Goal: Task Accomplishment & Management: Manage account settings

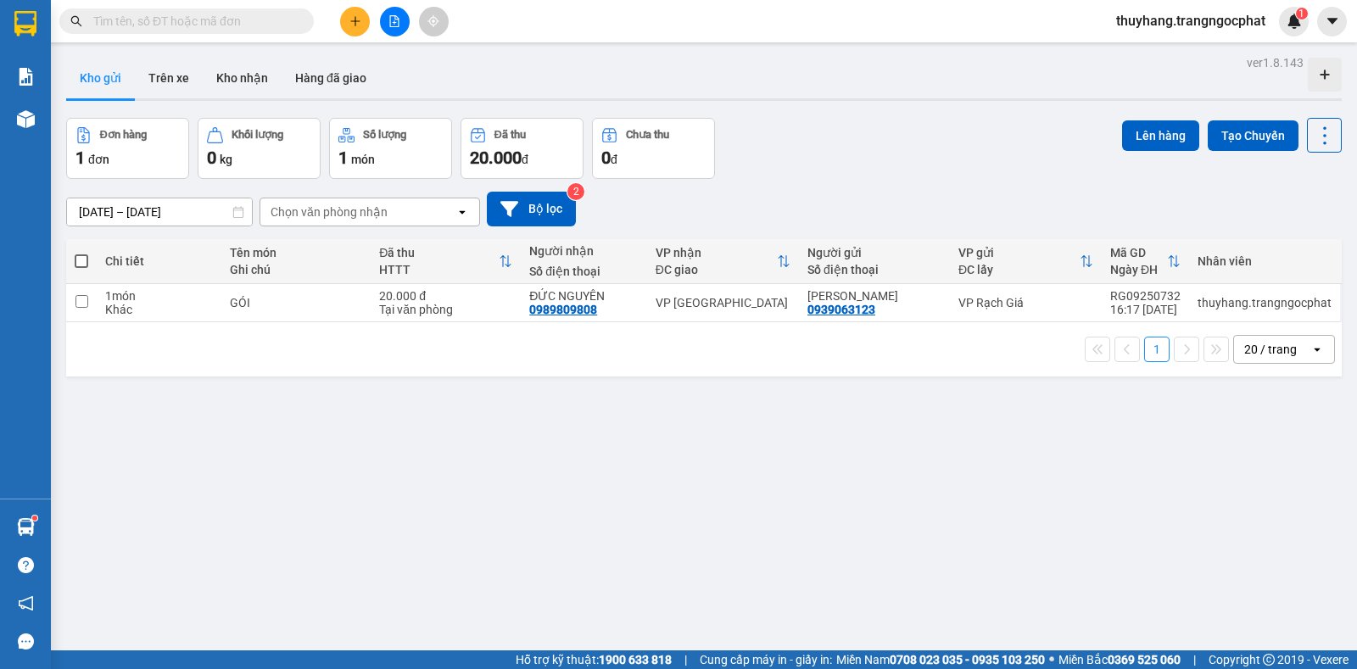
click at [266, 16] on input "text" at bounding box center [193, 21] width 200 height 19
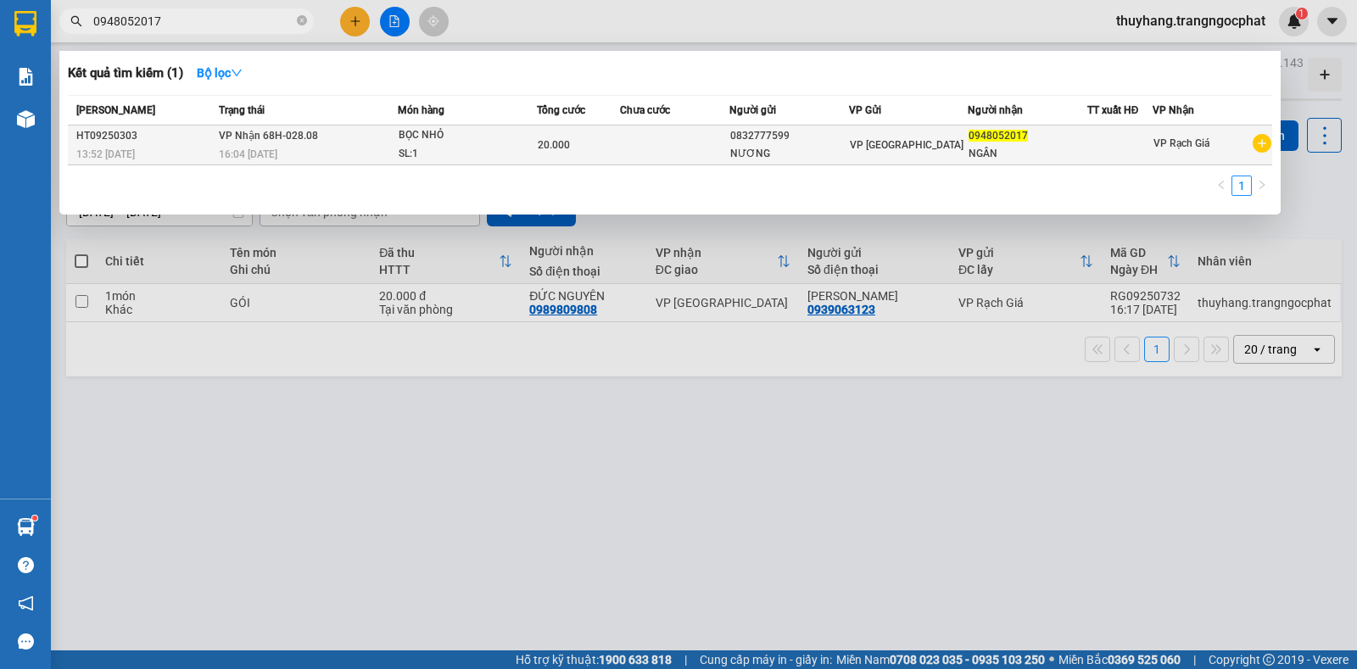
type input "0948052017"
click at [997, 128] on div "0948052017" at bounding box center [1027, 136] width 117 height 18
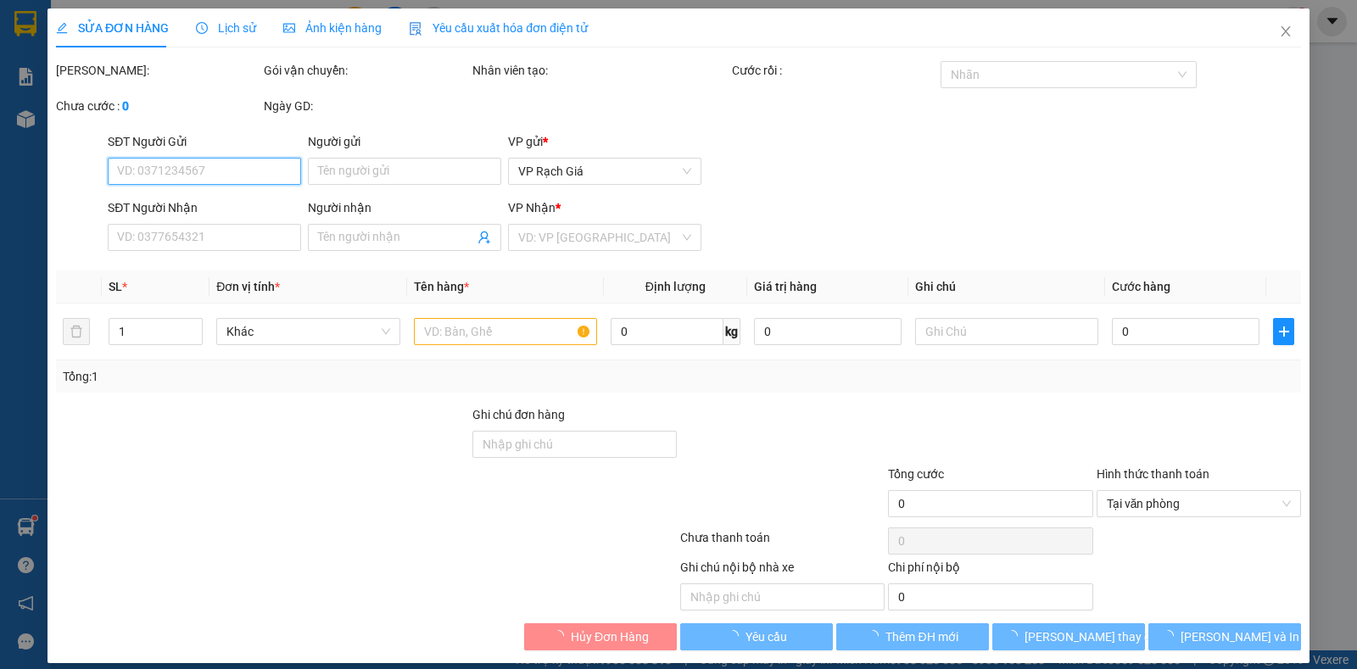
type input "0832777599"
type input "NƯƠNG"
type input "0948052017"
type input "NGÂN"
type input "20.000"
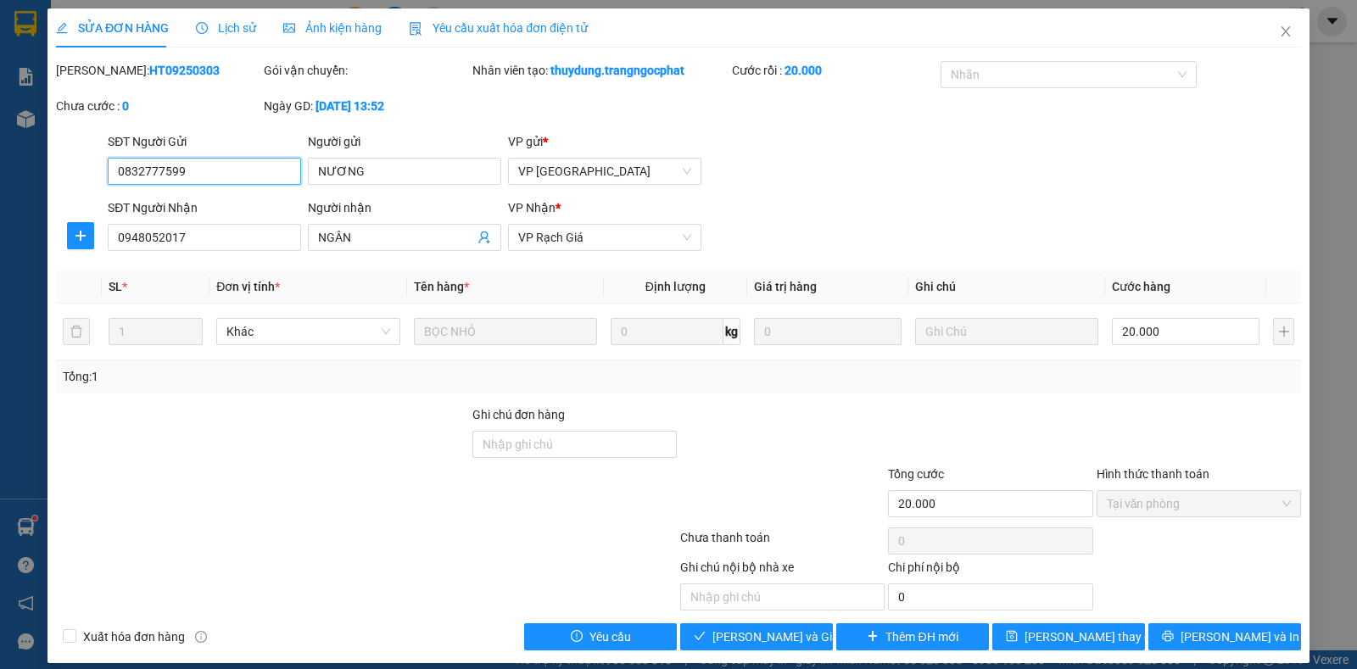
scroll to position [14, 0]
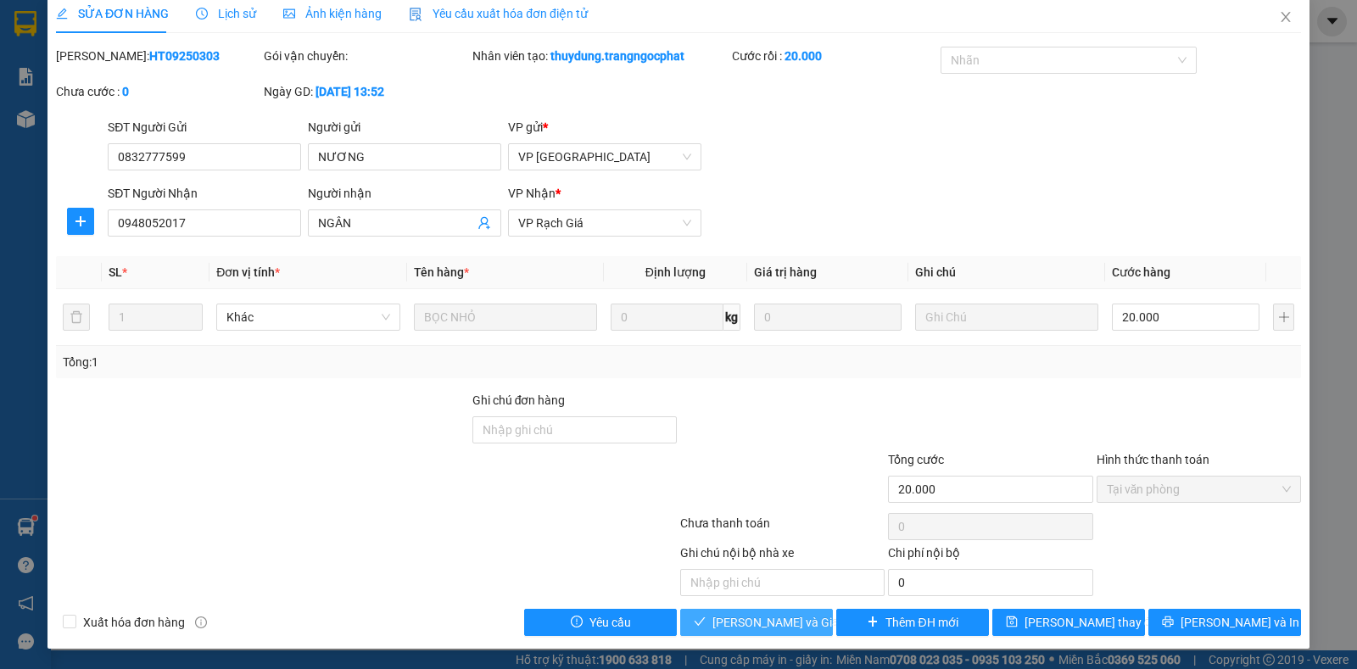
click at [798, 621] on span "[PERSON_NAME] và Giao hàng" at bounding box center [794, 622] width 163 height 19
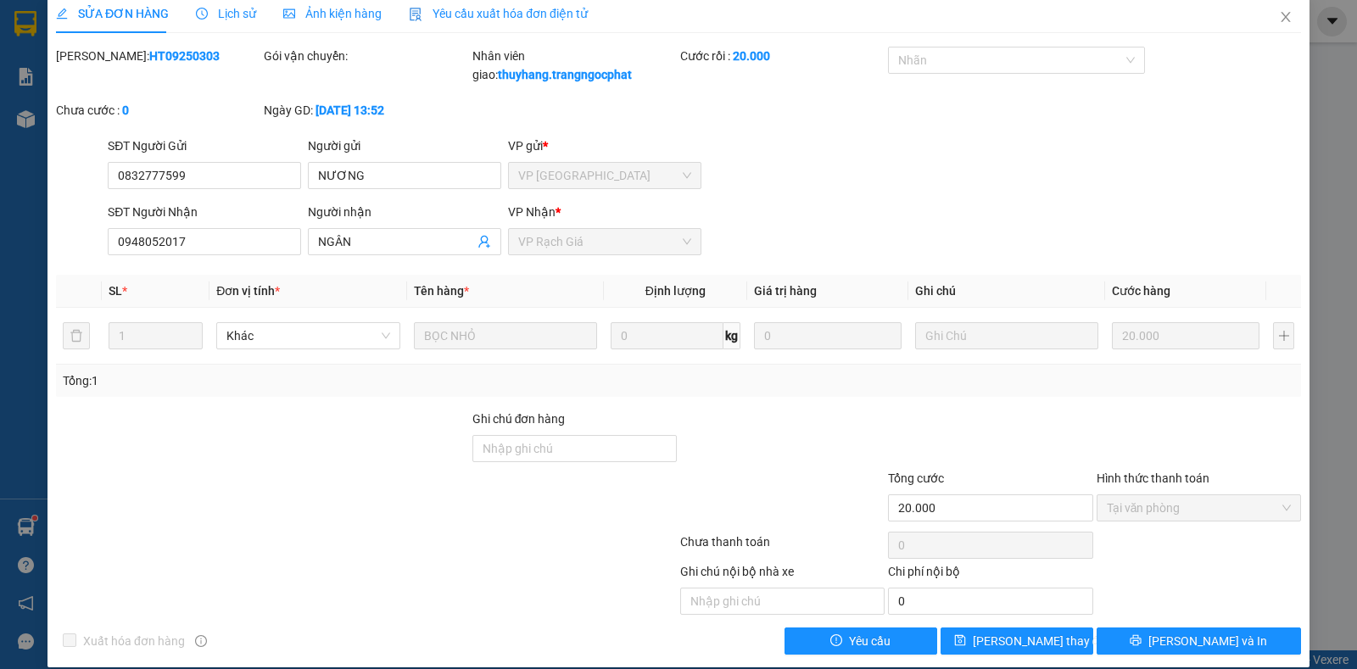
scroll to position [0, 0]
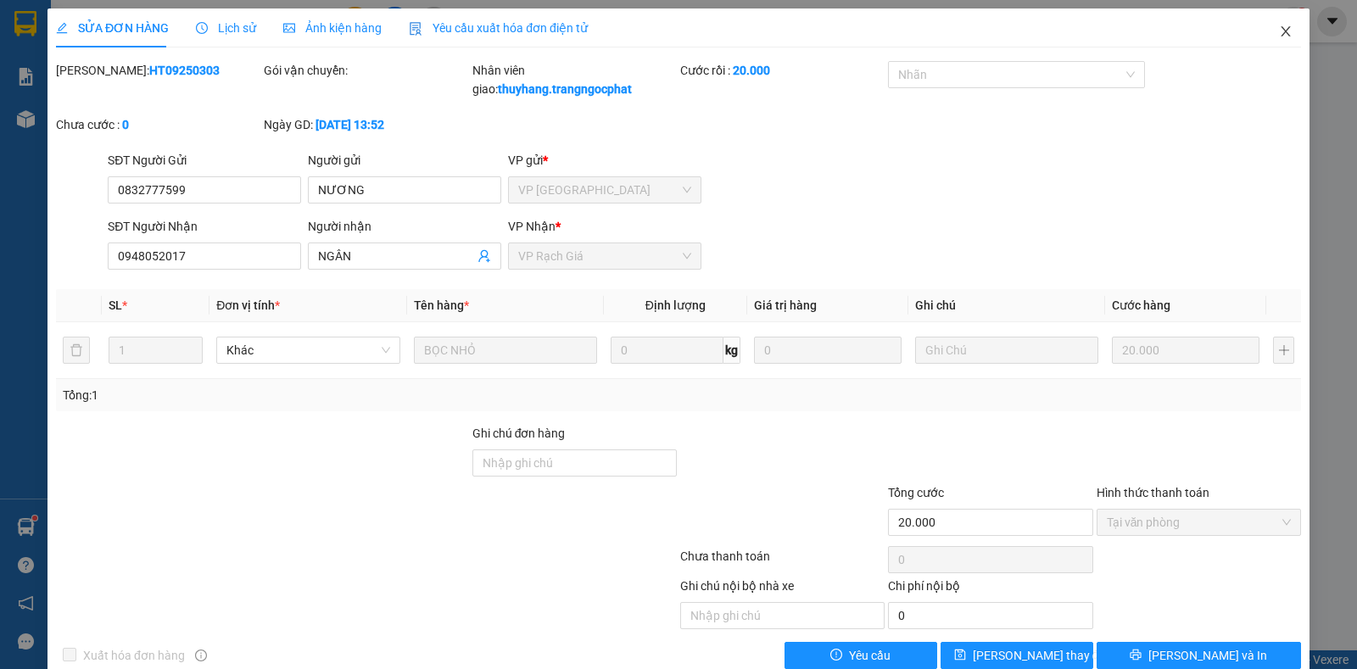
click at [1279, 32] on icon "close" at bounding box center [1286, 32] width 14 height 14
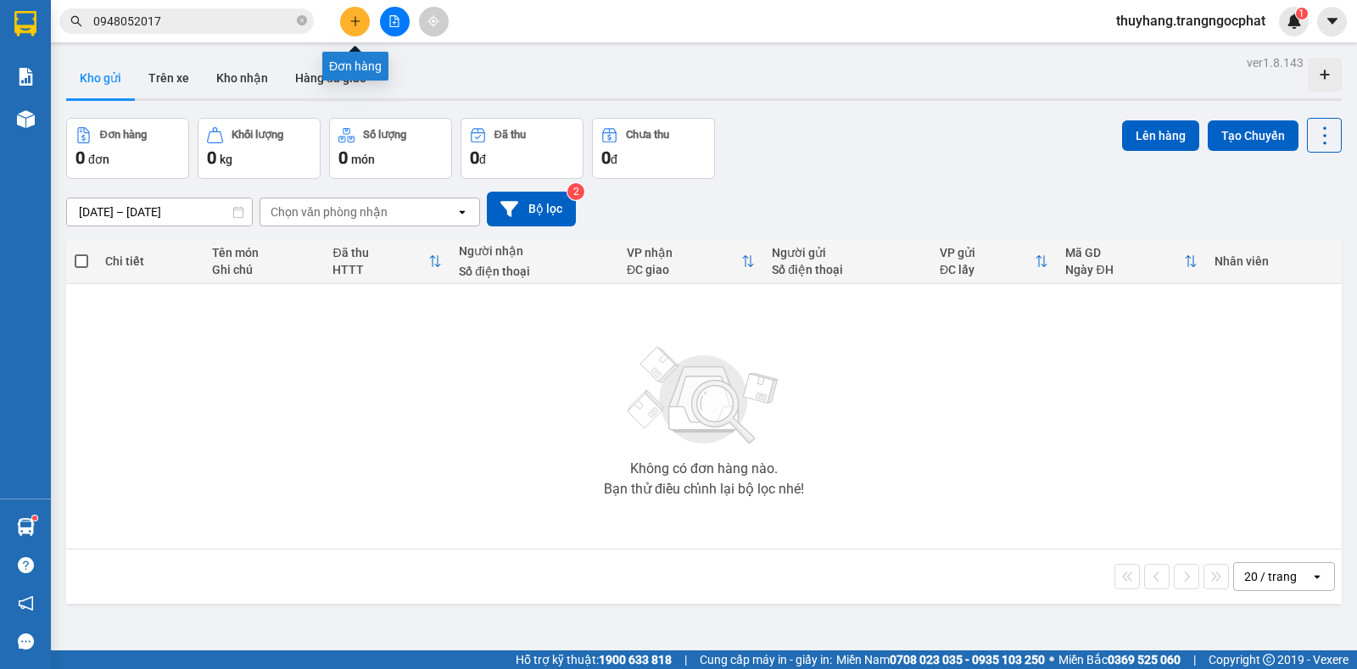
click at [356, 20] on icon "plus" at bounding box center [356, 21] width 12 height 12
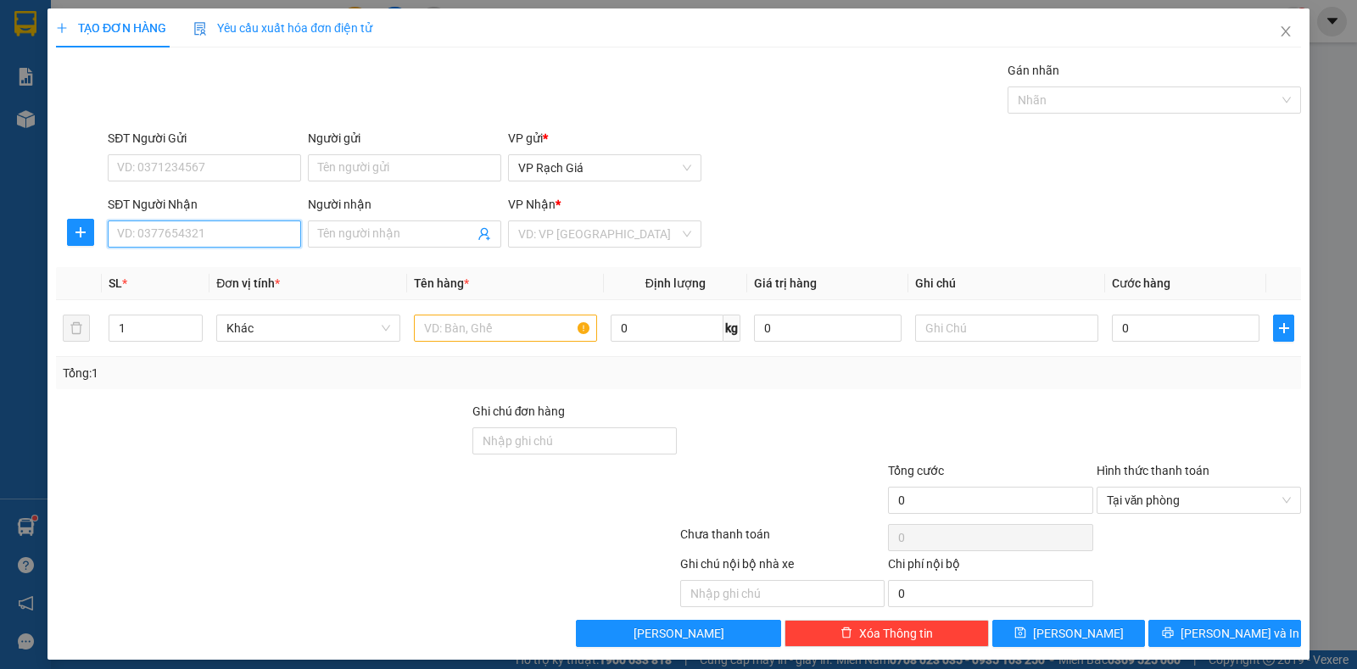
click at [239, 243] on input "SĐT Người Nhận" at bounding box center [204, 234] width 193 height 27
type input "0902431417"
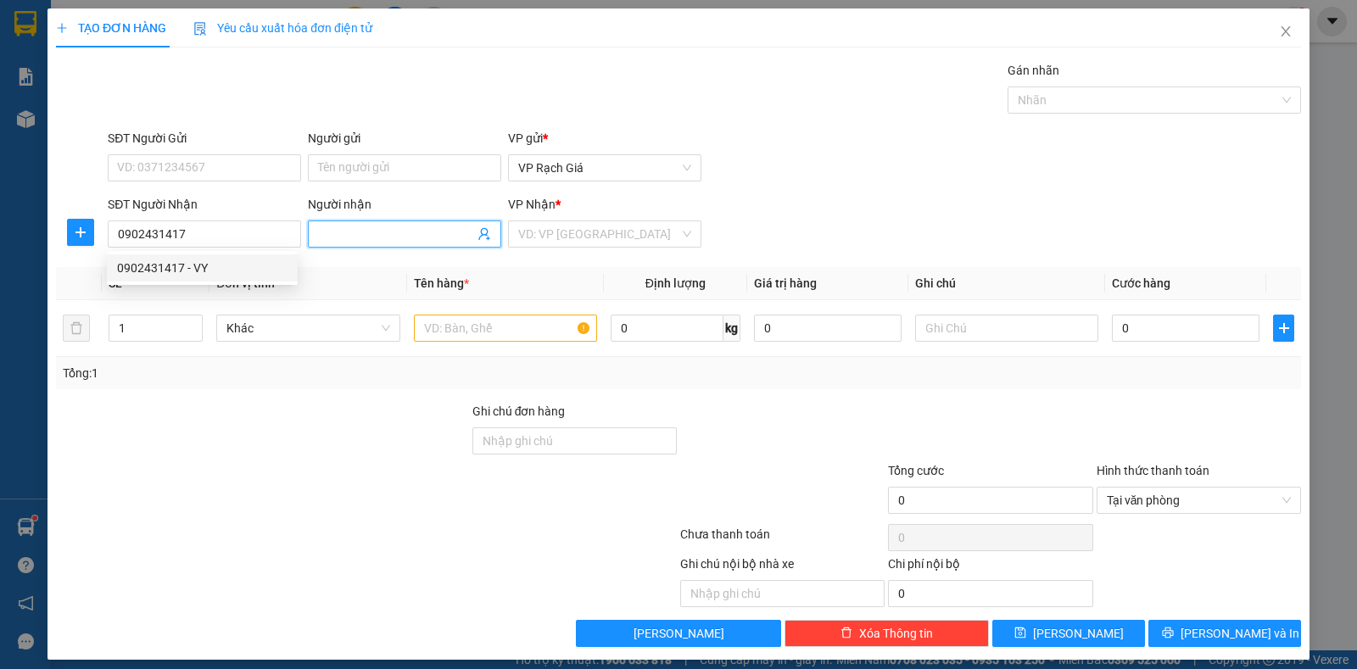
click at [345, 239] on input "Người nhận" at bounding box center [396, 234] width 156 height 19
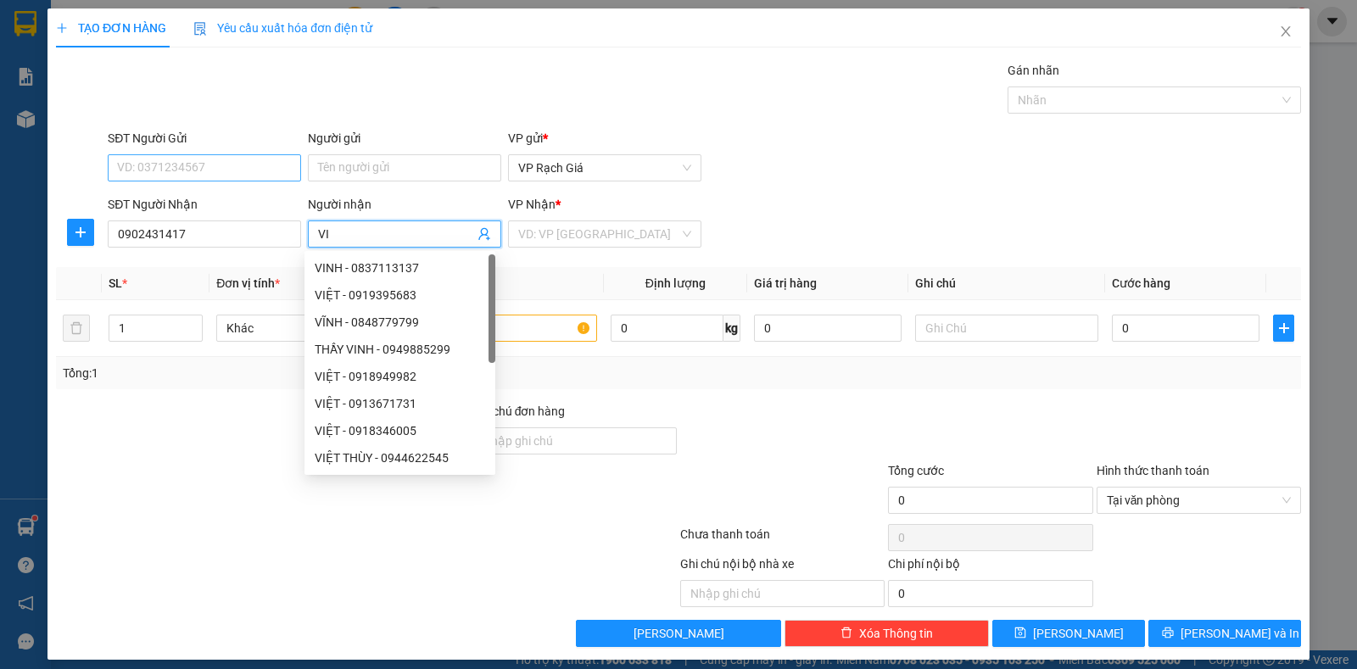
type input "VI"
click at [232, 157] on input "SĐT Người Gửi" at bounding box center [204, 167] width 193 height 27
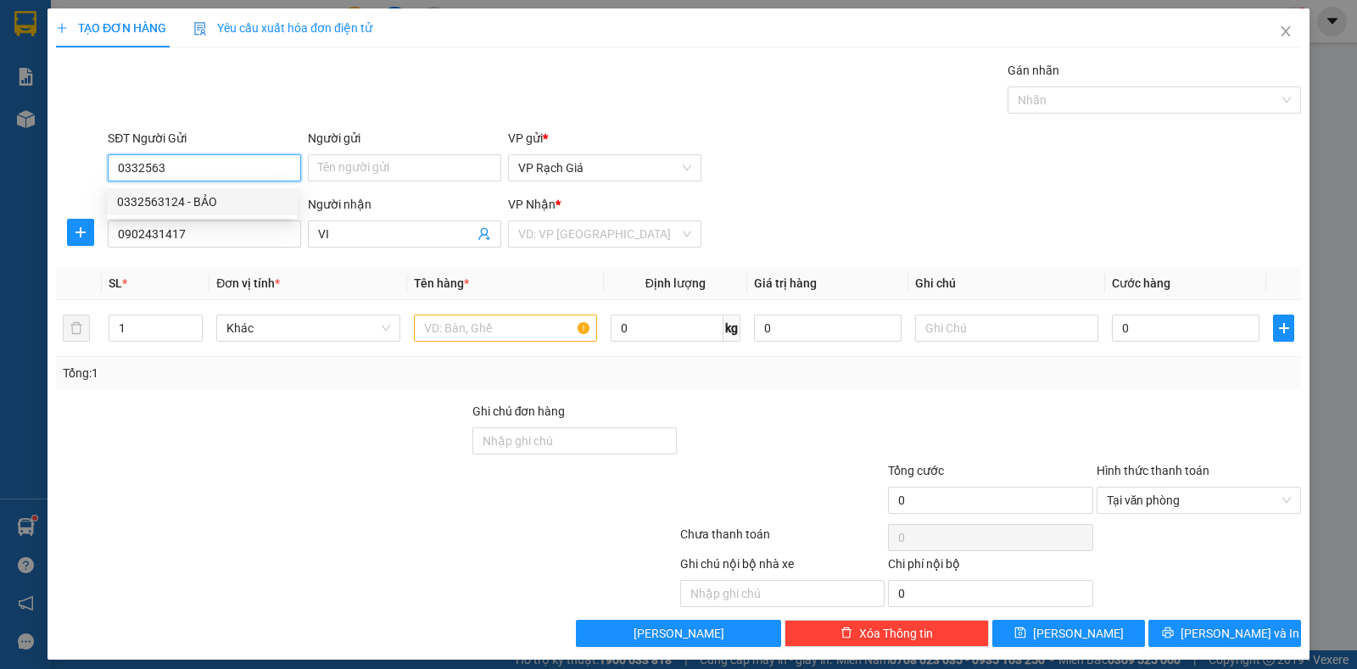
click at [202, 201] on div "0332563124 - BẢO" at bounding box center [202, 202] width 171 height 19
type input "0332563124"
type input "BẢO"
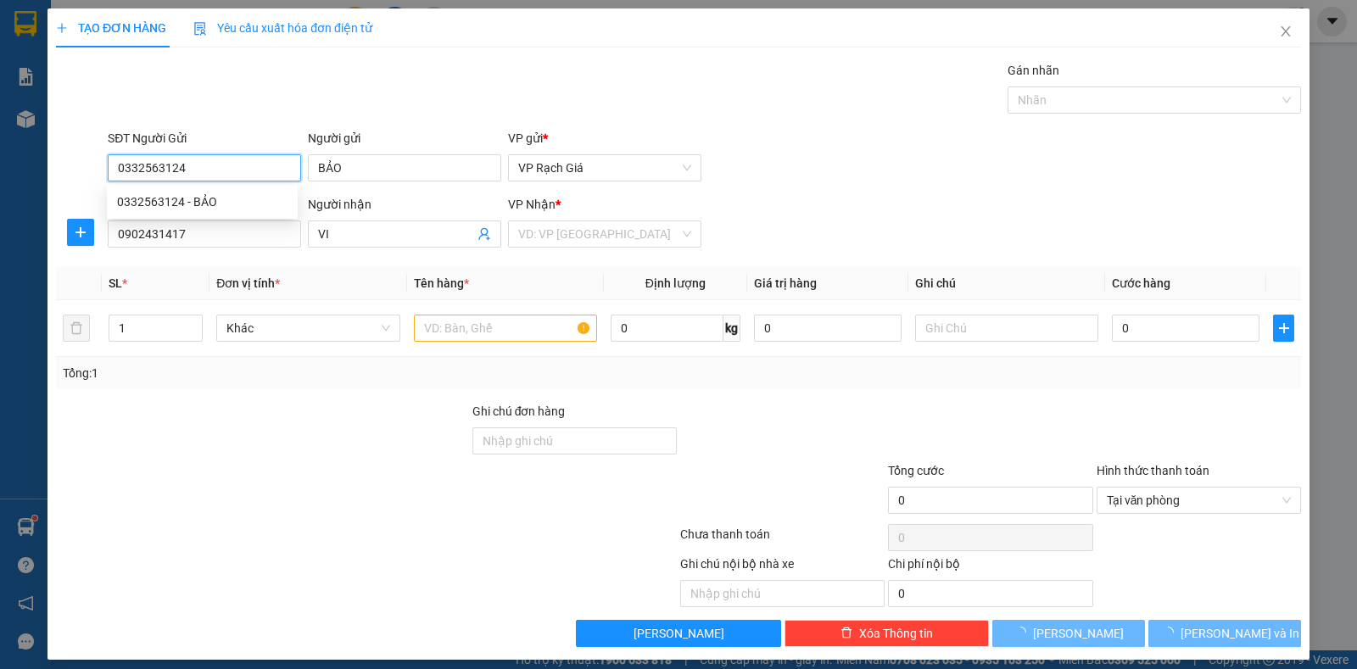
type input "20.000"
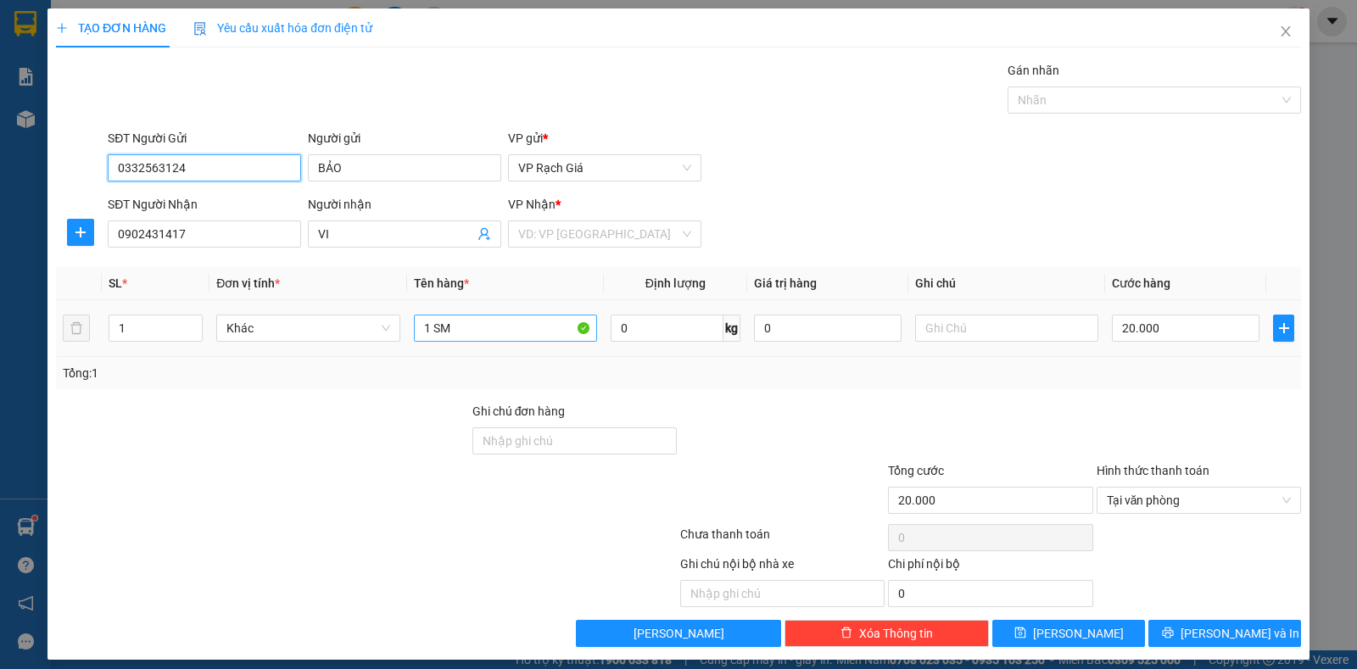
type input "0332563124"
drag, startPoint x: 500, startPoint y: 341, endPoint x: 389, endPoint y: 344, distance: 111.2
click at [389, 344] on tr "1 Khác 1 SM 0 kg 0 20.000" at bounding box center [678, 328] width 1245 height 57
type input "1 THUNG GIẤY"
click at [1159, 333] on input "20.000" at bounding box center [1186, 328] width 148 height 27
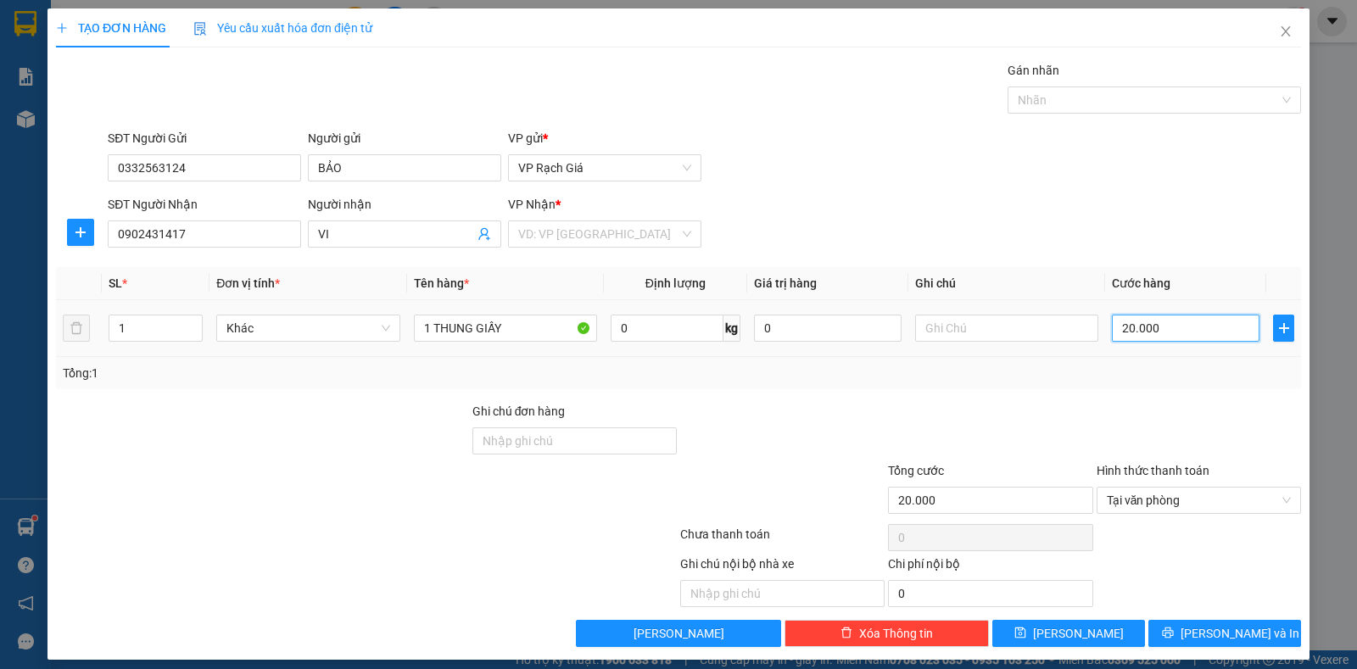
type input "3"
type input "30"
type input "300"
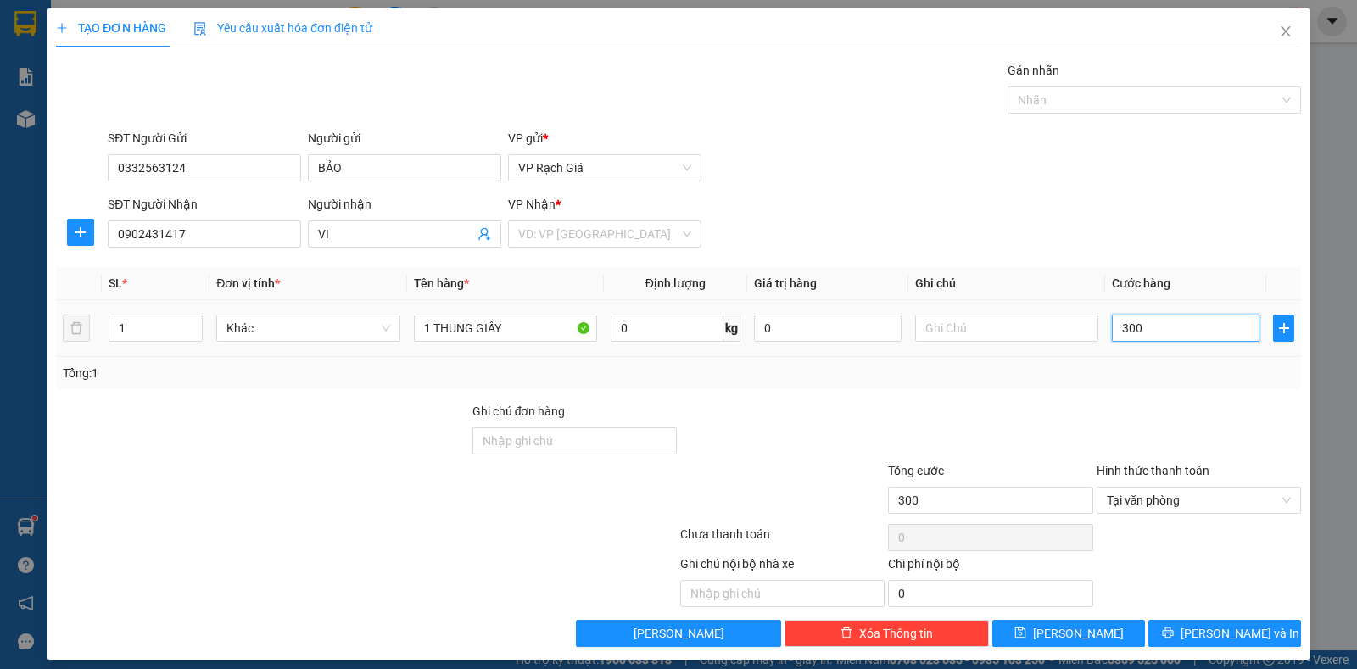
type input "3.000"
type input "30.000"
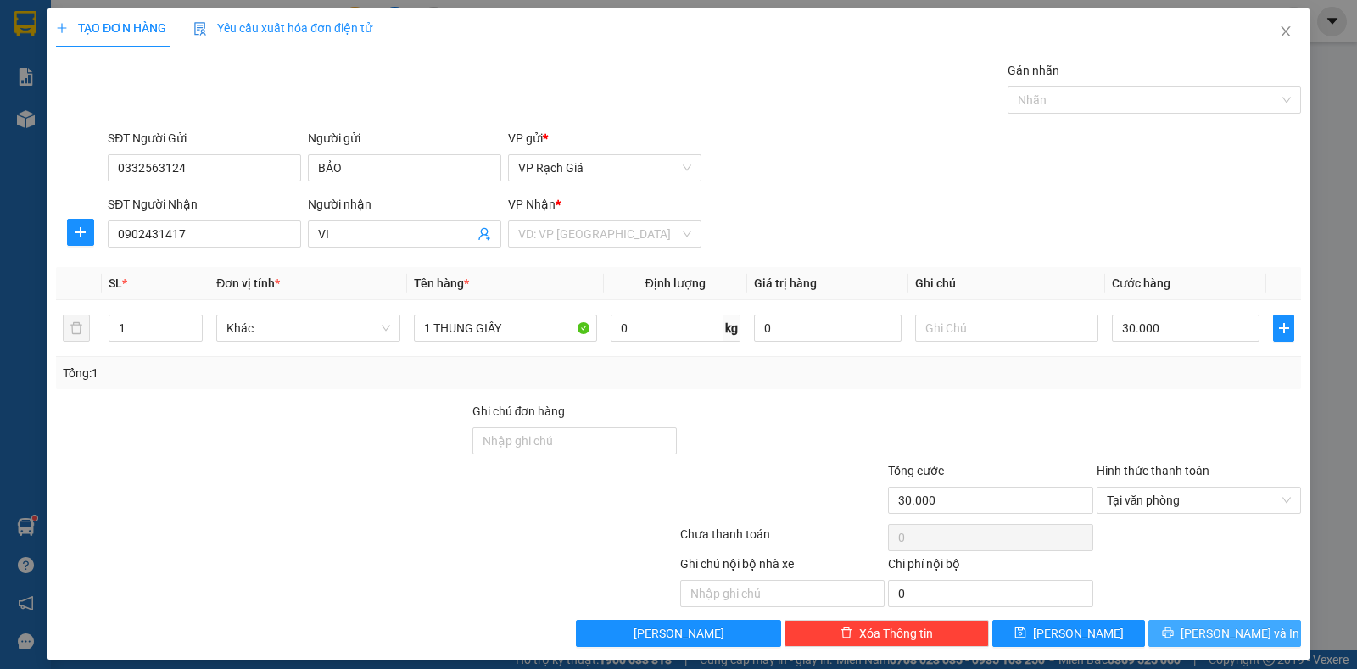
click at [1243, 635] on span "[PERSON_NAME] và In" at bounding box center [1240, 633] width 119 height 19
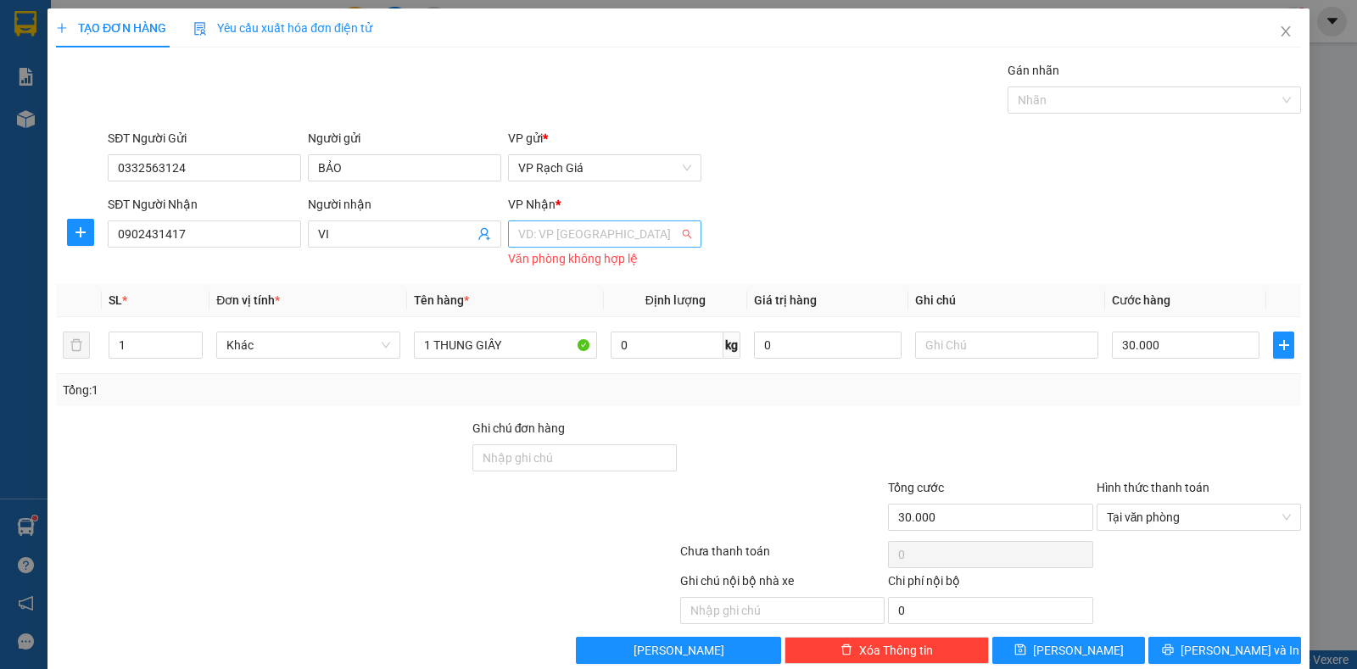
click at [578, 232] on input "search" at bounding box center [598, 233] width 161 height 25
click at [564, 320] on div "VP [GEOGRAPHIC_DATA]" at bounding box center [598, 322] width 171 height 19
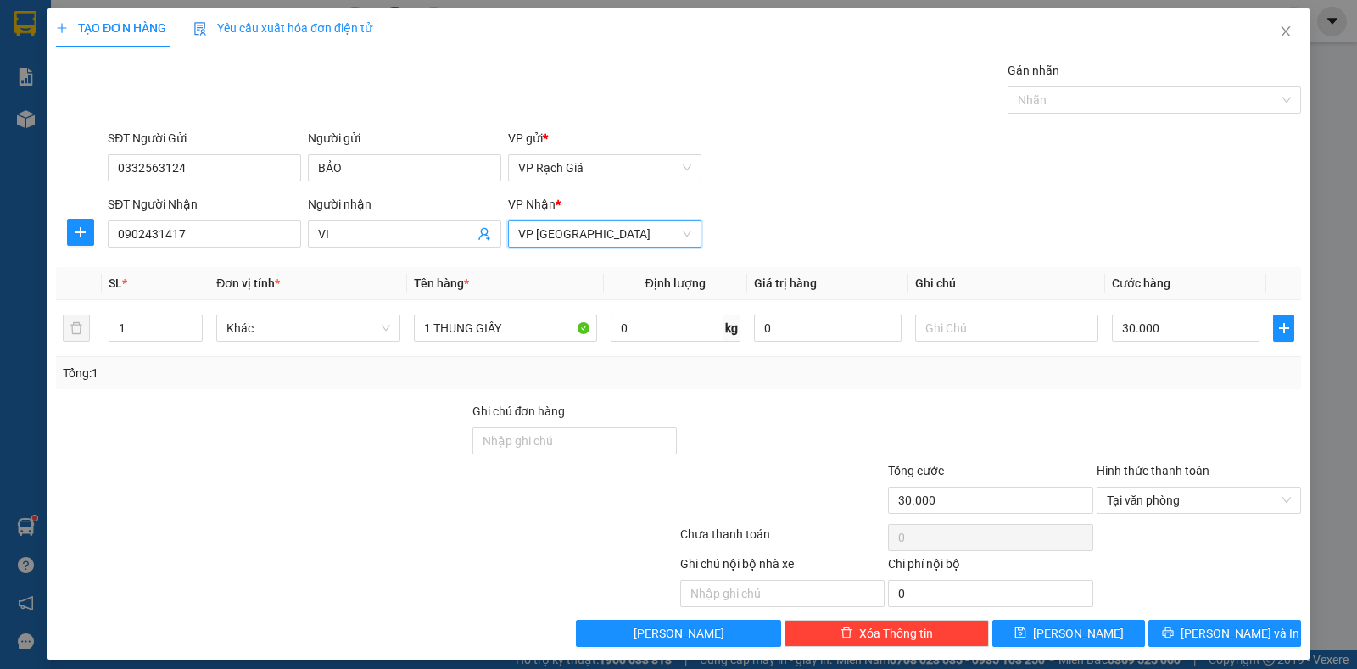
scroll to position [11, 0]
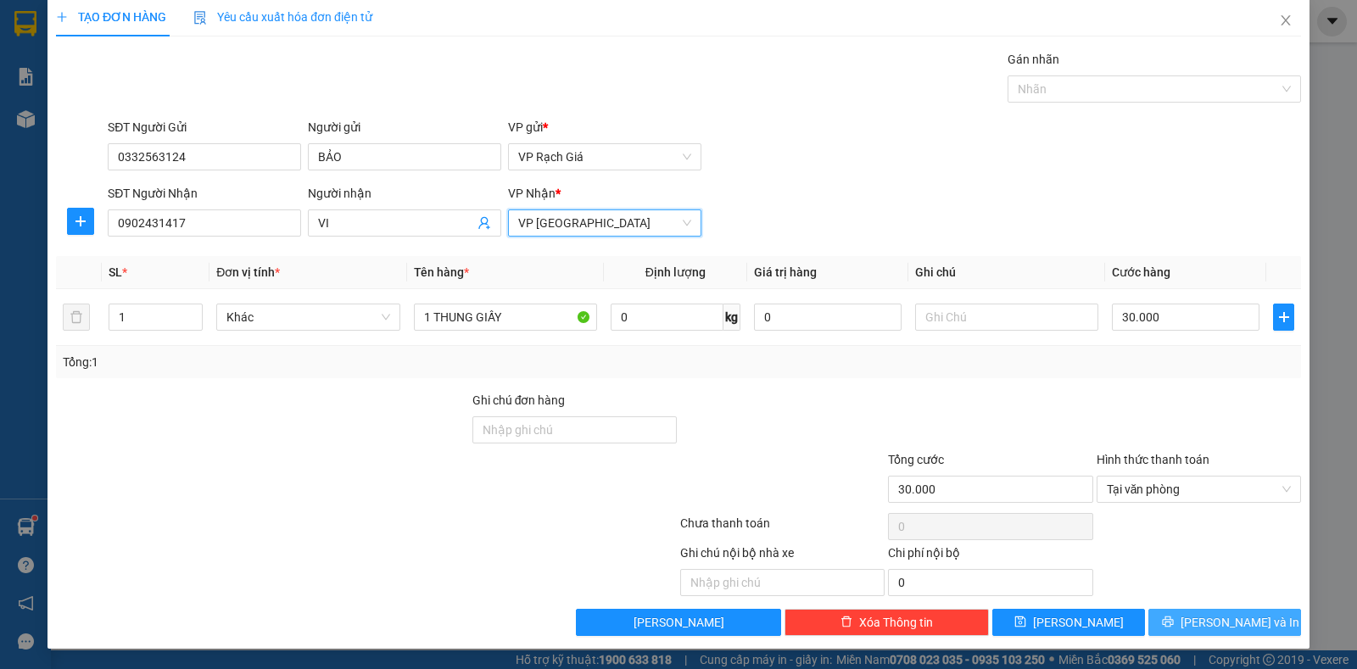
click at [1212, 618] on span "[PERSON_NAME] và In" at bounding box center [1240, 622] width 119 height 19
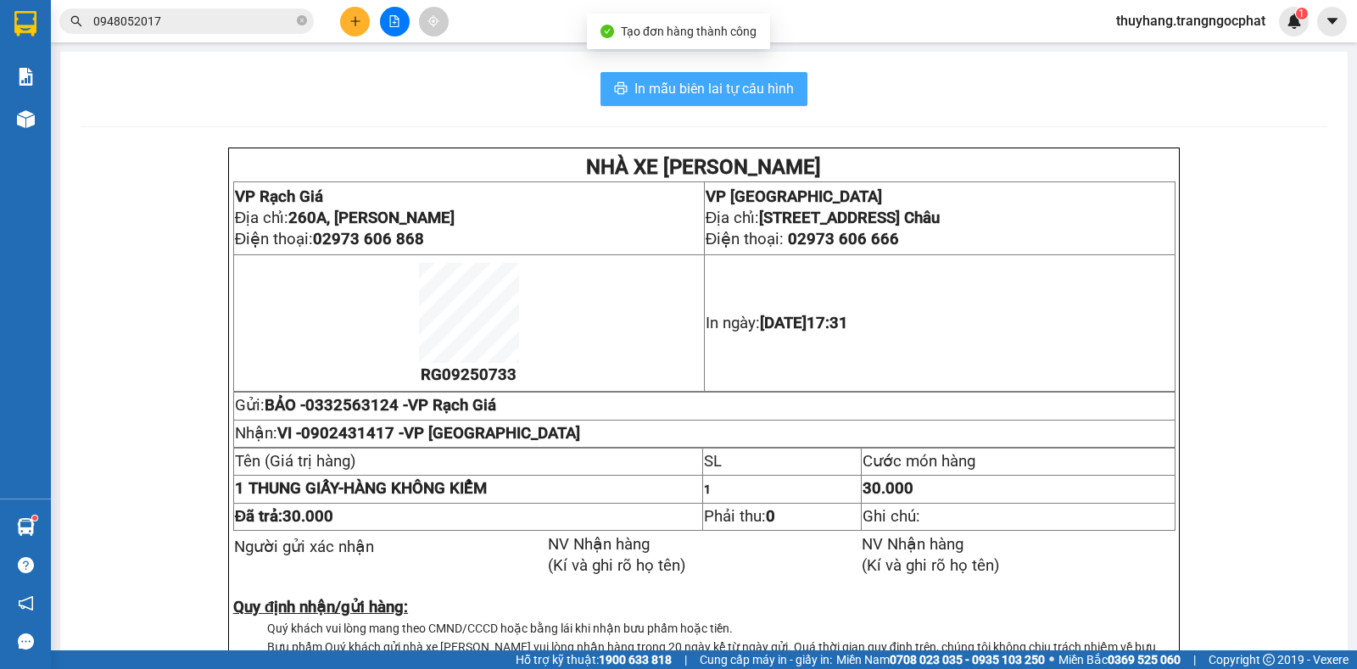
click at [781, 87] on span "In mẫu biên lai tự cấu hình" at bounding box center [715, 88] width 160 height 21
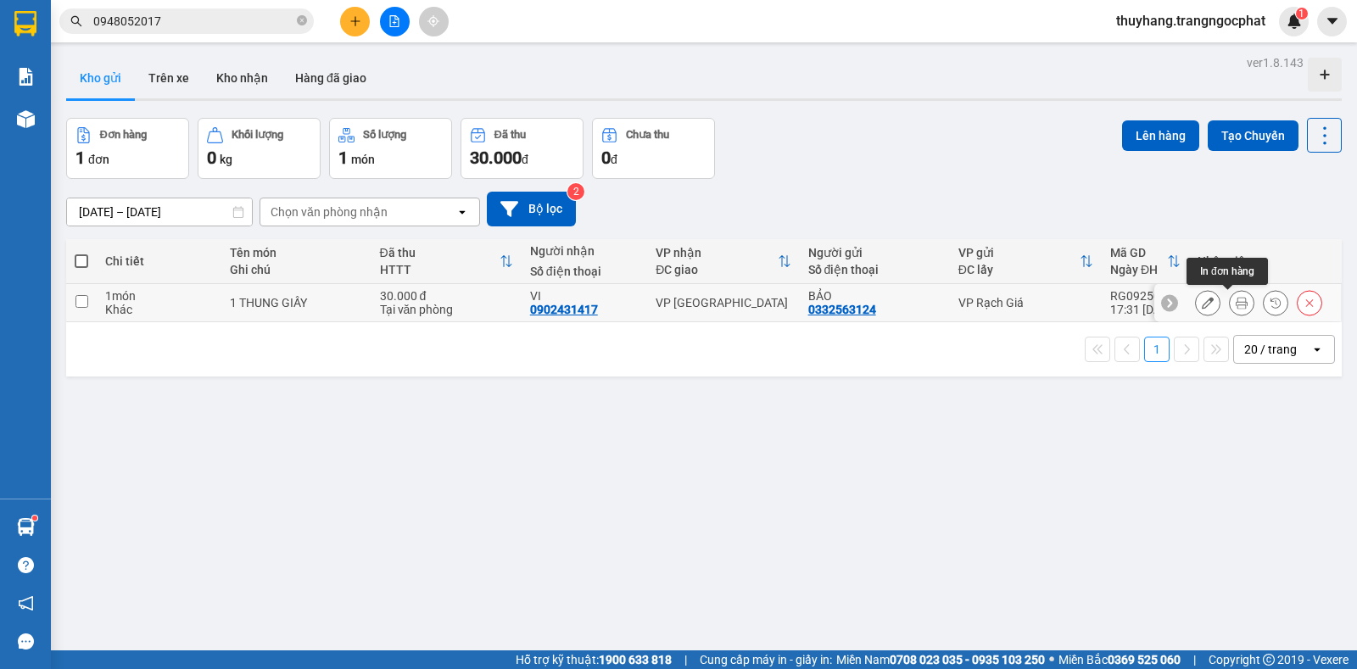
click at [1230, 306] on button at bounding box center [1242, 303] width 24 height 30
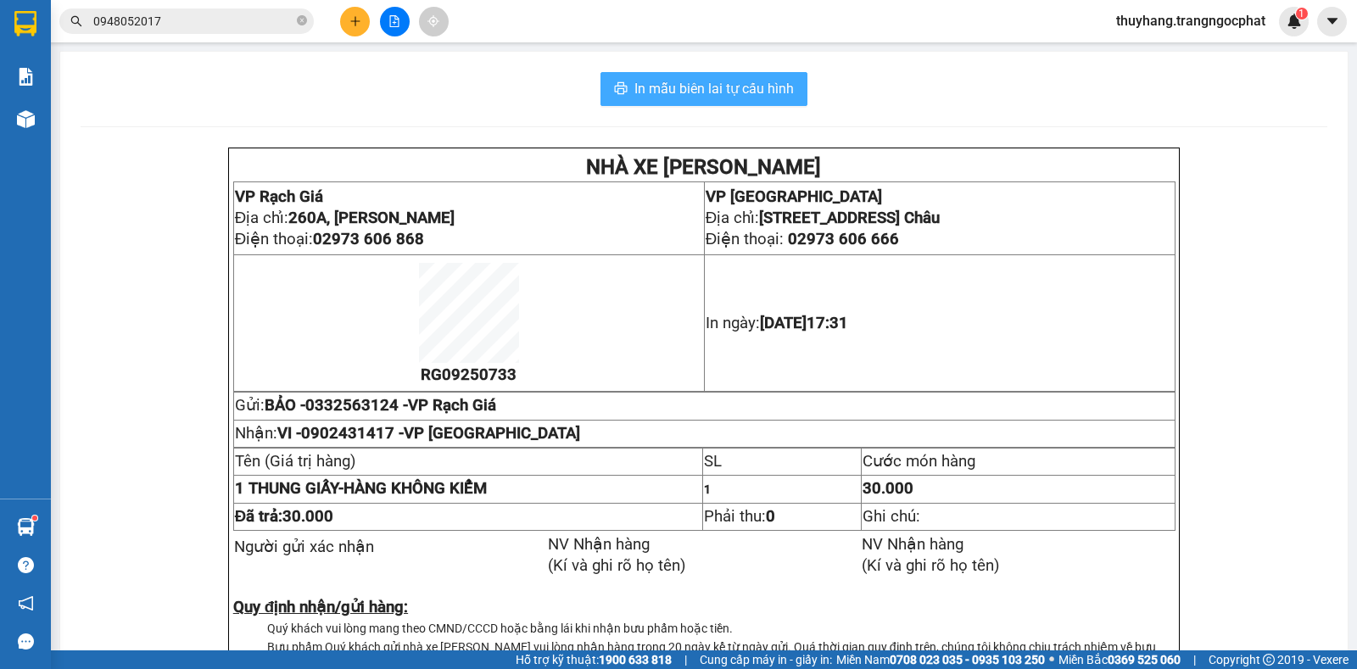
click at [684, 92] on span "In mẫu biên lai tự cấu hình" at bounding box center [715, 88] width 160 height 21
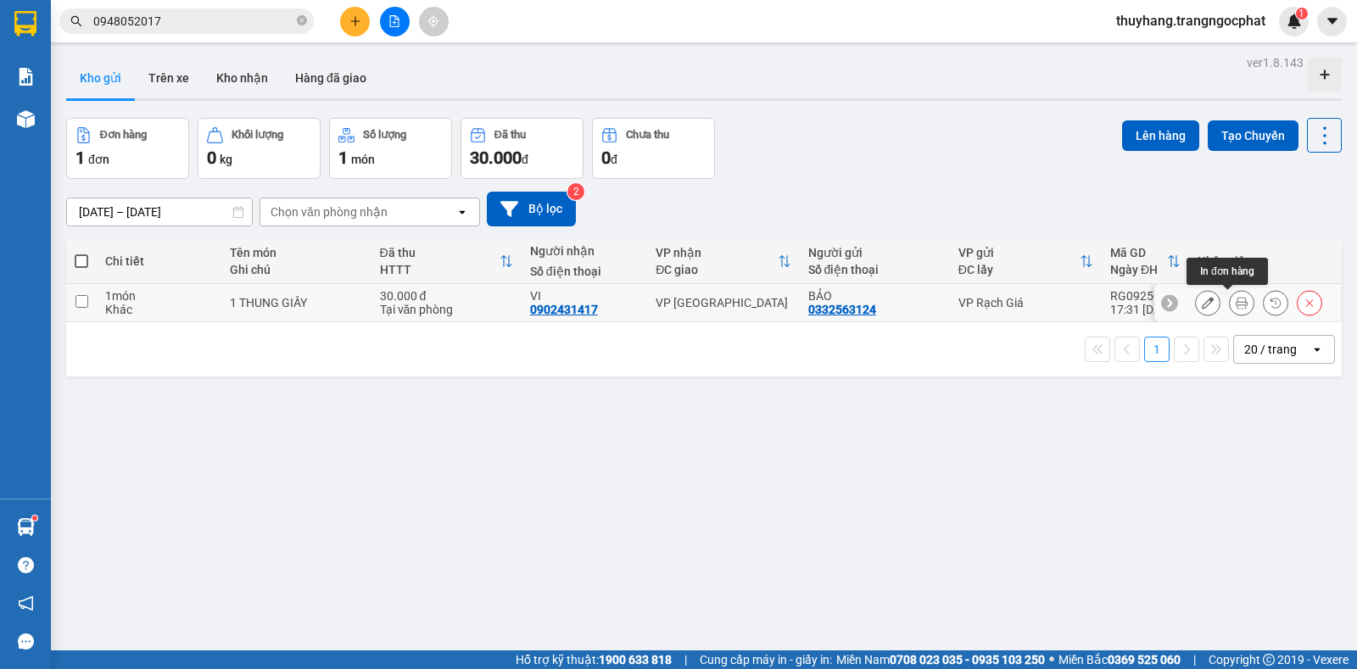
click at [1236, 305] on icon at bounding box center [1242, 303] width 12 height 12
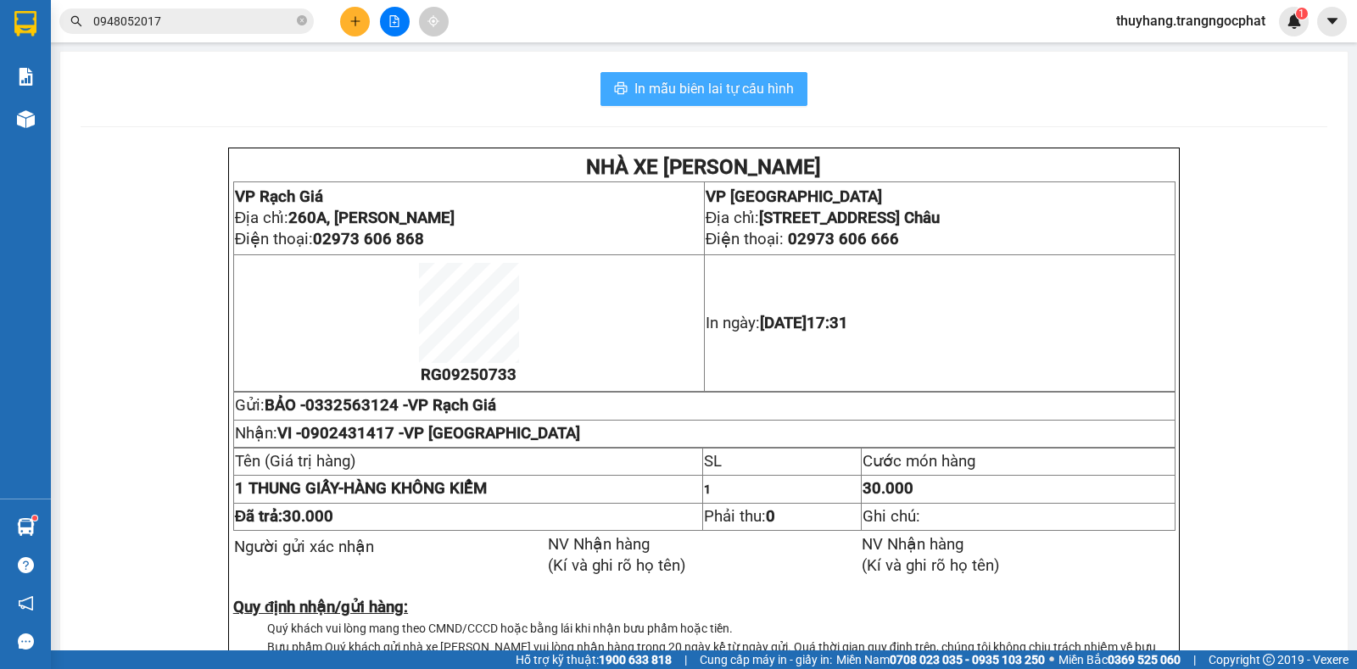
click at [738, 85] on span "In mẫu biên lai tự cấu hình" at bounding box center [715, 88] width 160 height 21
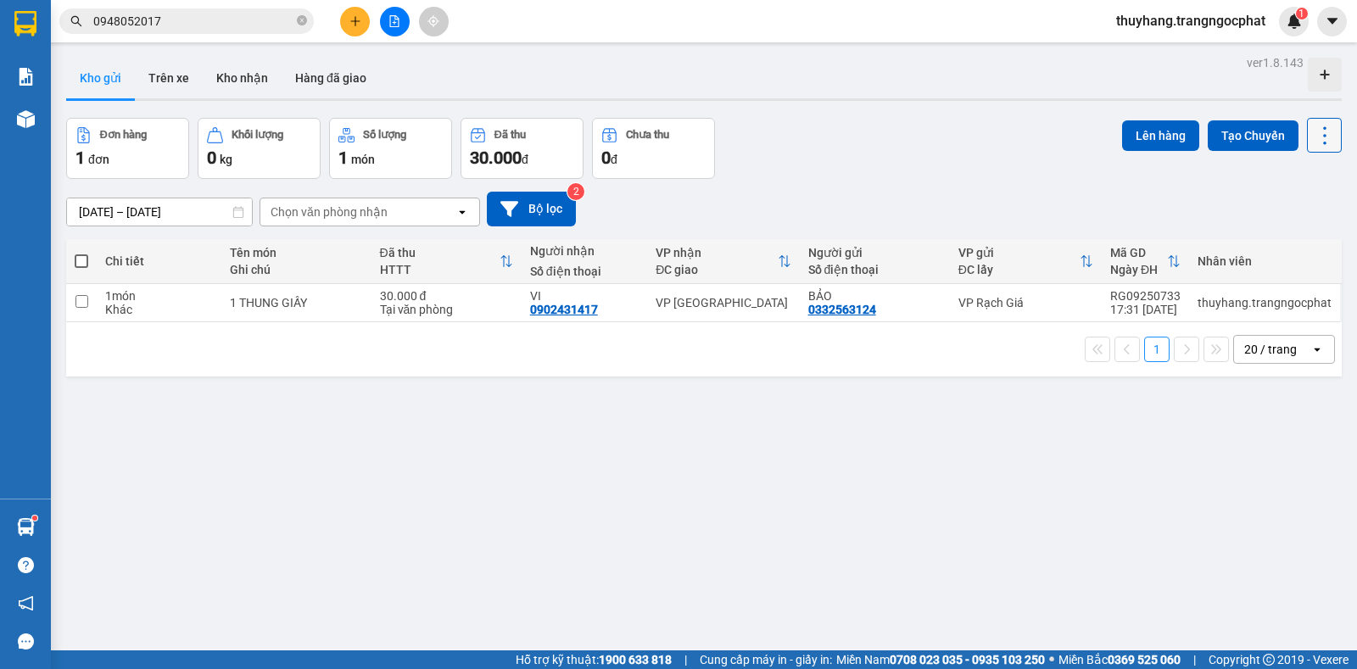
click at [1324, 135] on icon at bounding box center [1325, 135] width 3 height 18
click at [1285, 241] on span "Làm mới" at bounding box center [1286, 242] width 47 height 17
click at [1319, 124] on icon at bounding box center [1325, 136] width 24 height 24
click at [1307, 234] on span "Làm mới" at bounding box center [1286, 242] width 47 height 17
click at [1313, 132] on icon at bounding box center [1325, 136] width 24 height 24
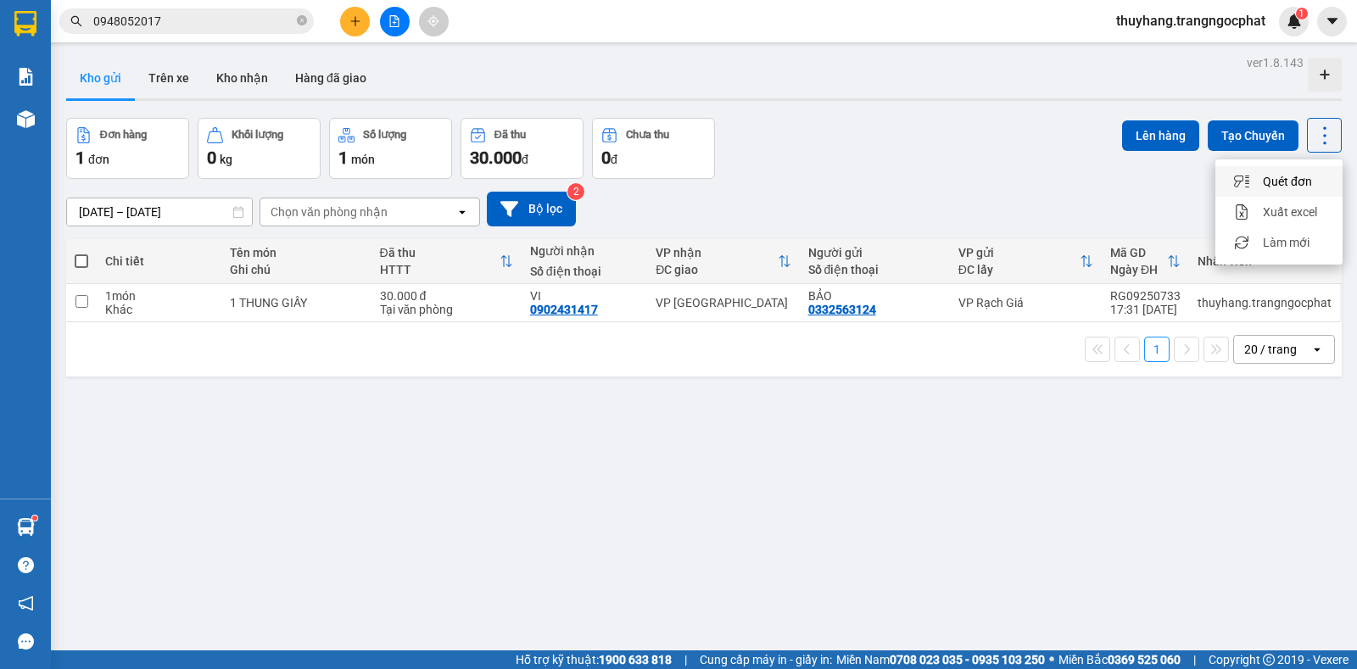
click at [356, 24] on icon "plus" at bounding box center [356, 21] width 12 height 12
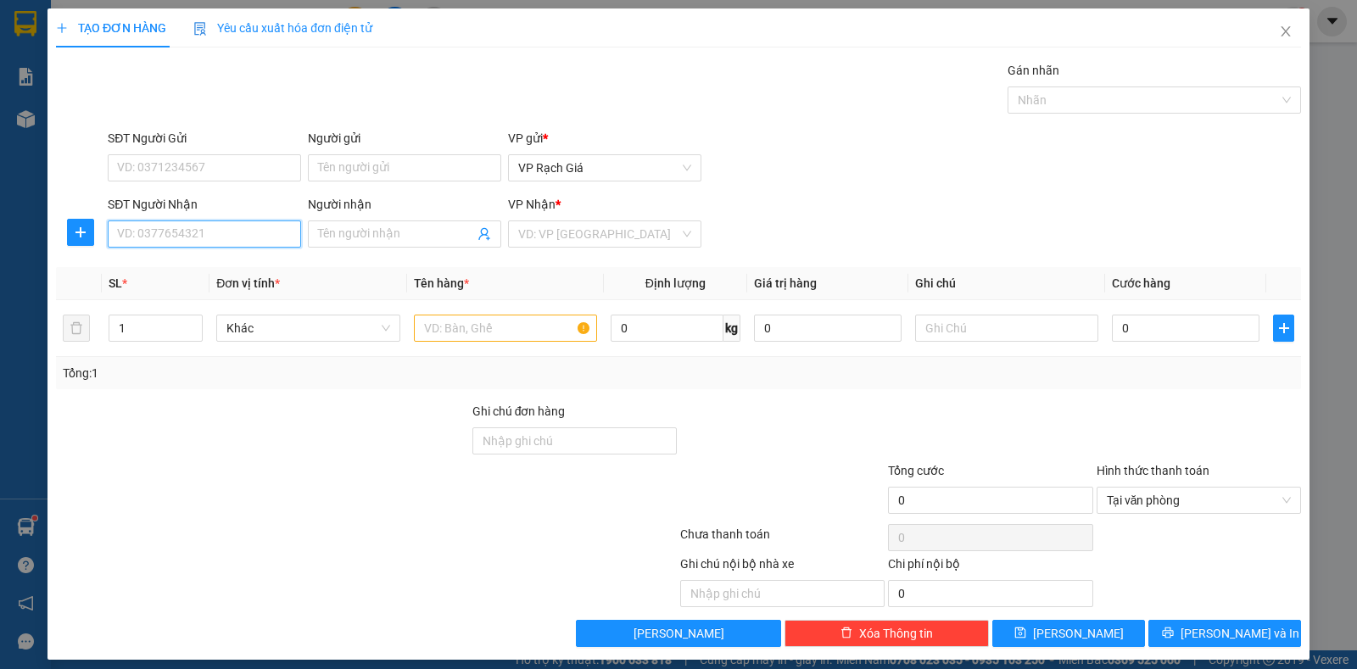
click at [259, 246] on input "SĐT Người Nhận" at bounding box center [204, 234] width 193 height 27
type input "0963911477"
click at [374, 238] on input "Người nhận" at bounding box center [396, 234] width 156 height 19
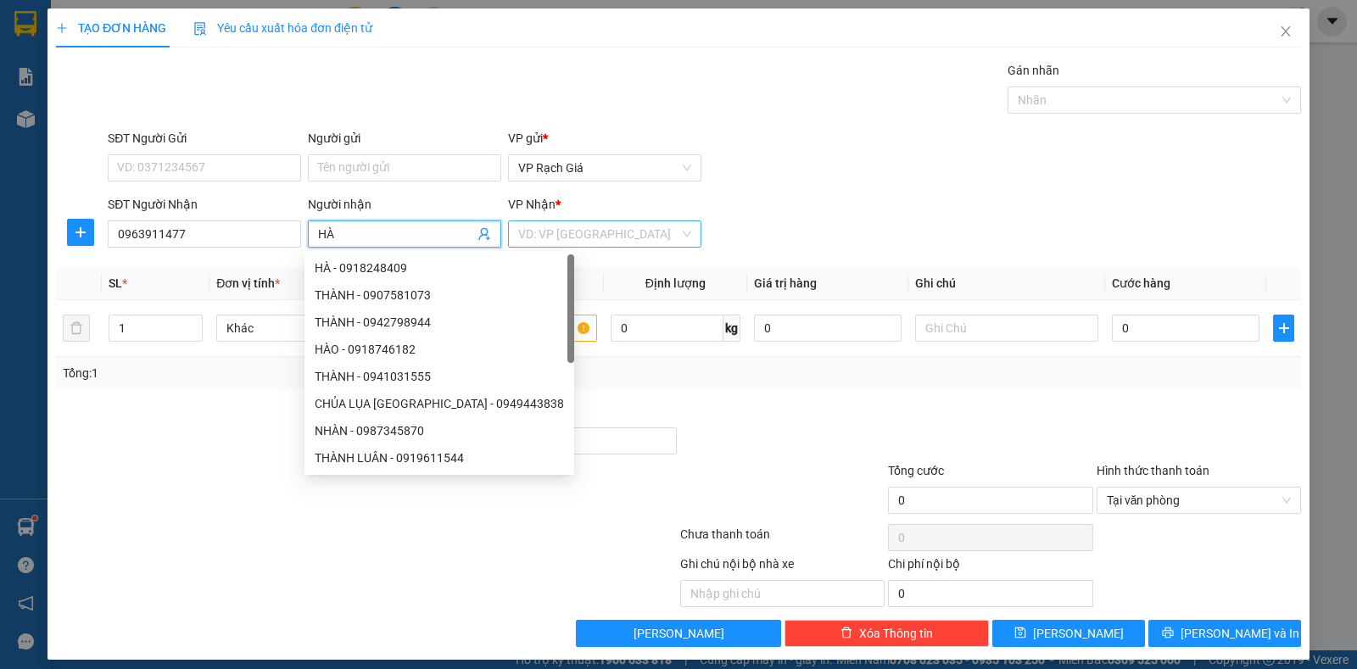
type input "HÀ"
click at [548, 237] on input "search" at bounding box center [598, 233] width 161 height 25
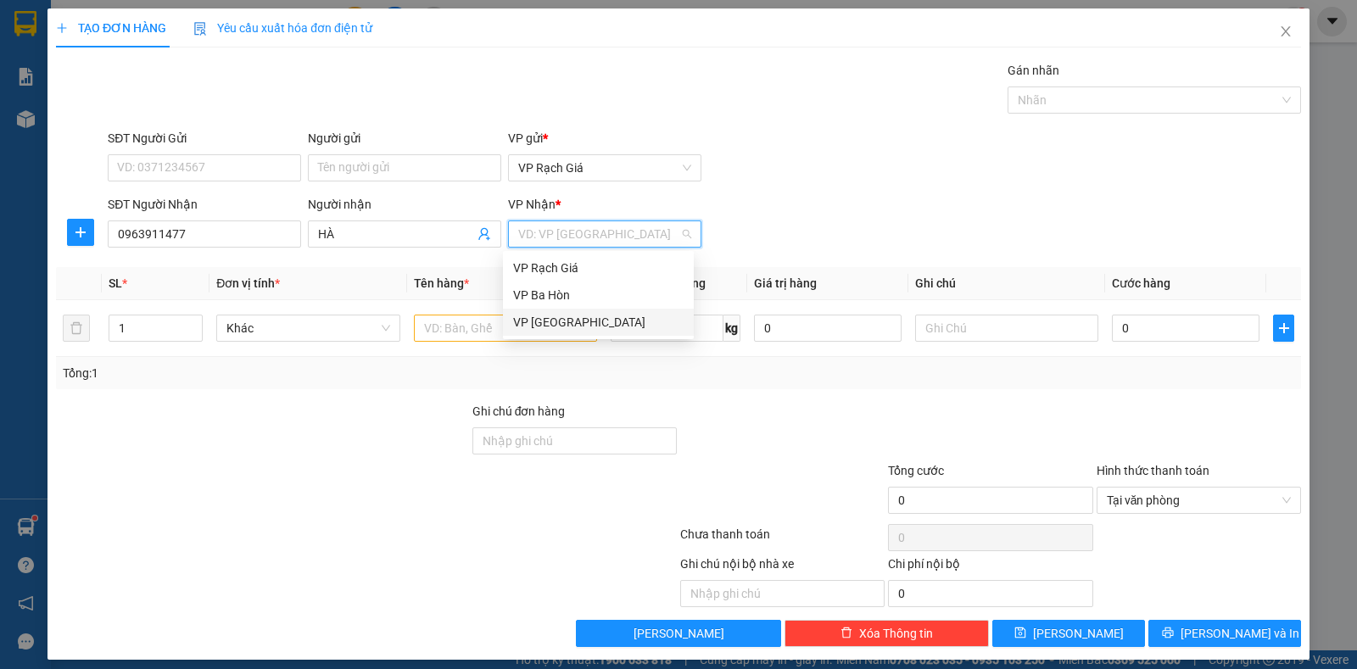
drag, startPoint x: 564, startPoint y: 322, endPoint x: 298, endPoint y: 189, distance: 297.5
click at [563, 322] on div "VP [GEOGRAPHIC_DATA]" at bounding box center [598, 322] width 171 height 19
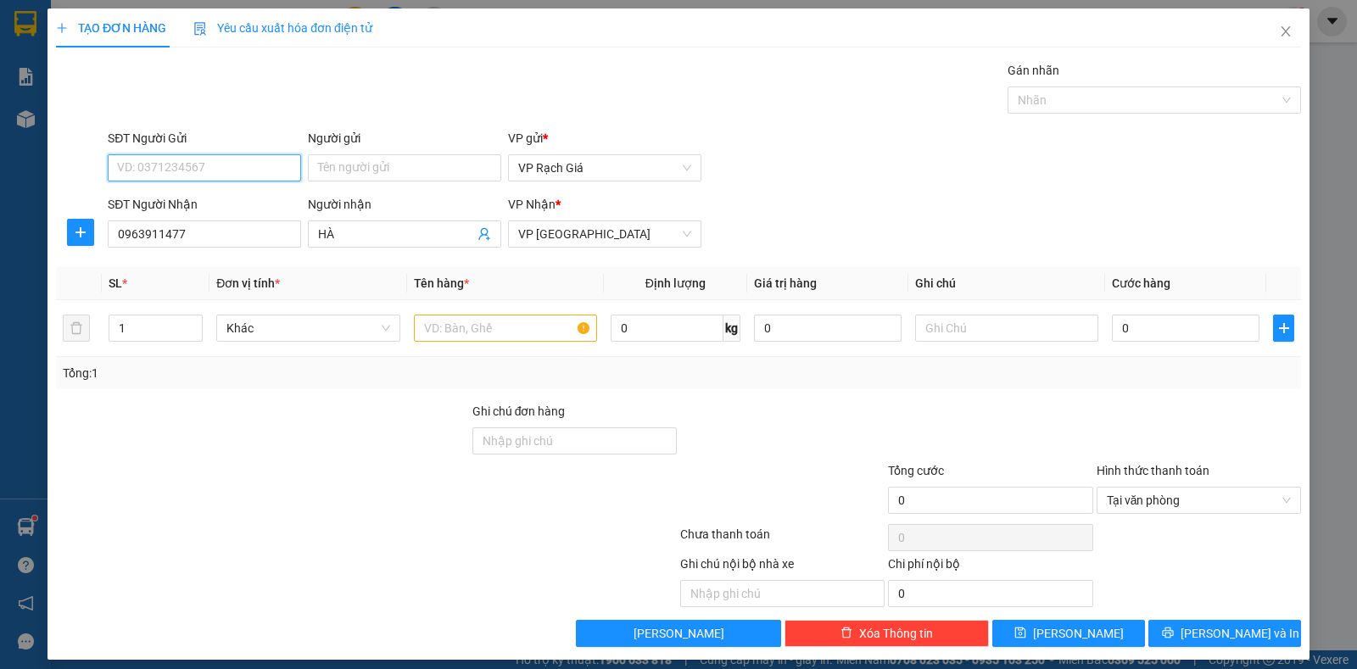
click at [231, 175] on input "SĐT Người Gửi" at bounding box center [204, 167] width 193 height 27
type input "0943282700"
click at [368, 166] on input "Người gửi" at bounding box center [404, 167] width 193 height 27
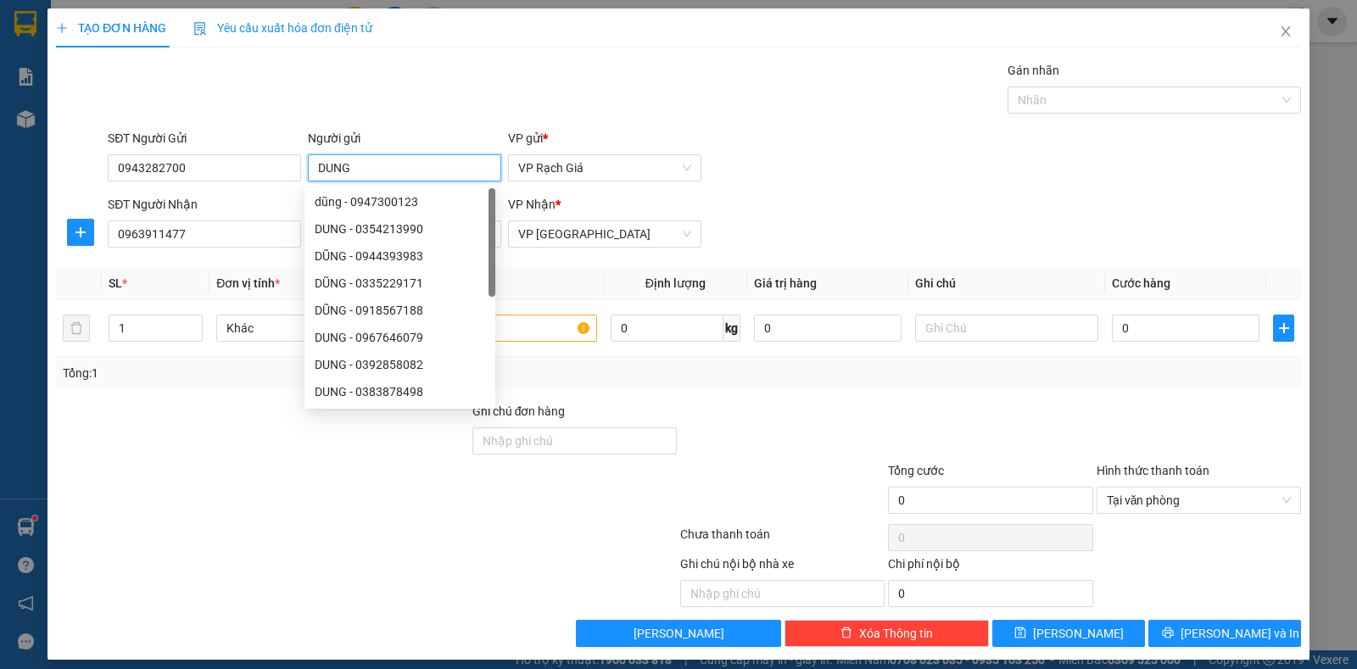
type input "DUNG"
click at [890, 178] on div "SĐT Người Gửi 0943282700 Người gửi DUNG VP gửi * VP [PERSON_NAME]" at bounding box center [704, 158] width 1201 height 59
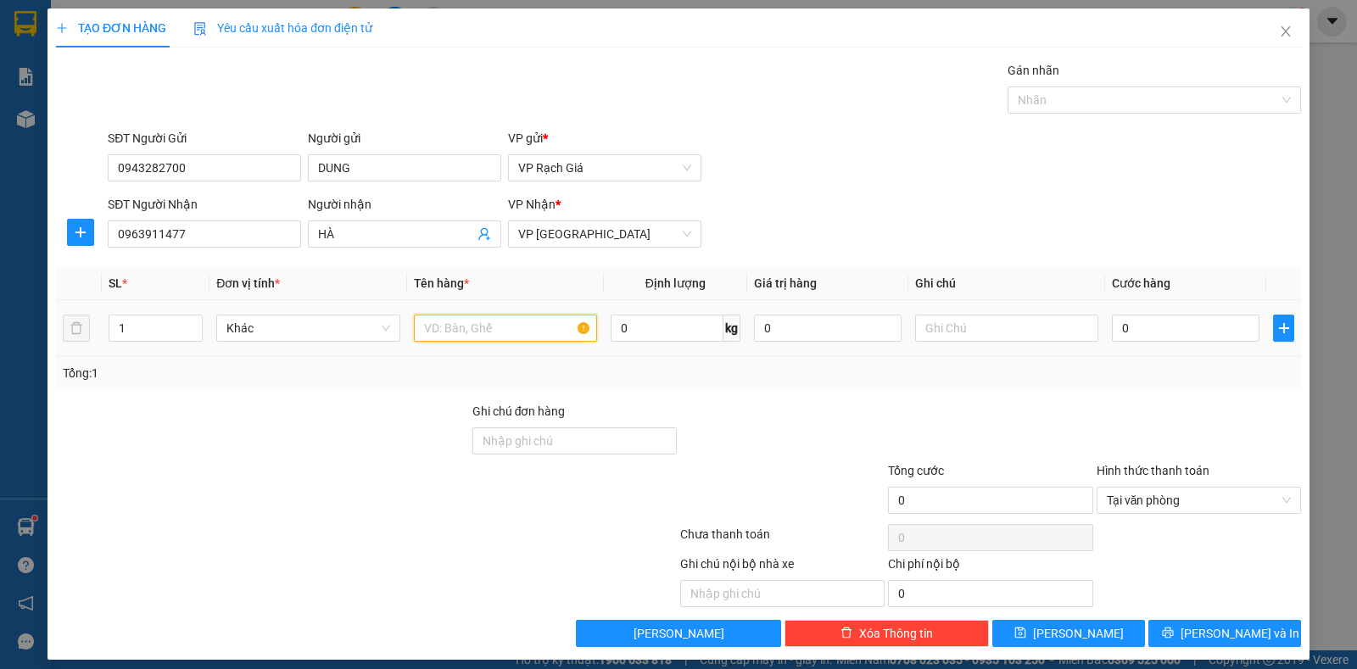
click at [532, 331] on input "text" at bounding box center [505, 328] width 183 height 27
type input "1 SM"
click at [1164, 334] on input "0" at bounding box center [1186, 328] width 148 height 27
type input "2"
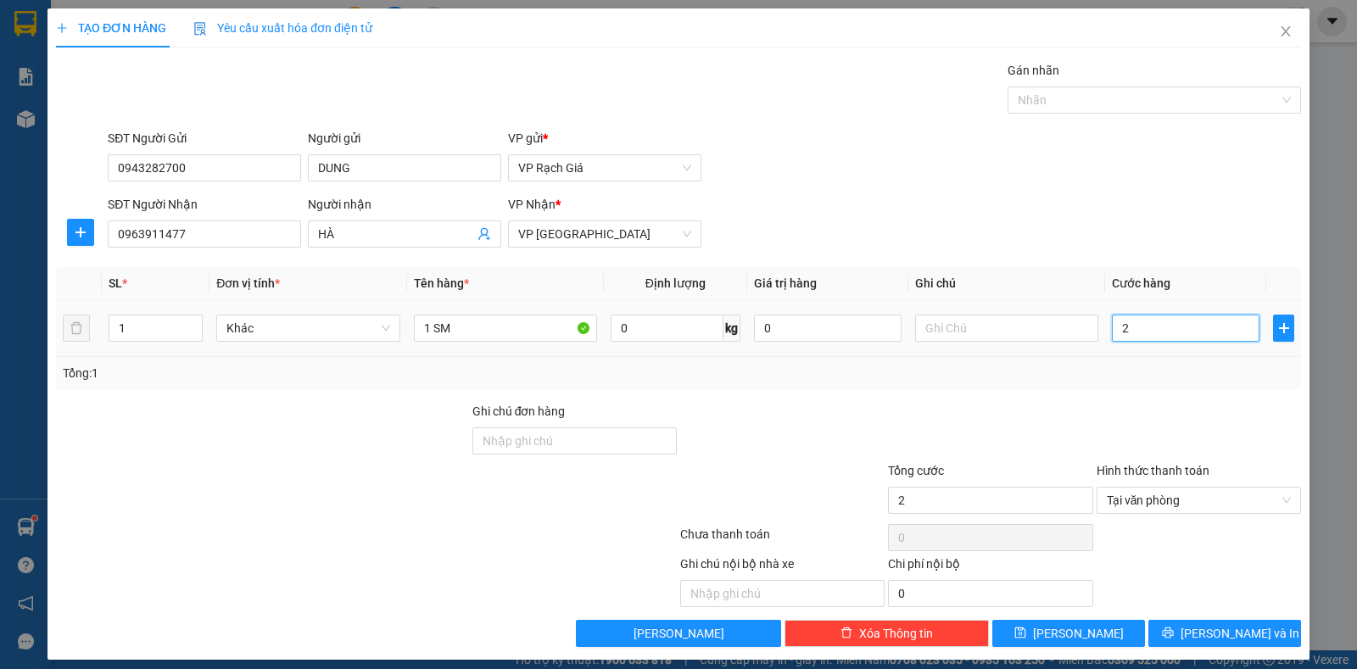
type input "20"
type input "200"
type input "2.000"
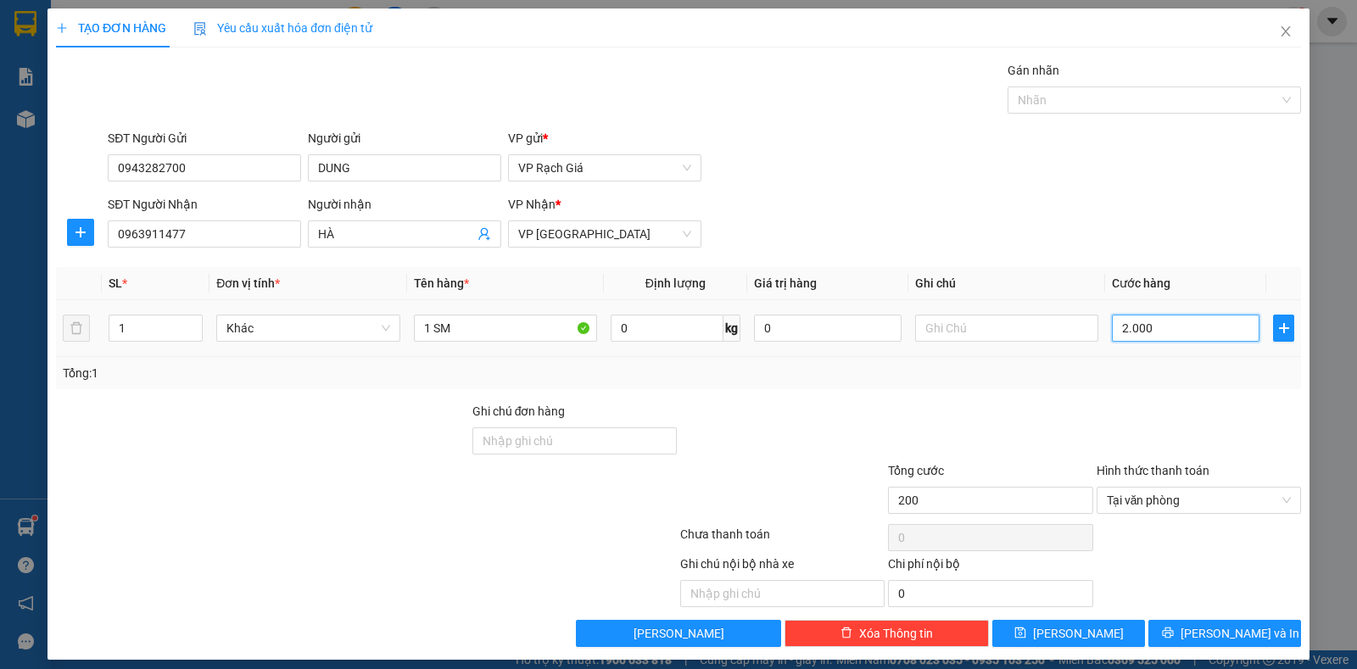
type input "2.000"
type input "20.000"
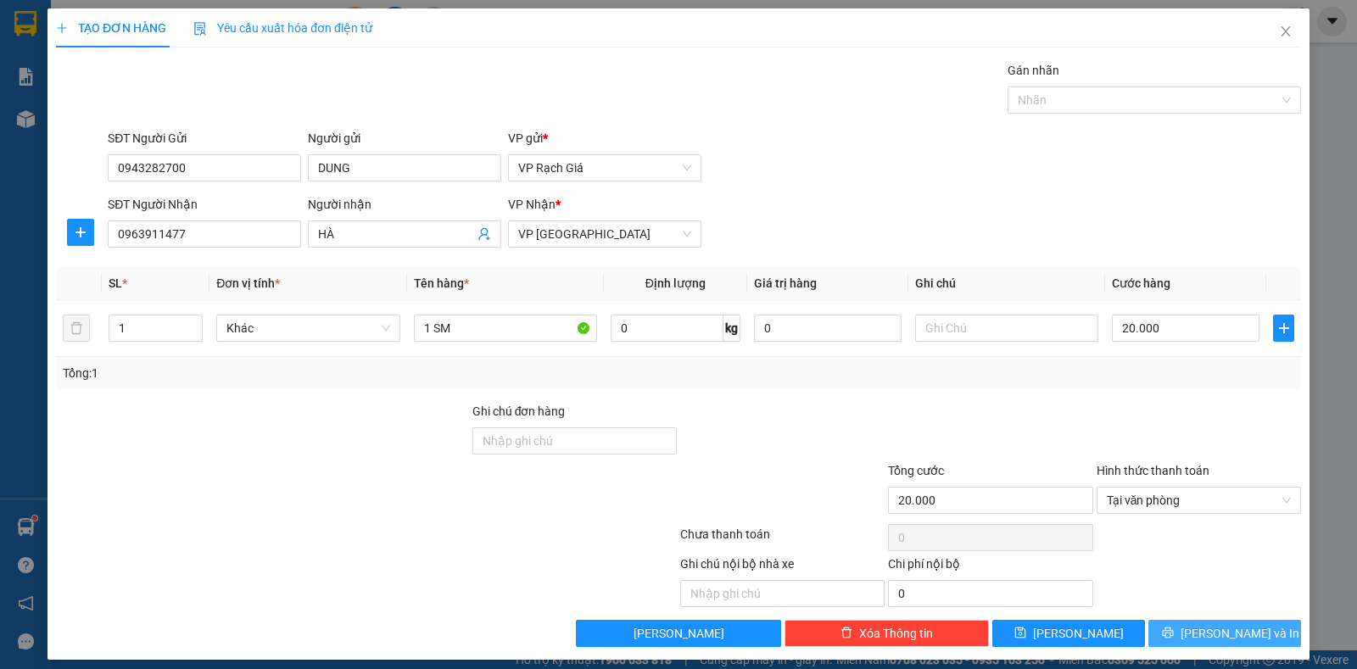
click at [1212, 624] on span "[PERSON_NAME] và In" at bounding box center [1240, 633] width 119 height 19
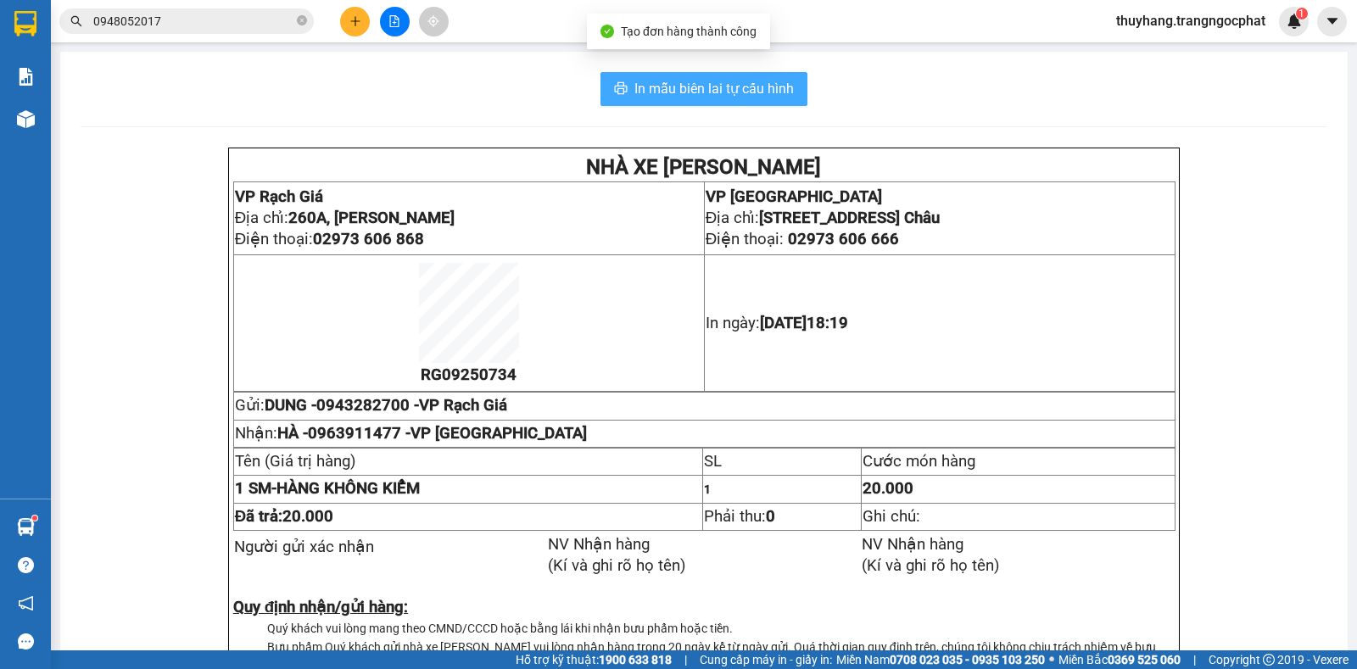
click at [739, 82] on span "In mẫu biên lai tự cấu hình" at bounding box center [715, 88] width 160 height 21
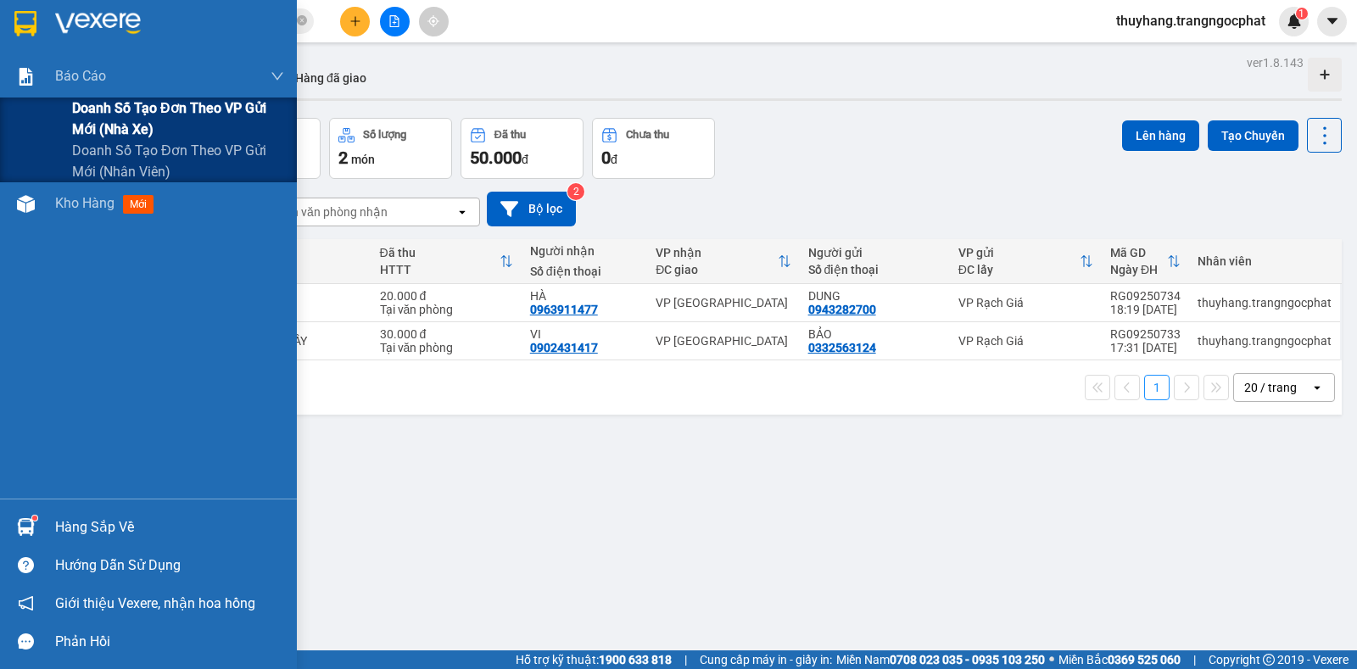
click at [103, 120] on span "Doanh số tạo đơn theo VP gửi mới (nhà xe)" at bounding box center [178, 119] width 212 height 42
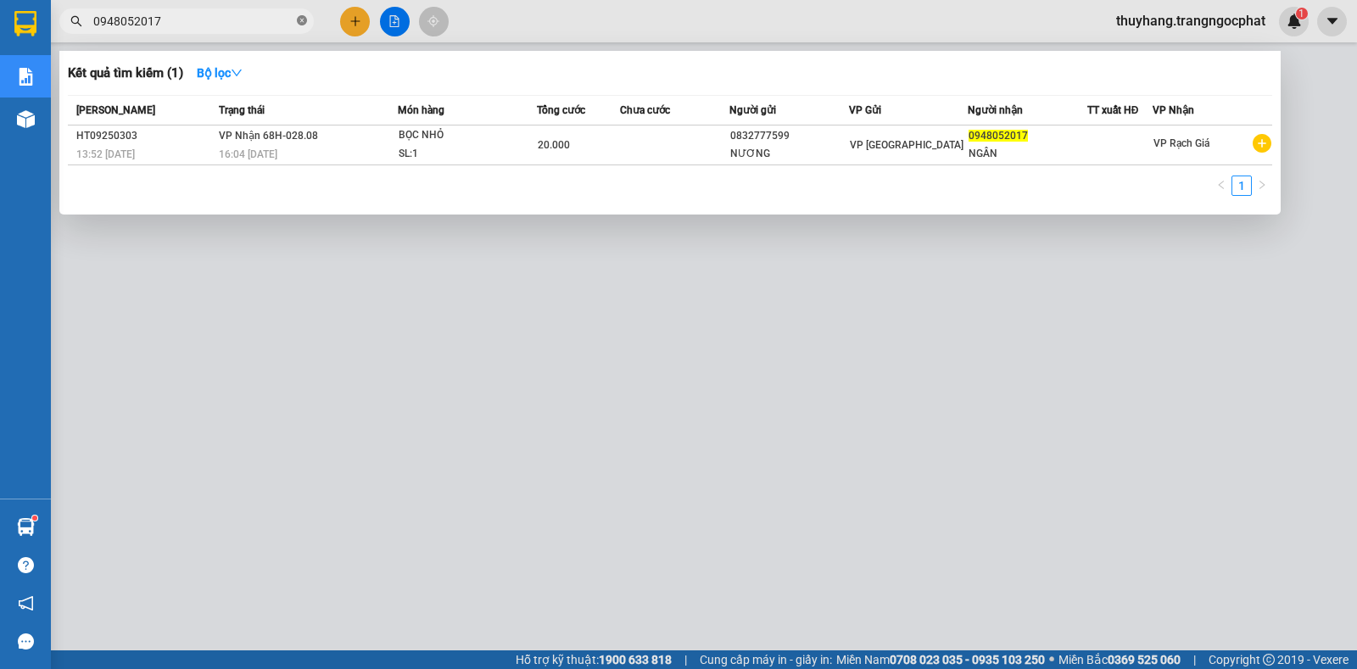
click at [301, 19] on icon "close-circle" at bounding box center [302, 20] width 10 height 10
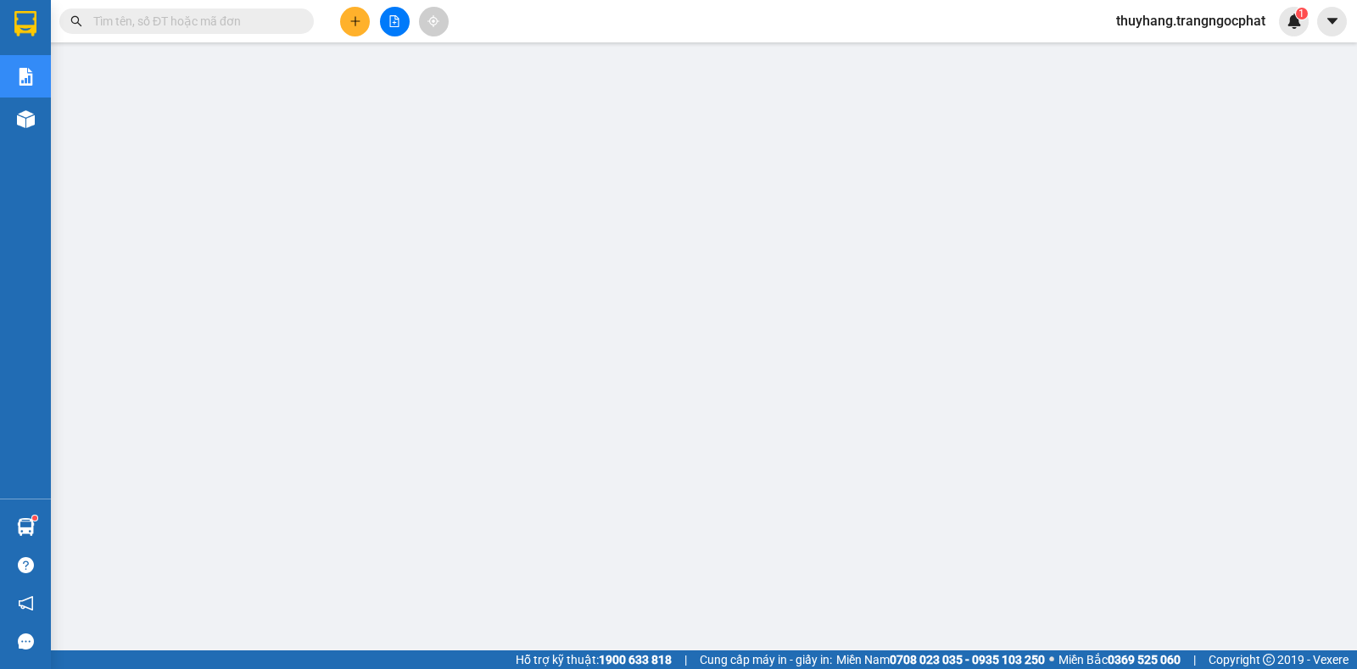
click at [263, 30] on input "text" at bounding box center [193, 21] width 200 height 19
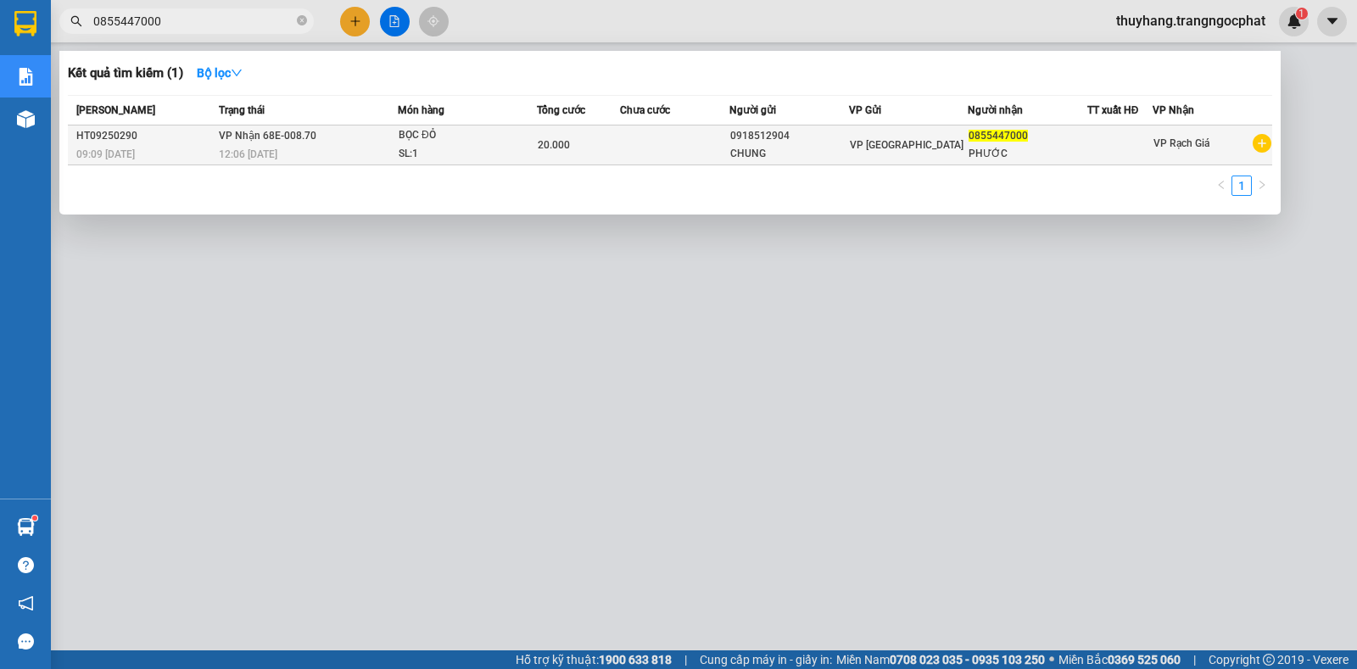
type input "0855447000"
click at [826, 147] on div "CHUNG" at bounding box center [788, 154] width 117 height 18
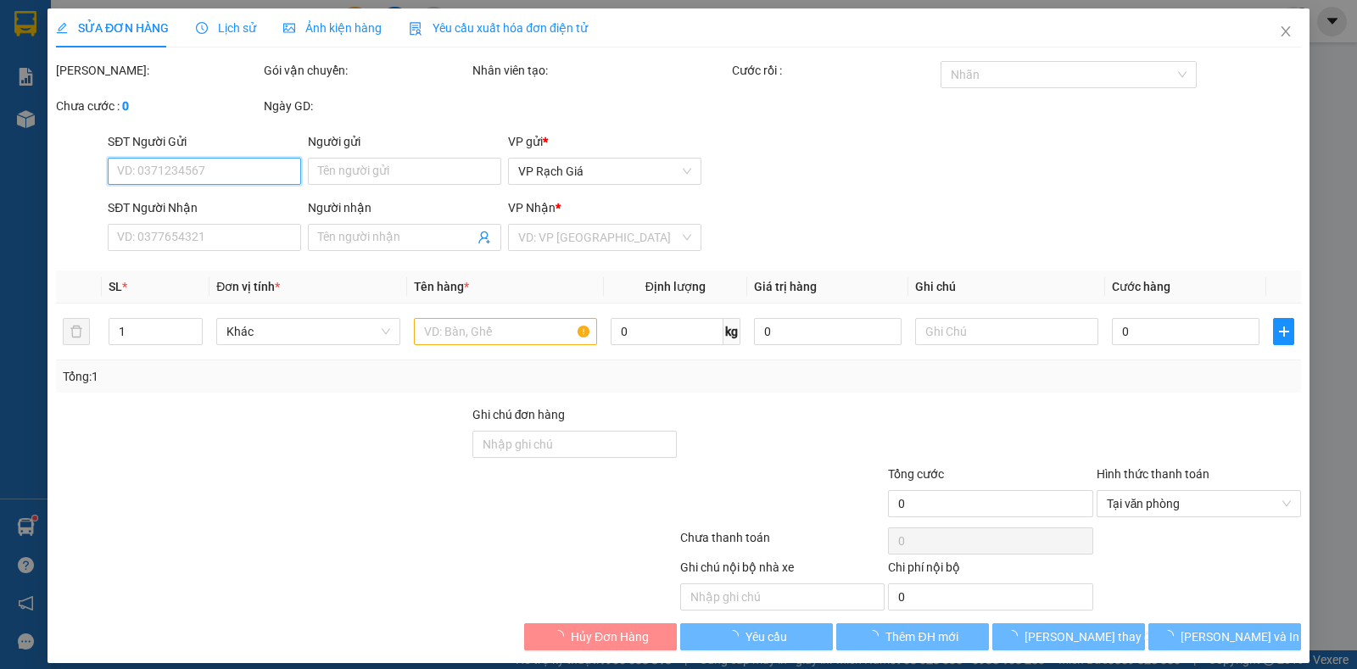
type input "0918512904"
type input "CHUNG"
type input "0855447000"
type input "PHƯỚC"
type input "20.000"
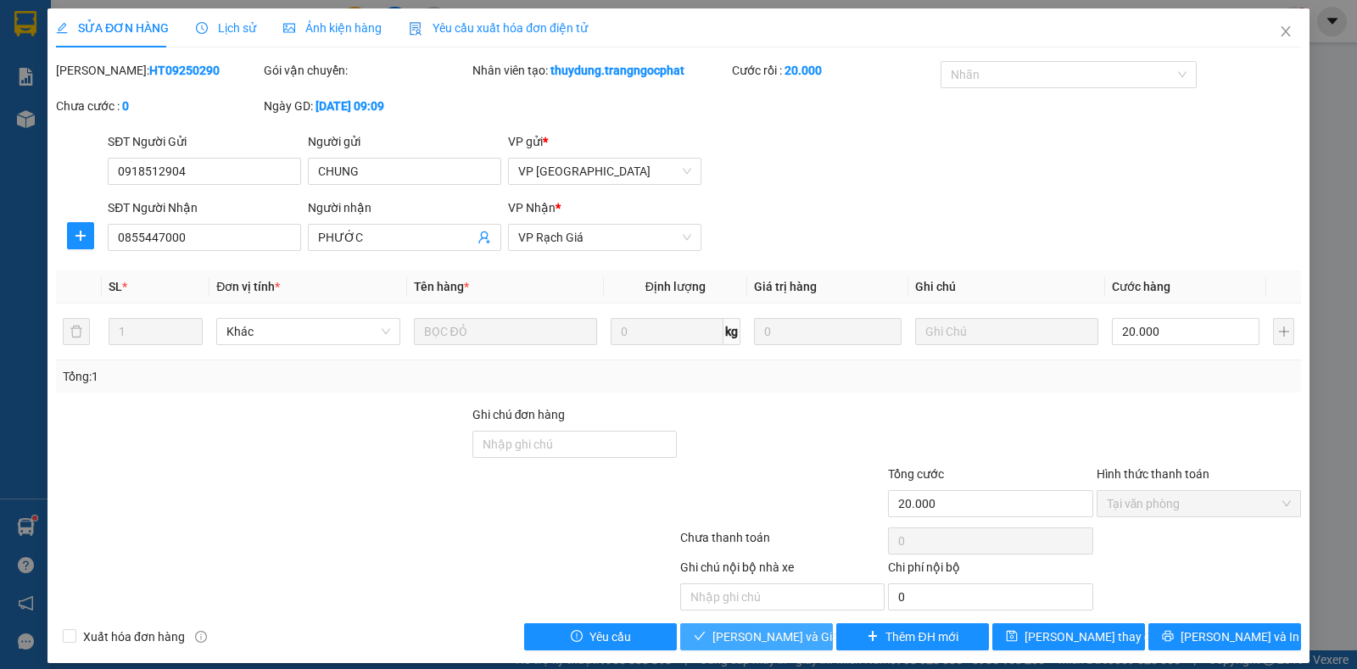
click at [769, 644] on span "[PERSON_NAME] và Giao hàng" at bounding box center [794, 637] width 163 height 19
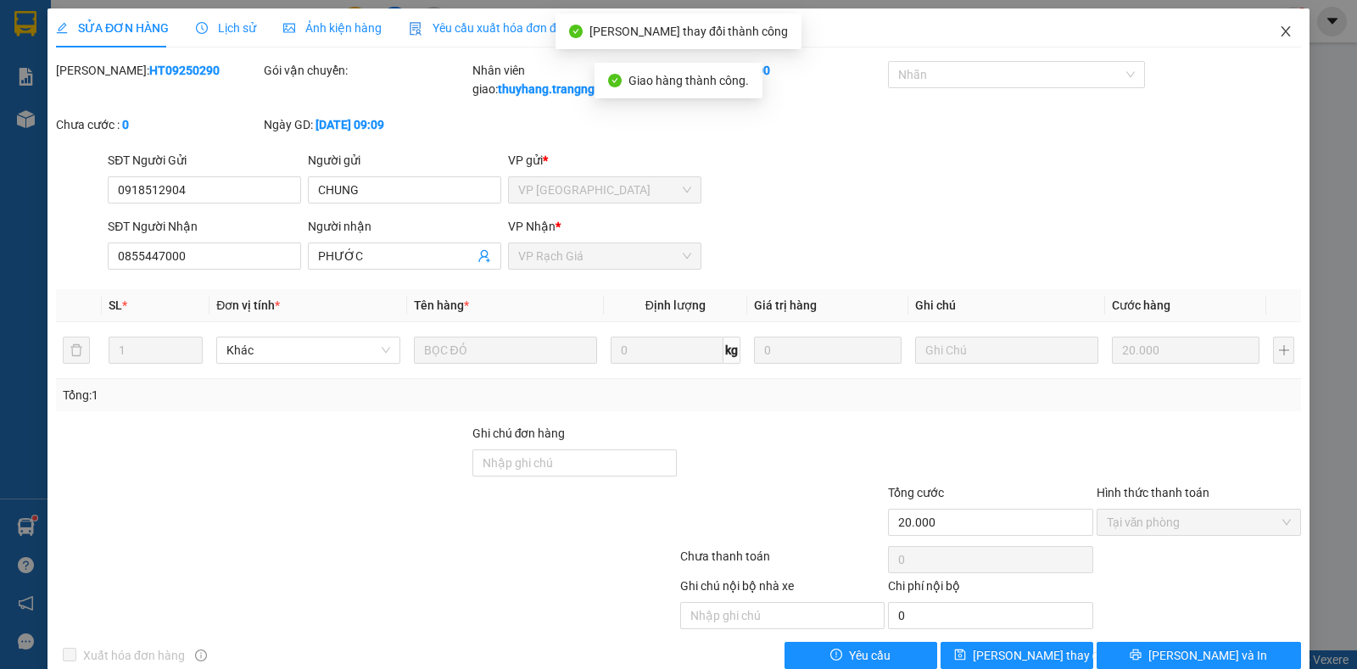
click at [1279, 30] on icon "close" at bounding box center [1286, 32] width 14 height 14
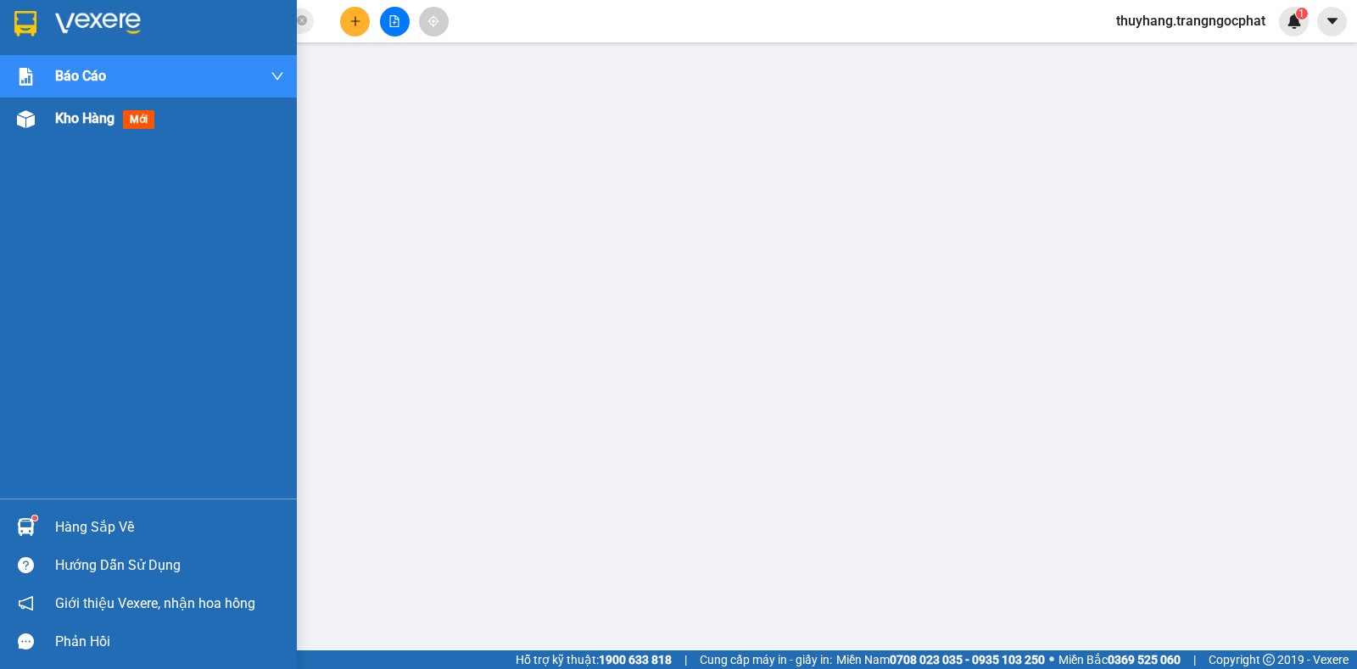
click at [101, 126] on span "Kho hàng" at bounding box center [84, 118] width 59 height 16
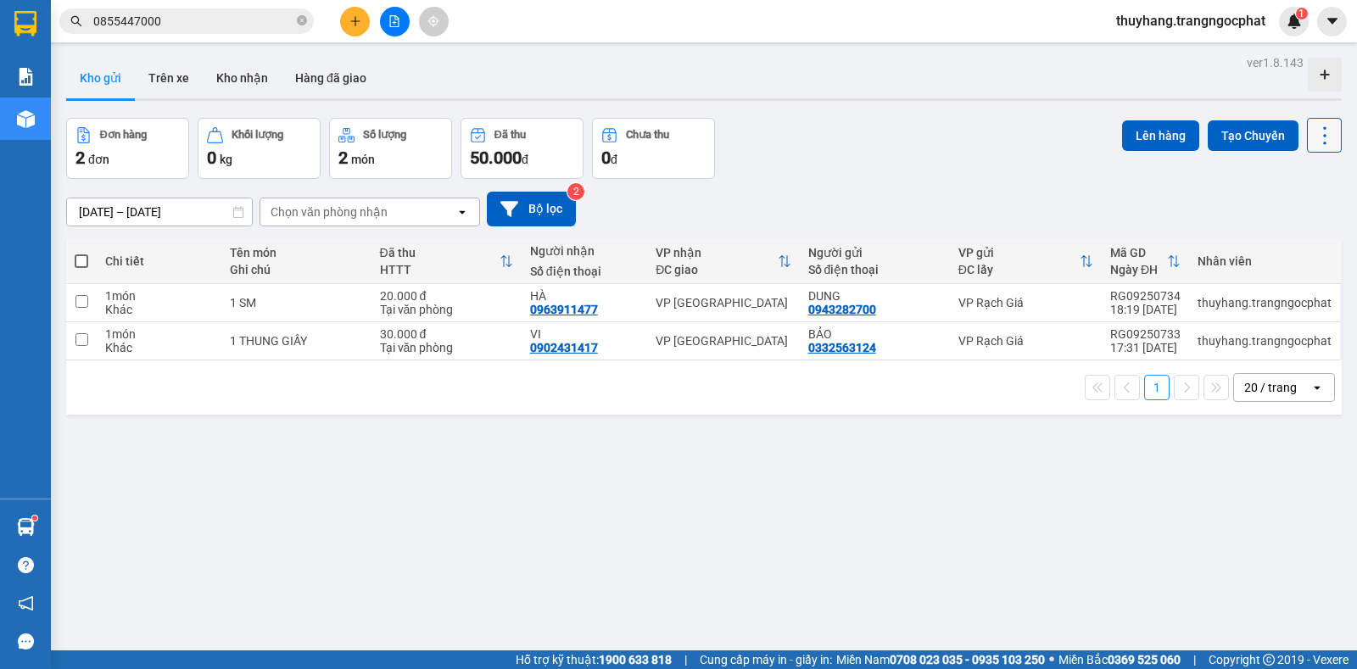
click at [1316, 143] on icon at bounding box center [1325, 136] width 24 height 24
click at [1277, 250] on span "Làm mới" at bounding box center [1286, 242] width 47 height 17
click at [79, 258] on span at bounding box center [82, 262] width 14 height 14
click at [81, 253] on input "checkbox" at bounding box center [81, 253] width 0 height 0
checkbox input "true"
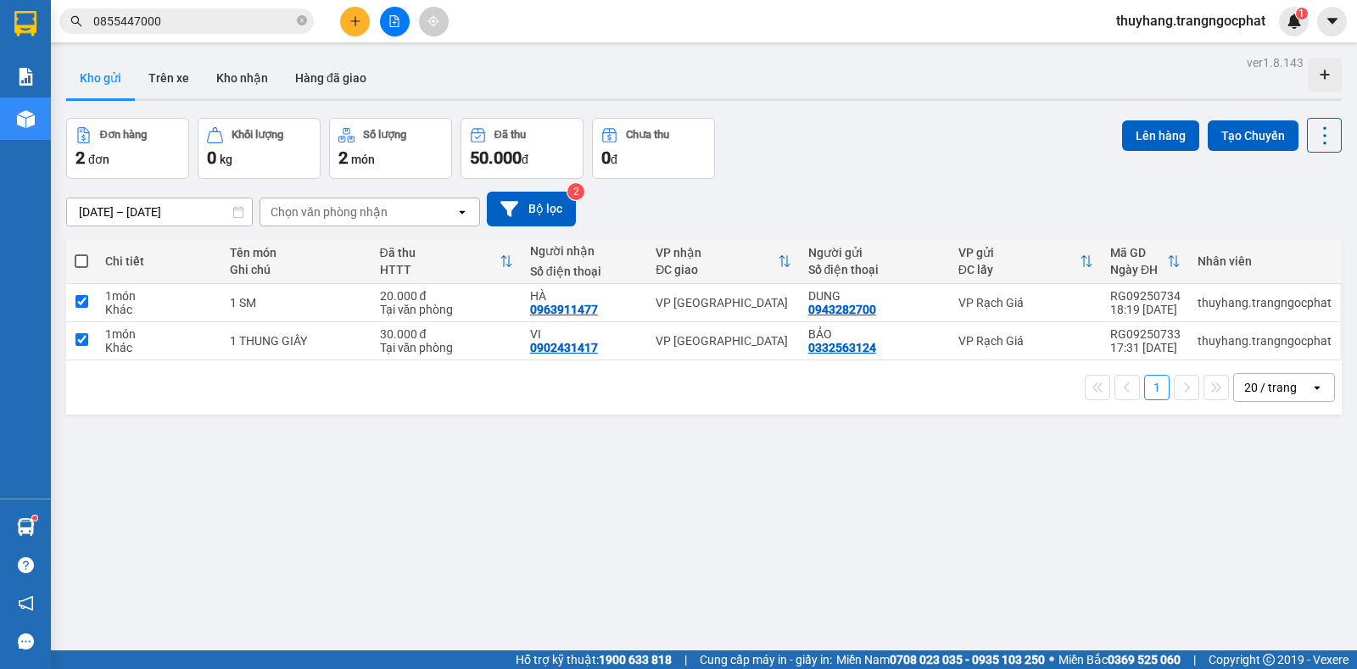
checkbox input "true"
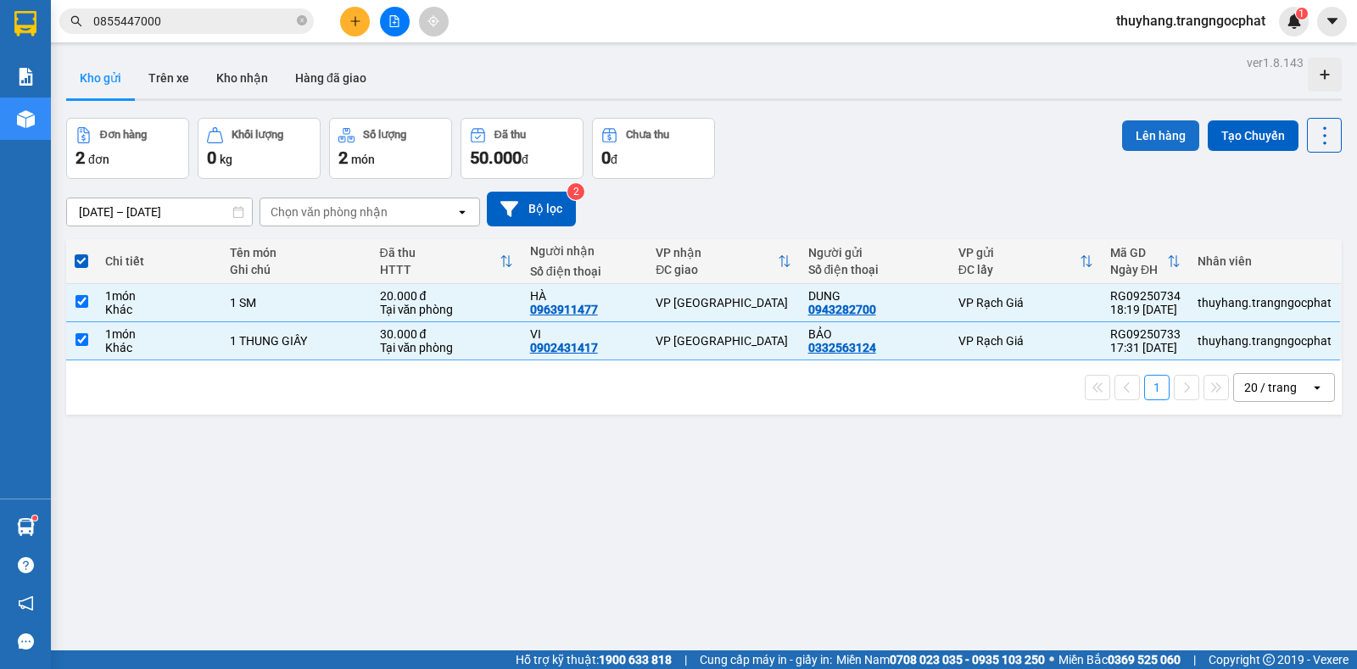
click at [1146, 136] on button "Lên hàng" at bounding box center [1160, 135] width 77 height 31
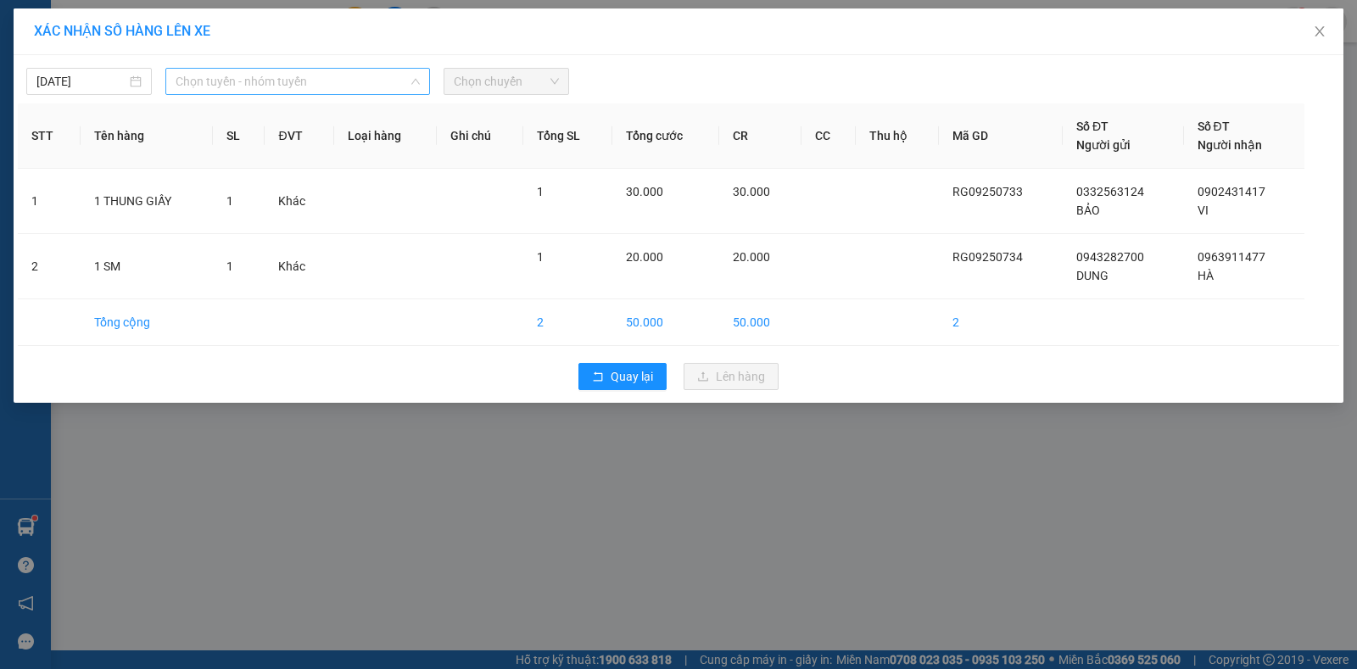
click at [284, 80] on span "Chọn tuyến - nhóm tuyến" at bounding box center [298, 81] width 244 height 25
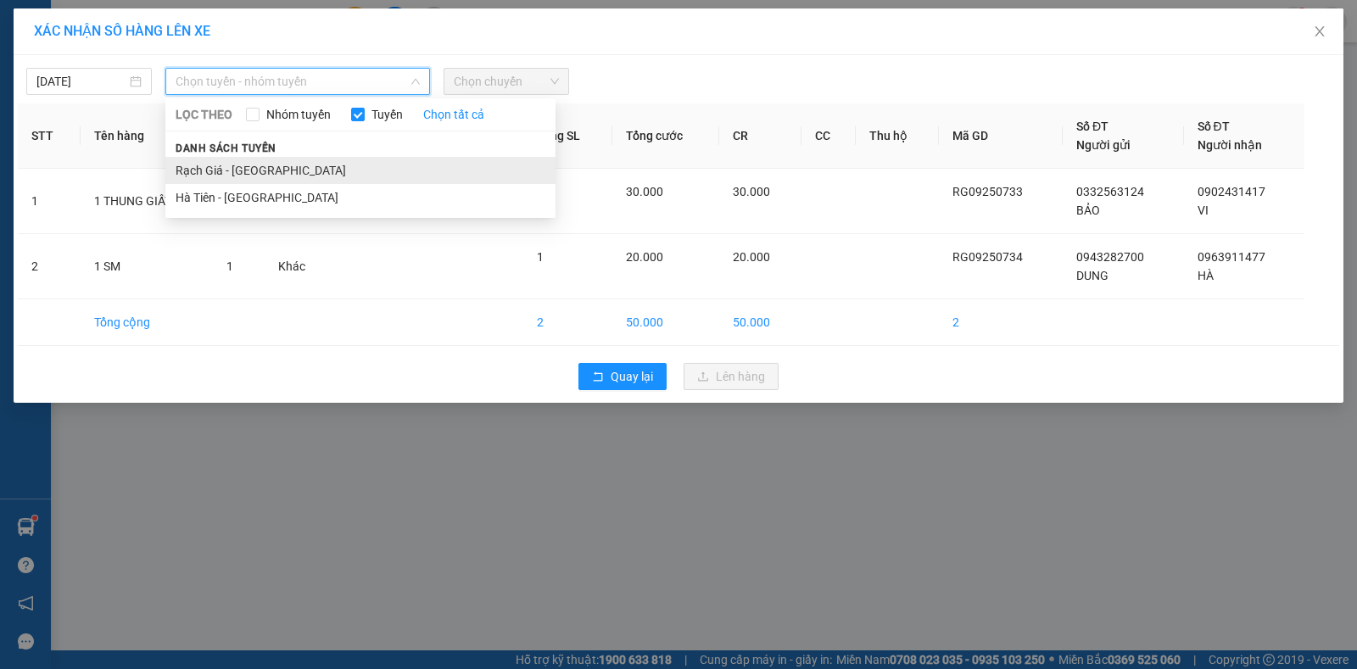
click at [230, 169] on li "Rạch Giá - [GEOGRAPHIC_DATA]" at bounding box center [360, 170] width 390 height 27
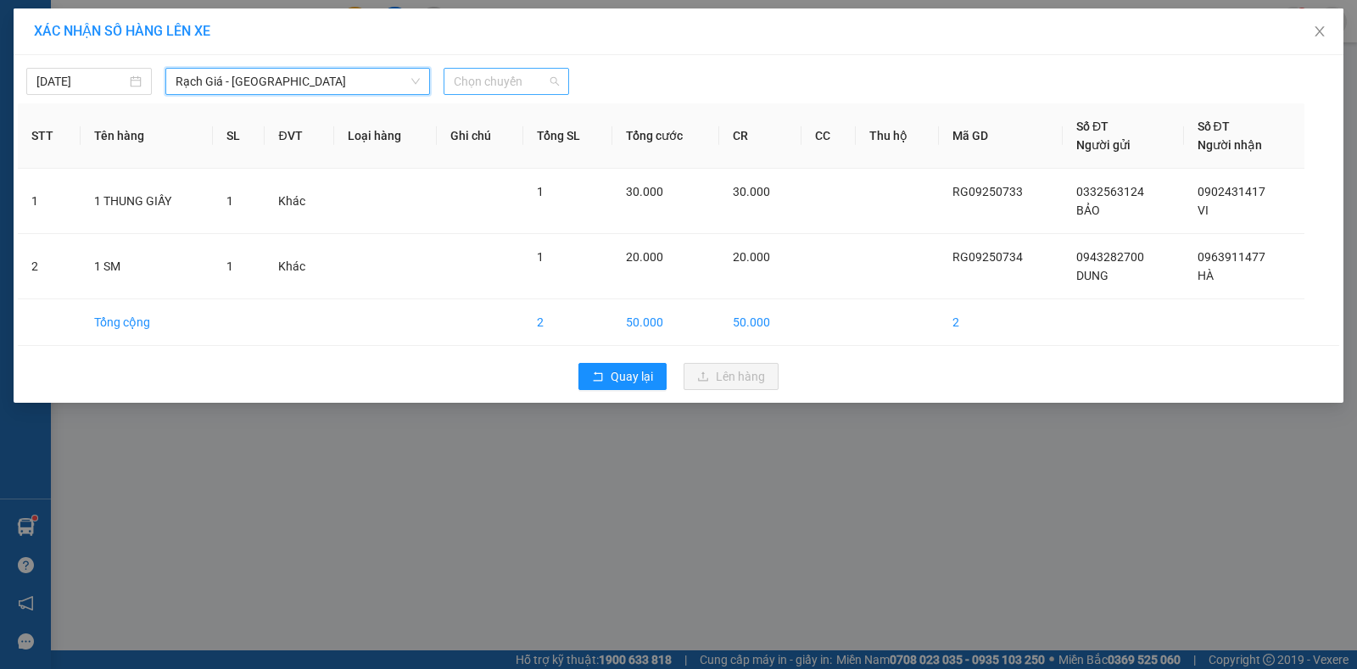
click at [492, 89] on span "Chọn chuyến" at bounding box center [506, 81] width 105 height 25
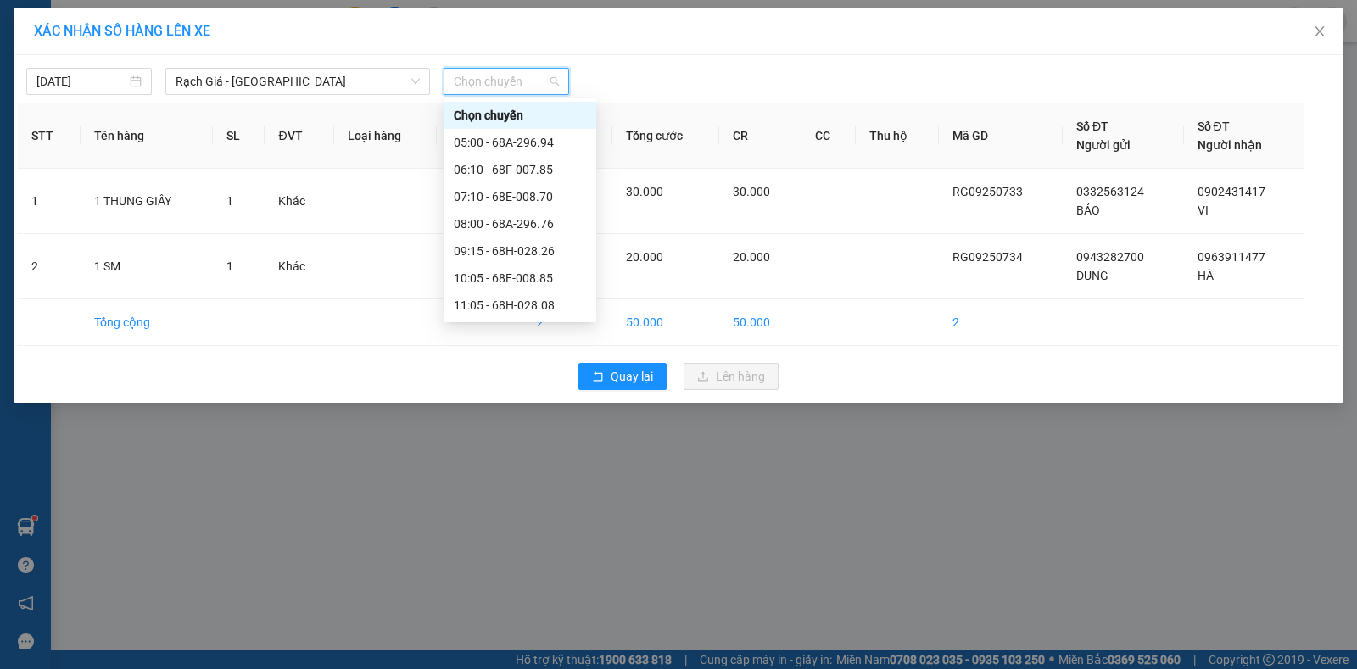
click at [477, 486] on div "18:20 - 68F-007.85" at bounding box center [520, 495] width 132 height 19
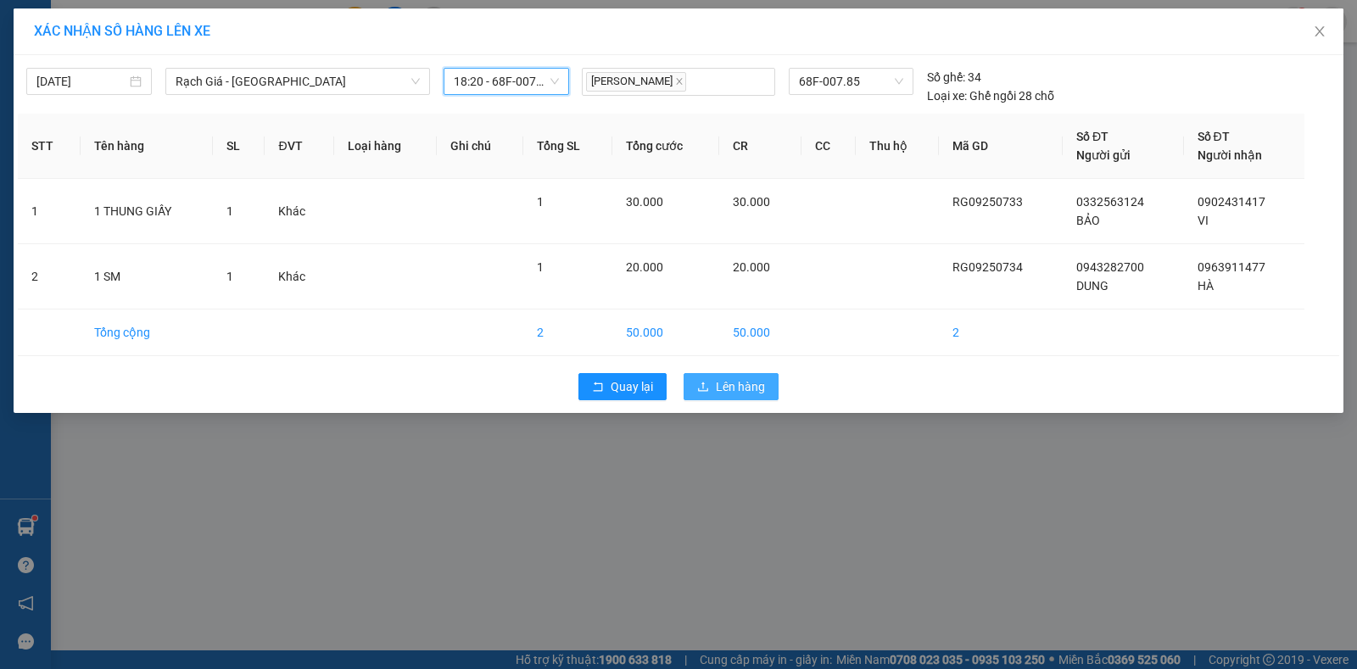
drag, startPoint x: 719, startPoint y: 382, endPoint x: 707, endPoint y: 376, distance: 13.3
click at [718, 383] on span "Lên hàng" at bounding box center [740, 387] width 49 height 19
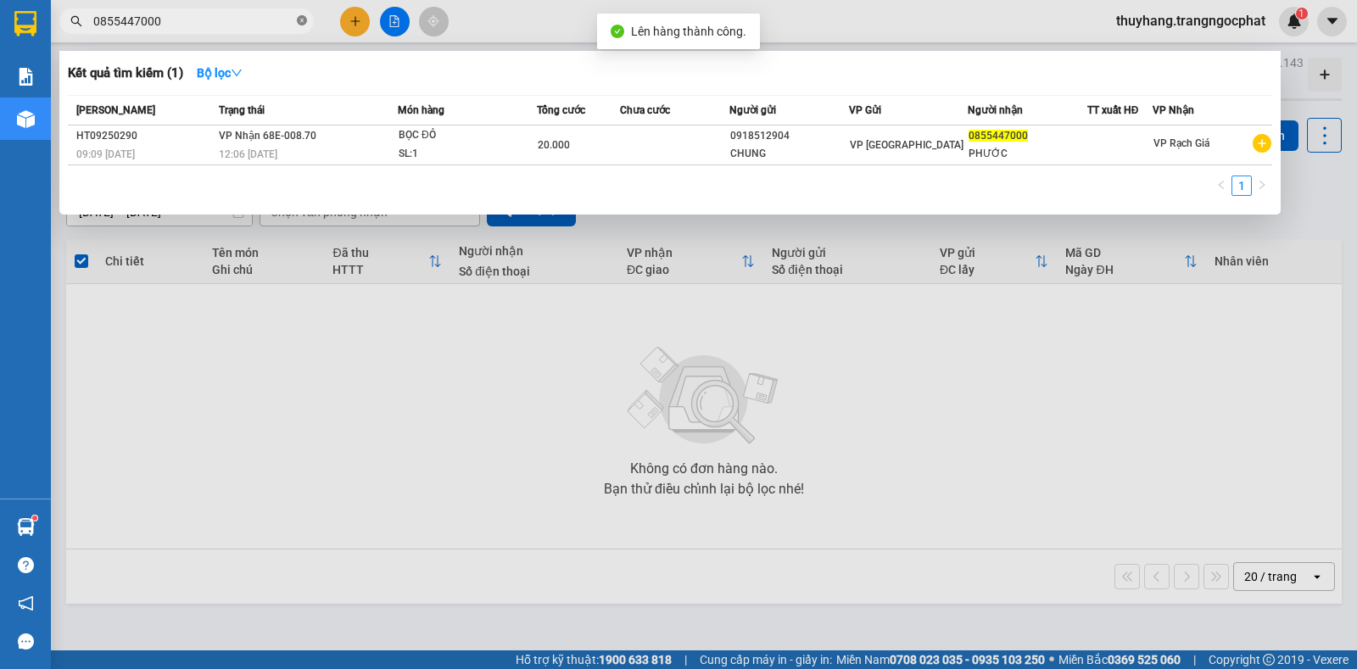
click at [299, 19] on icon "close-circle" at bounding box center [302, 20] width 10 height 10
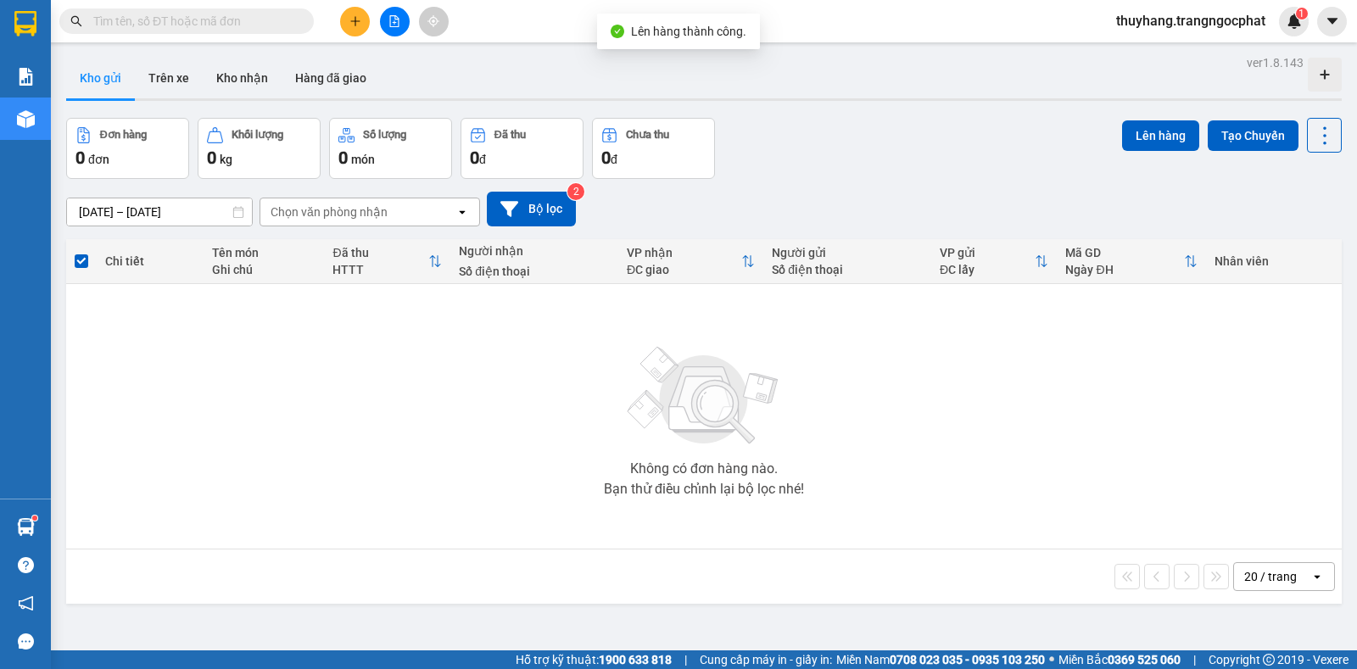
click at [273, 25] on input "text" at bounding box center [193, 21] width 200 height 19
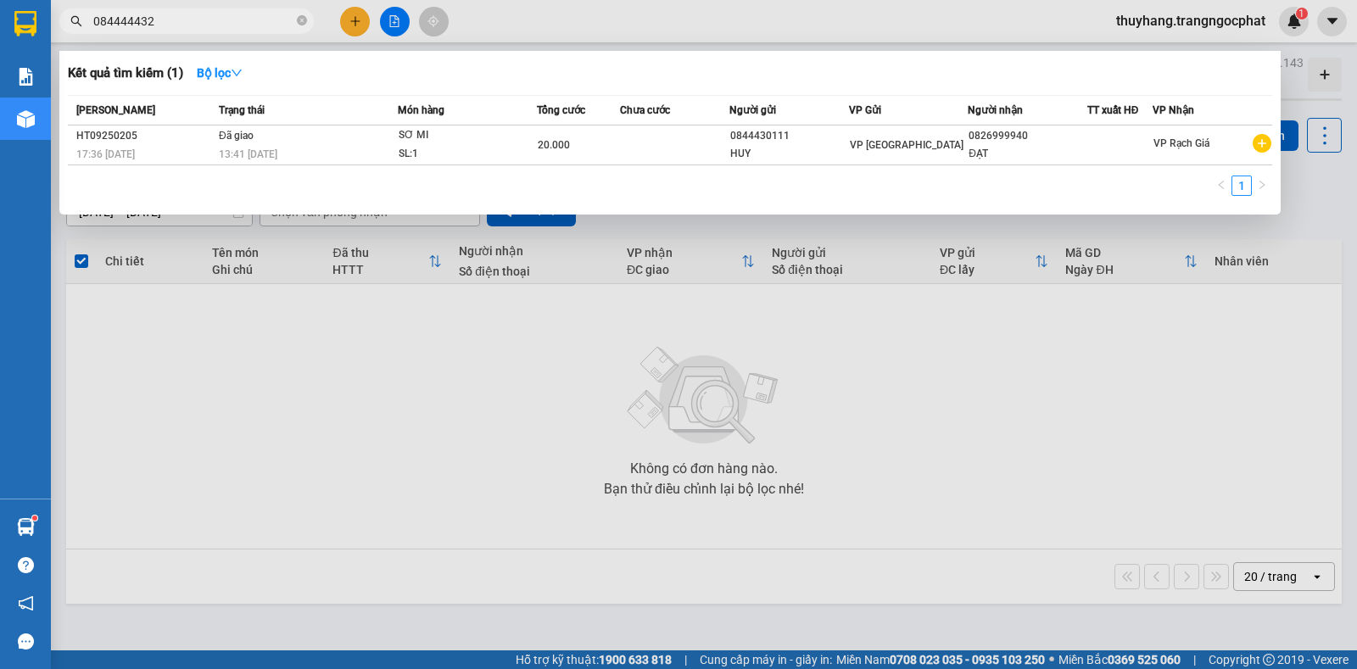
type input "0844444323"
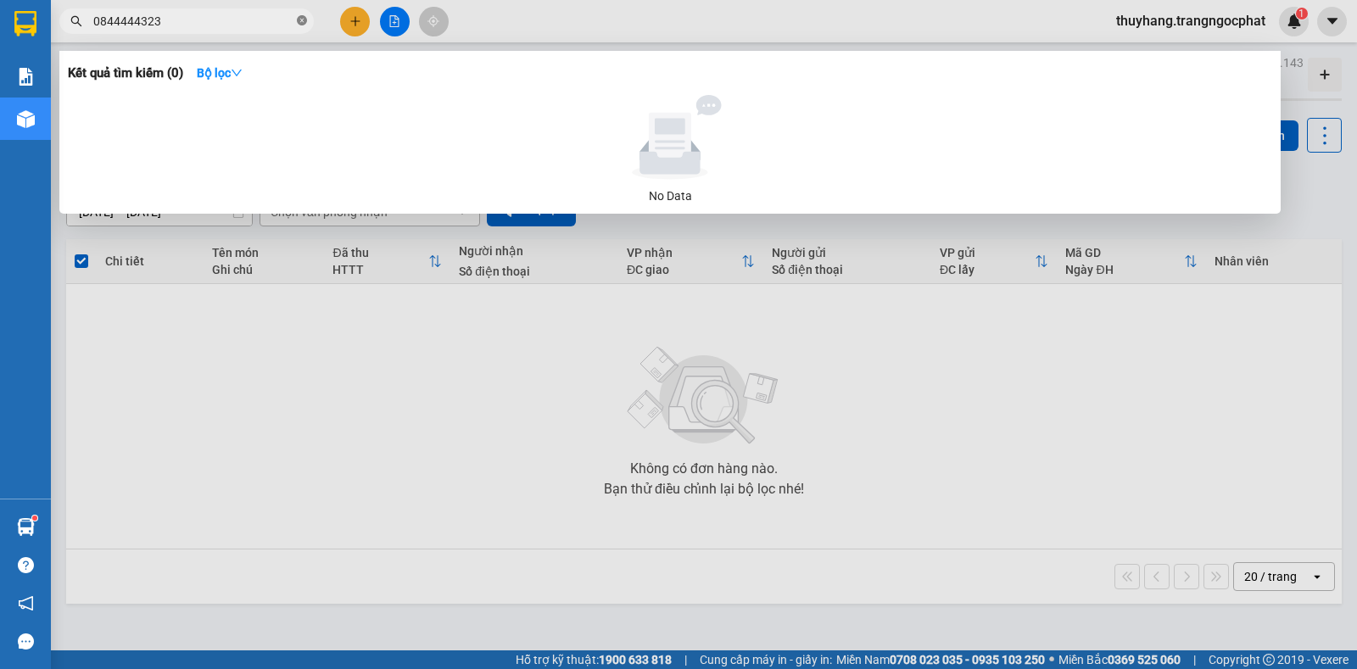
click at [301, 19] on icon "close-circle" at bounding box center [302, 20] width 10 height 10
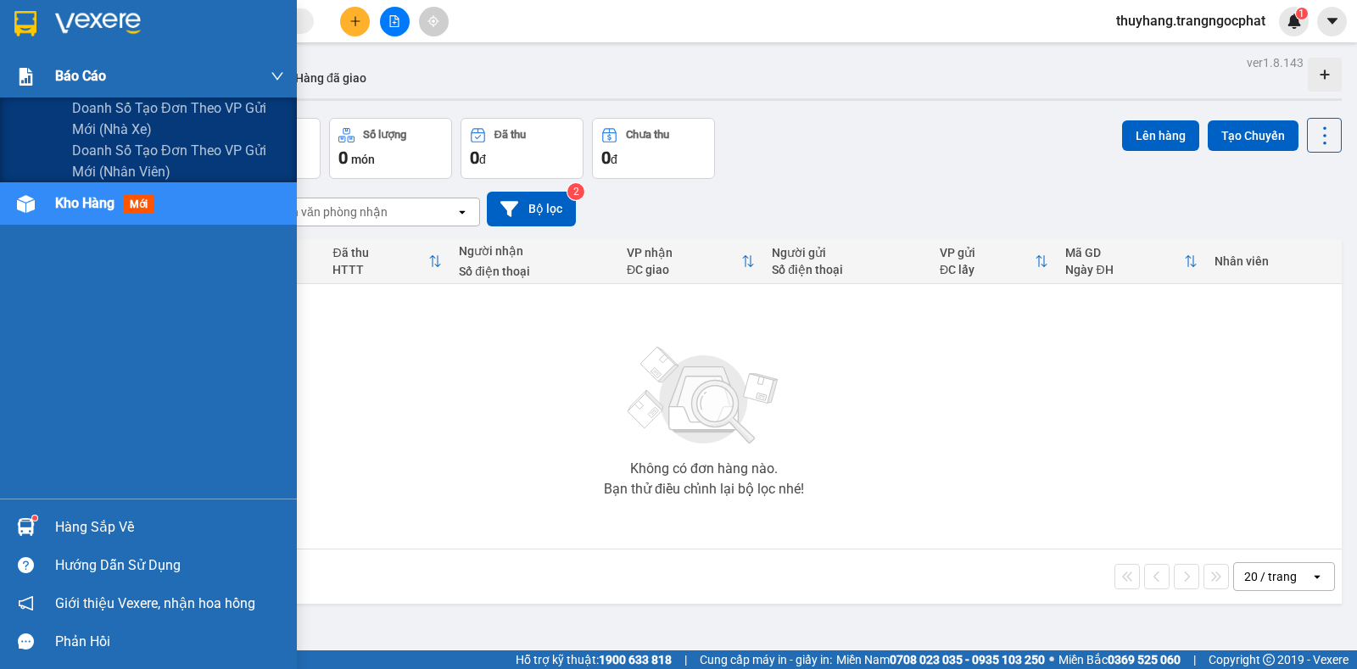
click at [90, 75] on span "Báo cáo" at bounding box center [80, 75] width 51 height 21
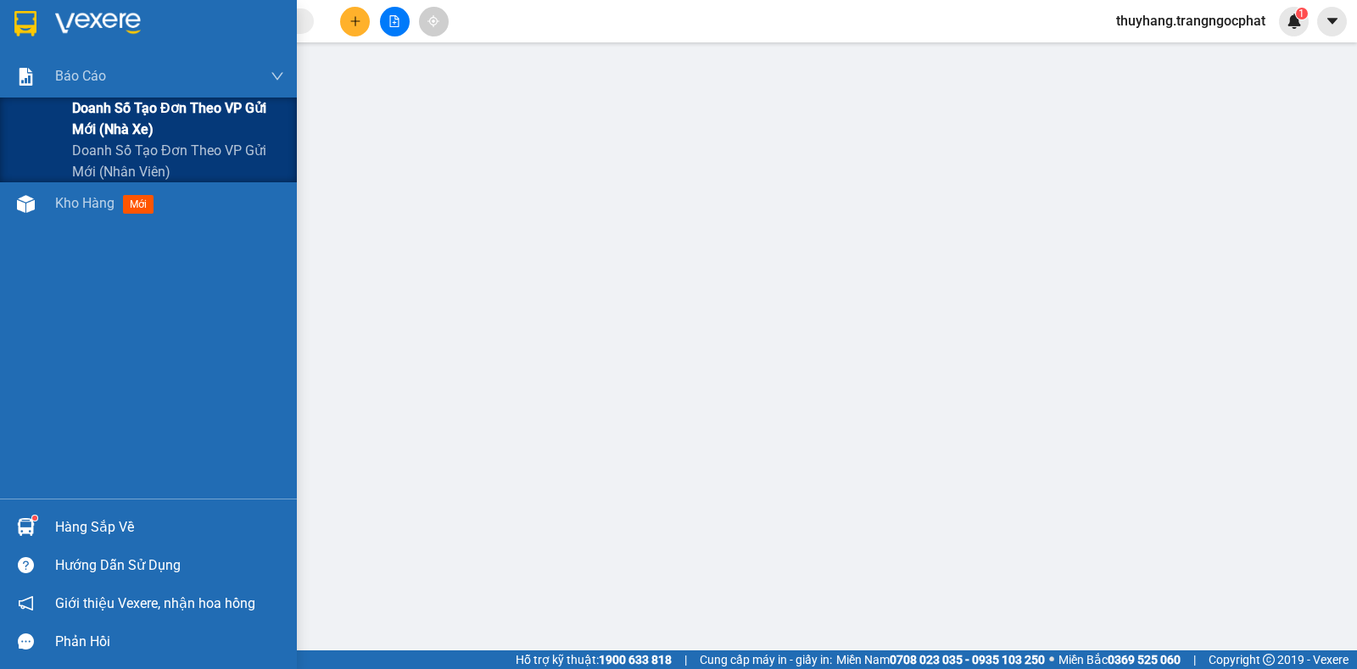
click at [109, 110] on span "Doanh số tạo đơn theo VP gửi mới (nhà xe)" at bounding box center [178, 119] width 212 height 42
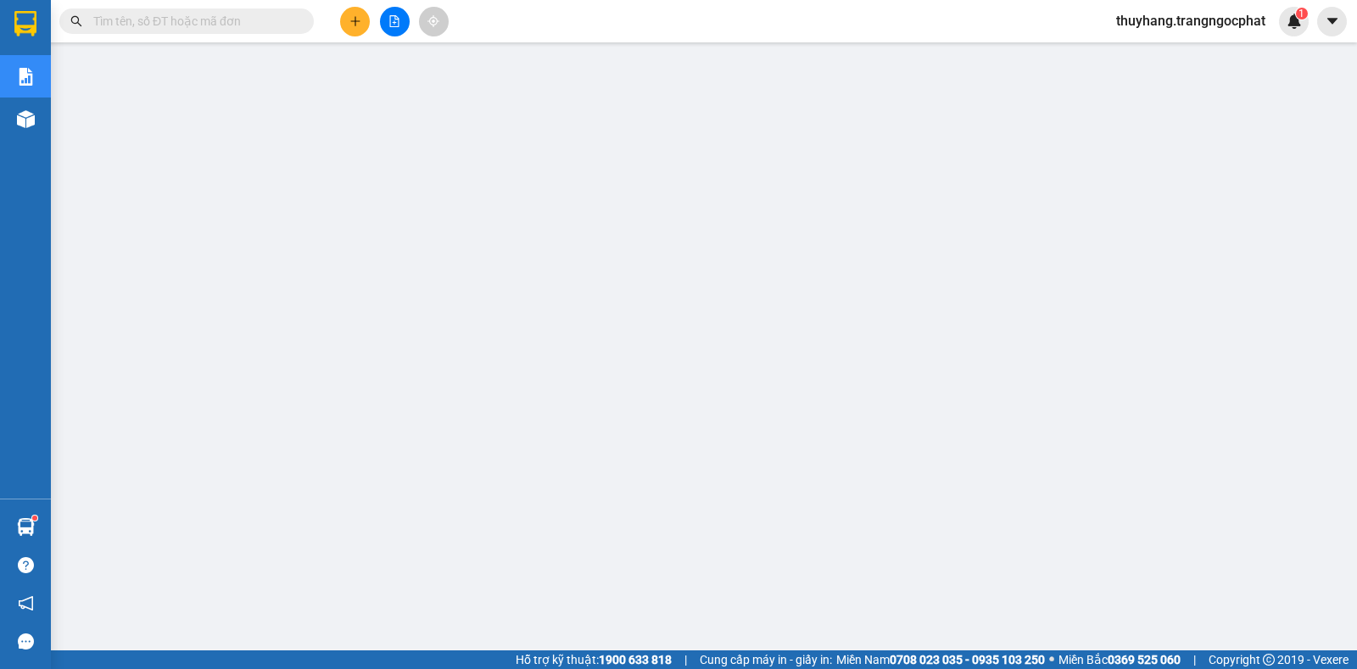
click at [277, 22] on input "text" at bounding box center [193, 21] width 200 height 19
click at [274, 14] on input "text" at bounding box center [193, 21] width 200 height 19
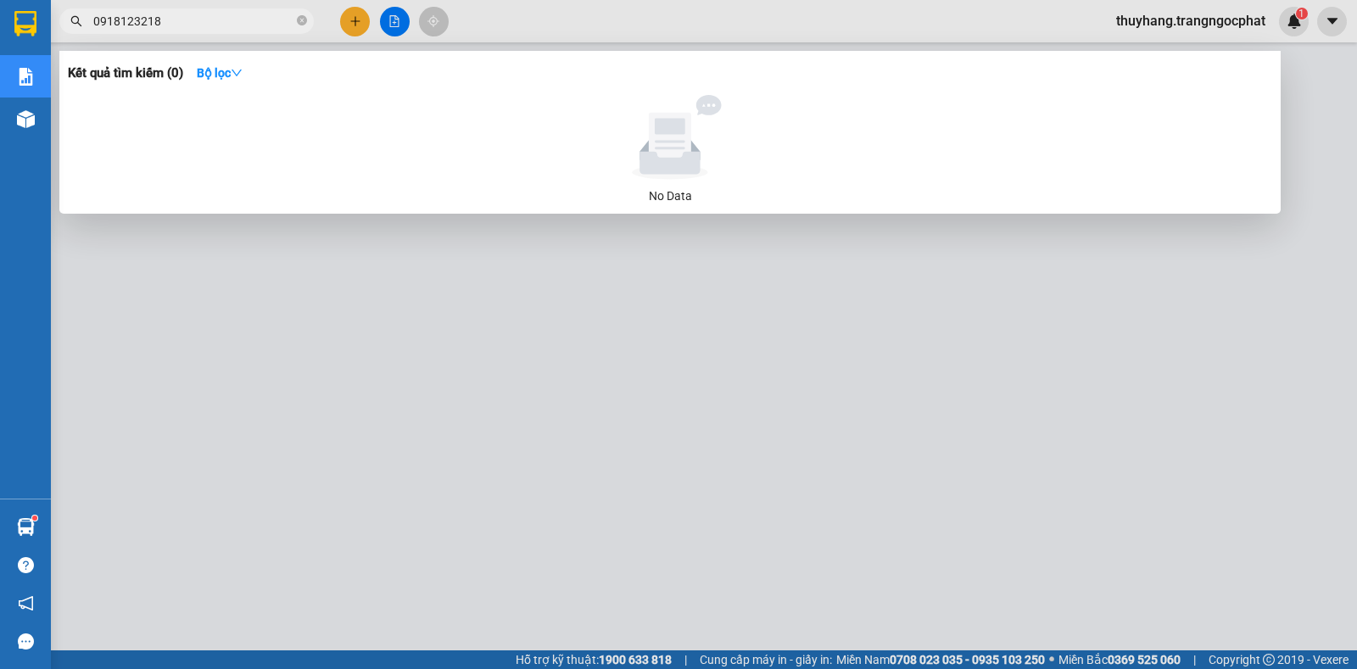
type input "0918123218"
click at [1289, 88] on div at bounding box center [678, 334] width 1357 height 669
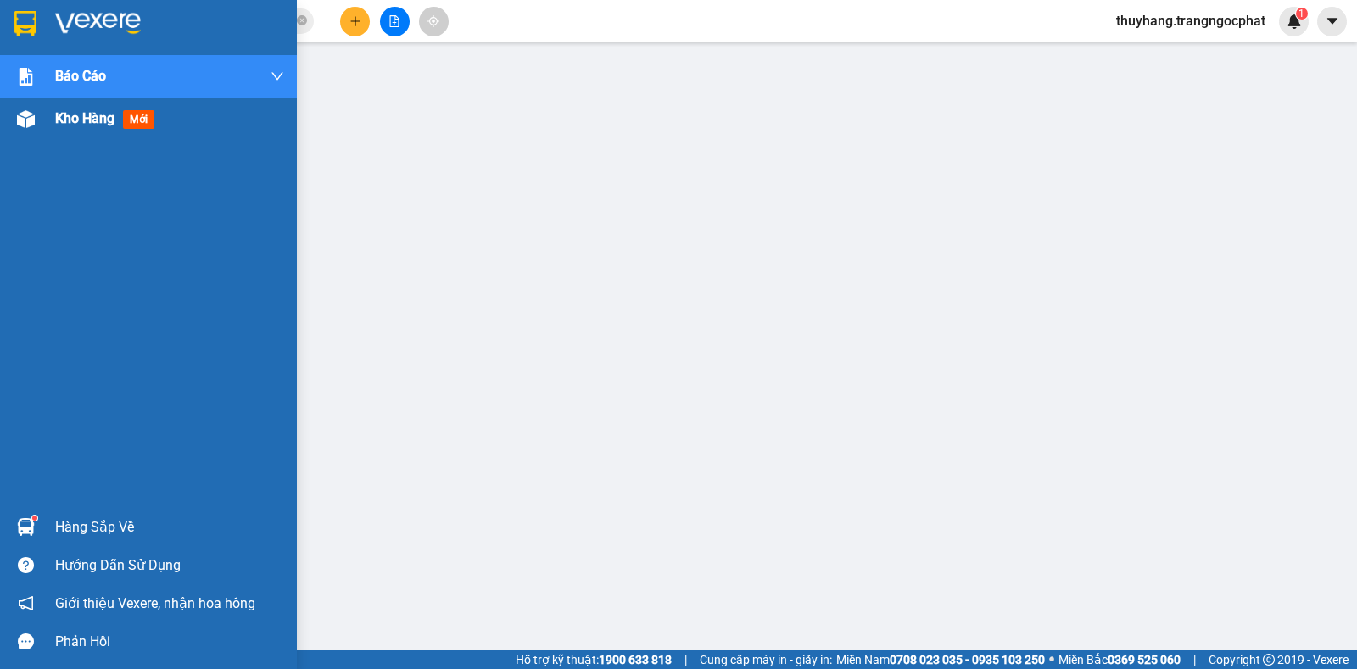
click at [75, 123] on span "Kho hàng" at bounding box center [84, 118] width 59 height 16
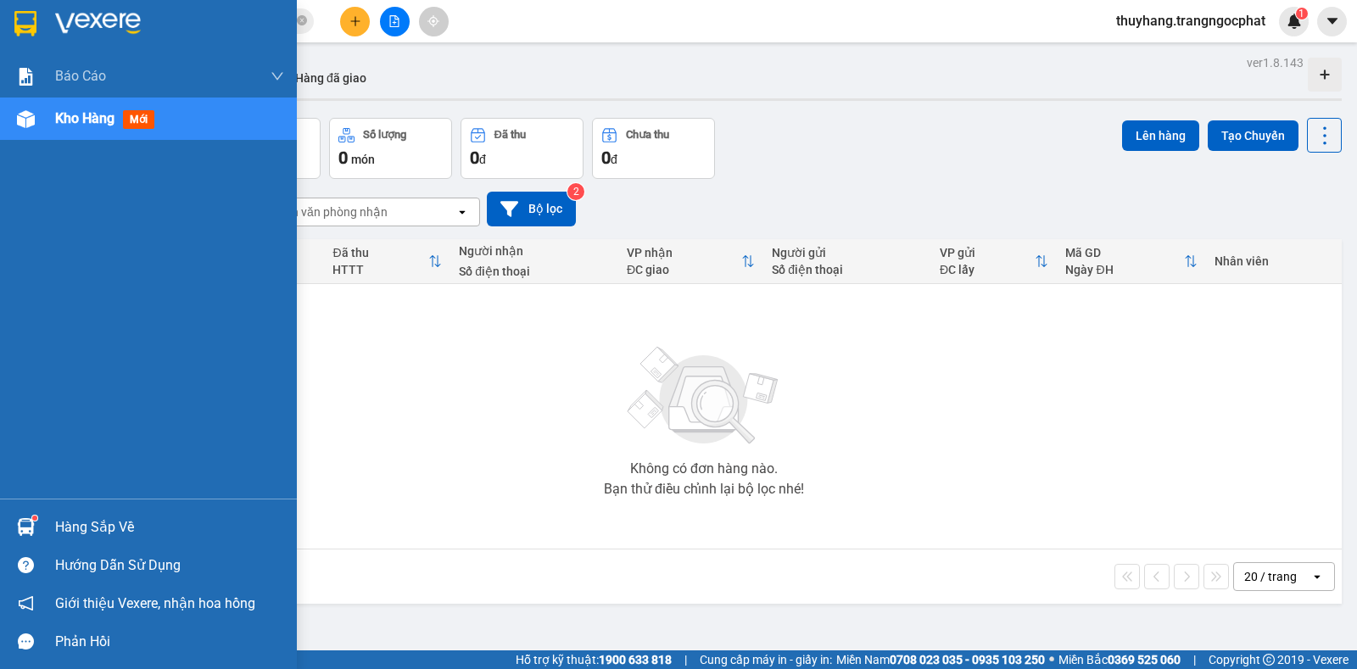
click at [95, 519] on div "Hàng sắp về" at bounding box center [169, 527] width 229 height 25
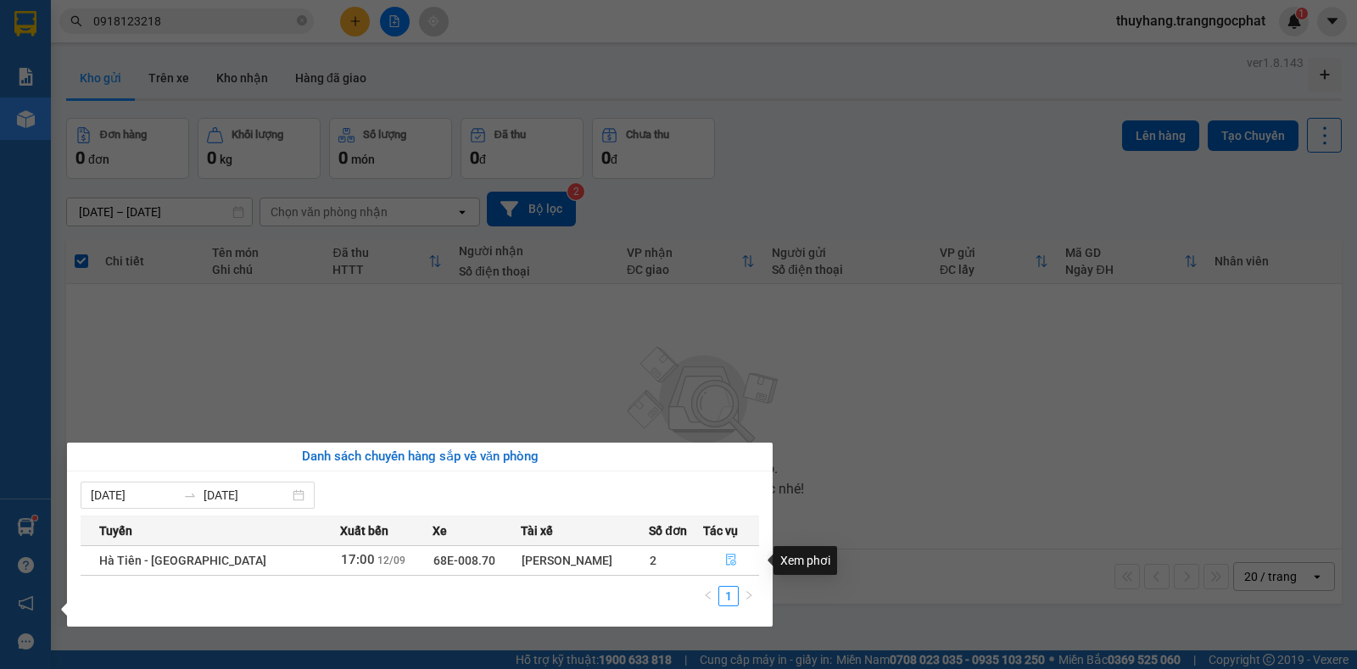
click at [704, 568] on button "button" at bounding box center [731, 560] width 55 height 27
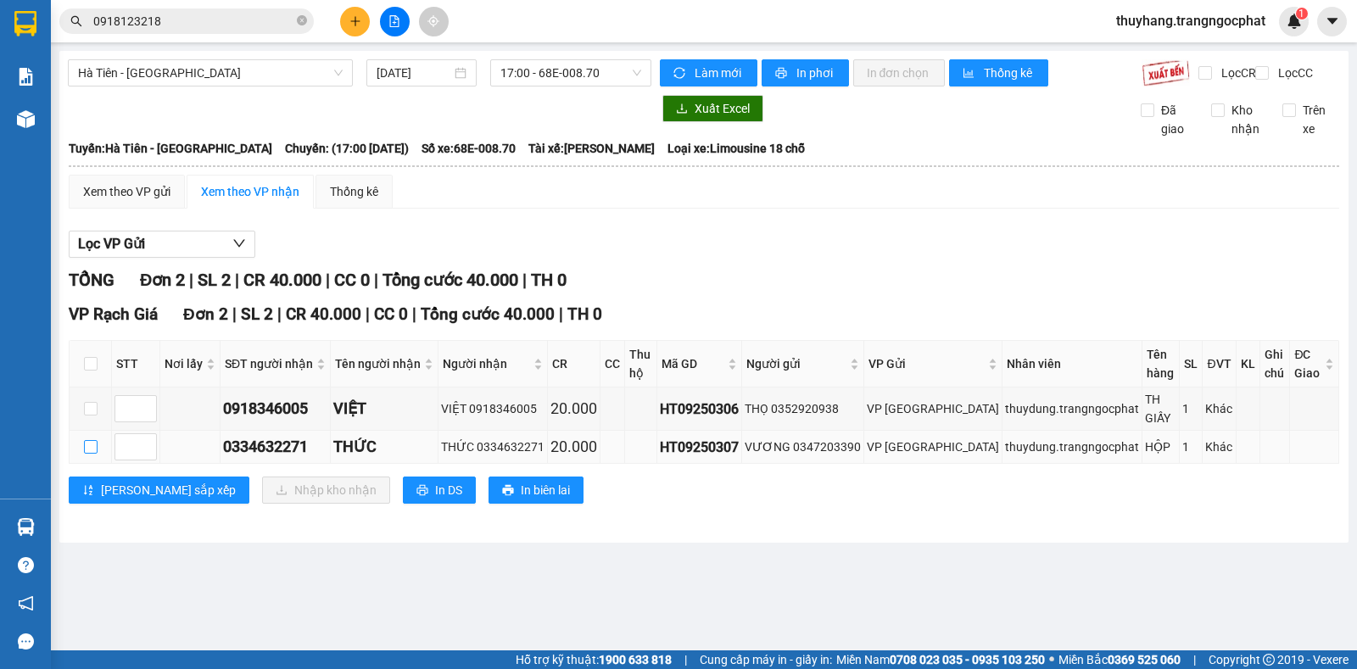
click at [88, 440] on input "checkbox" at bounding box center [91, 447] width 14 height 14
checkbox input "true"
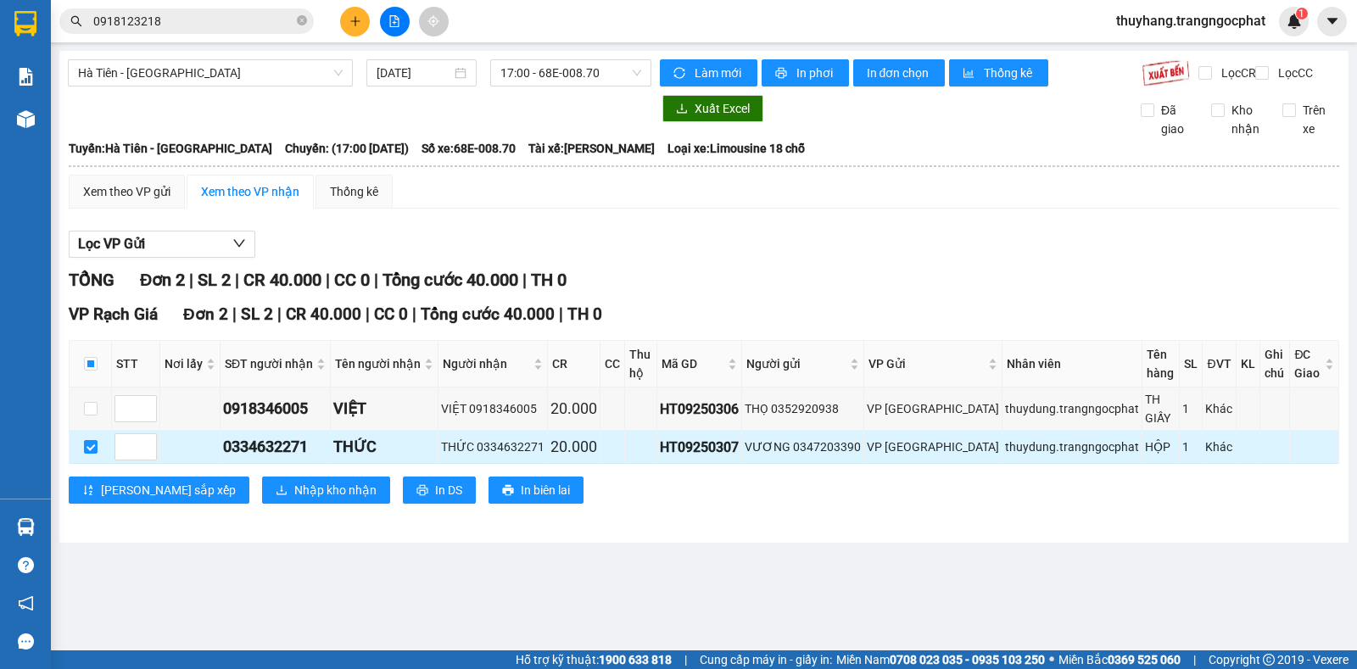
click at [255, 435] on div "0334632271" at bounding box center [275, 447] width 104 height 24
click at [303, 20] on icon "close-circle" at bounding box center [302, 20] width 10 height 10
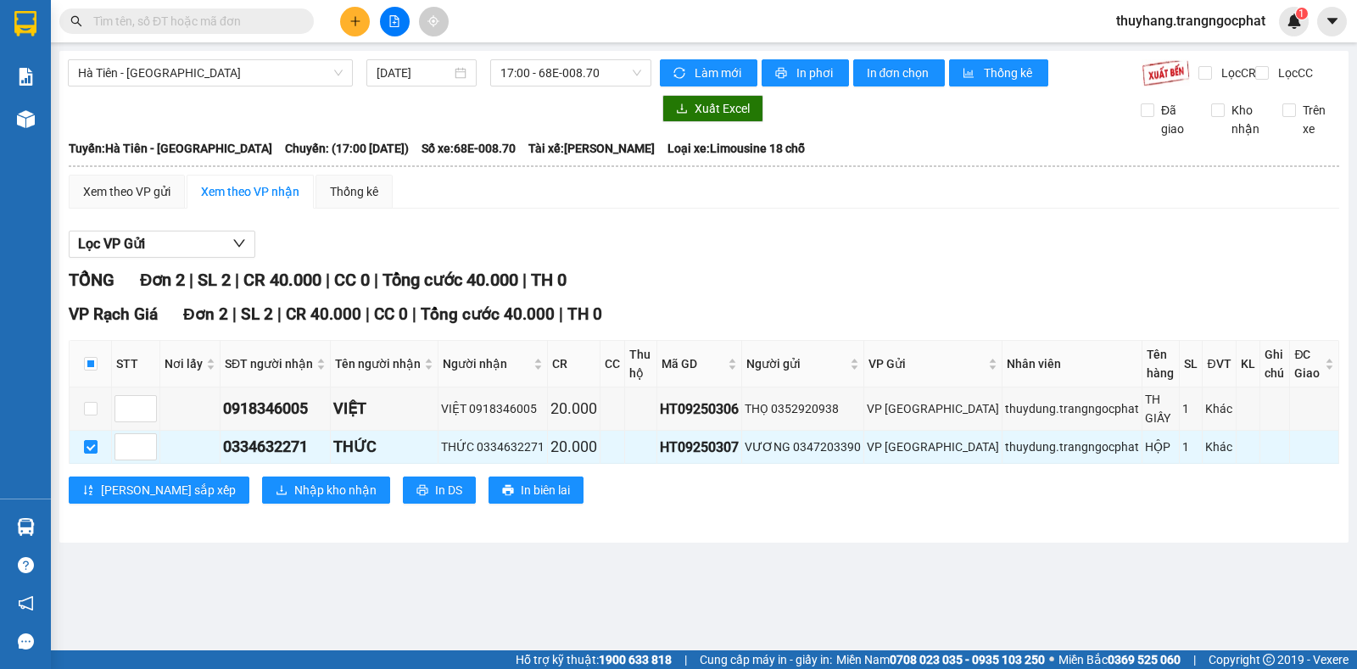
click at [263, 21] on input "text" at bounding box center [193, 21] width 200 height 19
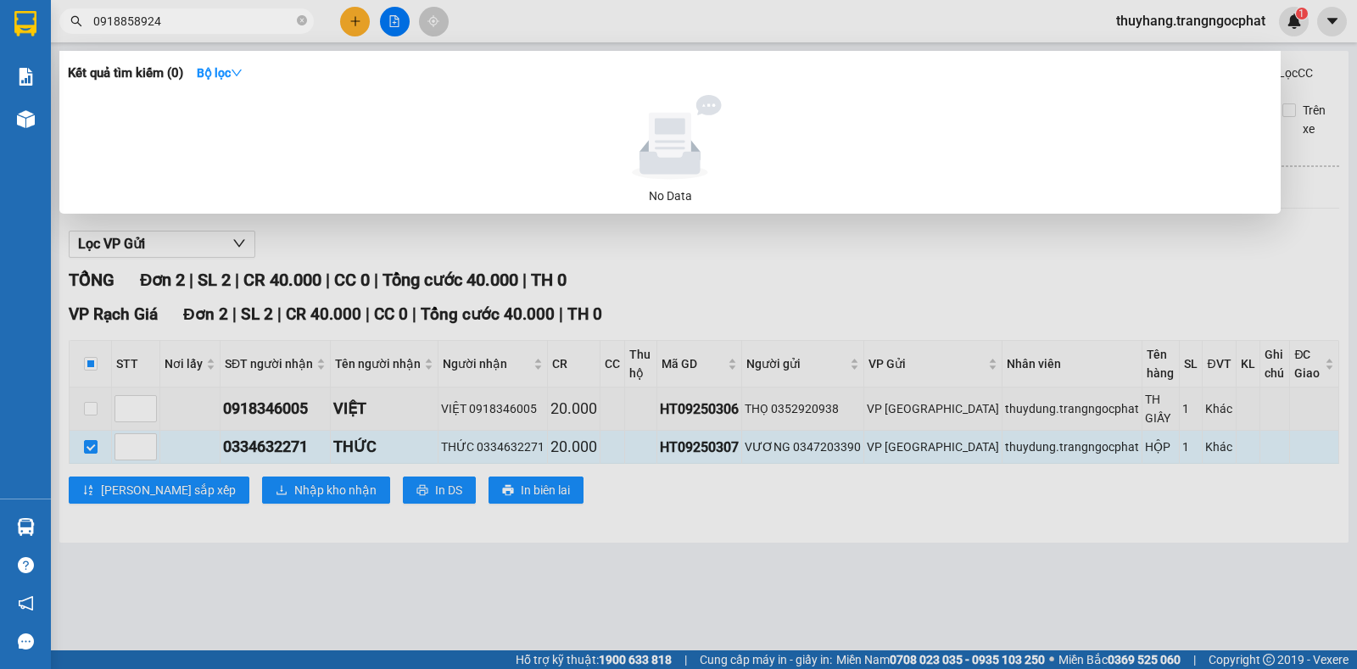
type input "0918858924"
click at [95, 394] on div at bounding box center [678, 334] width 1357 height 669
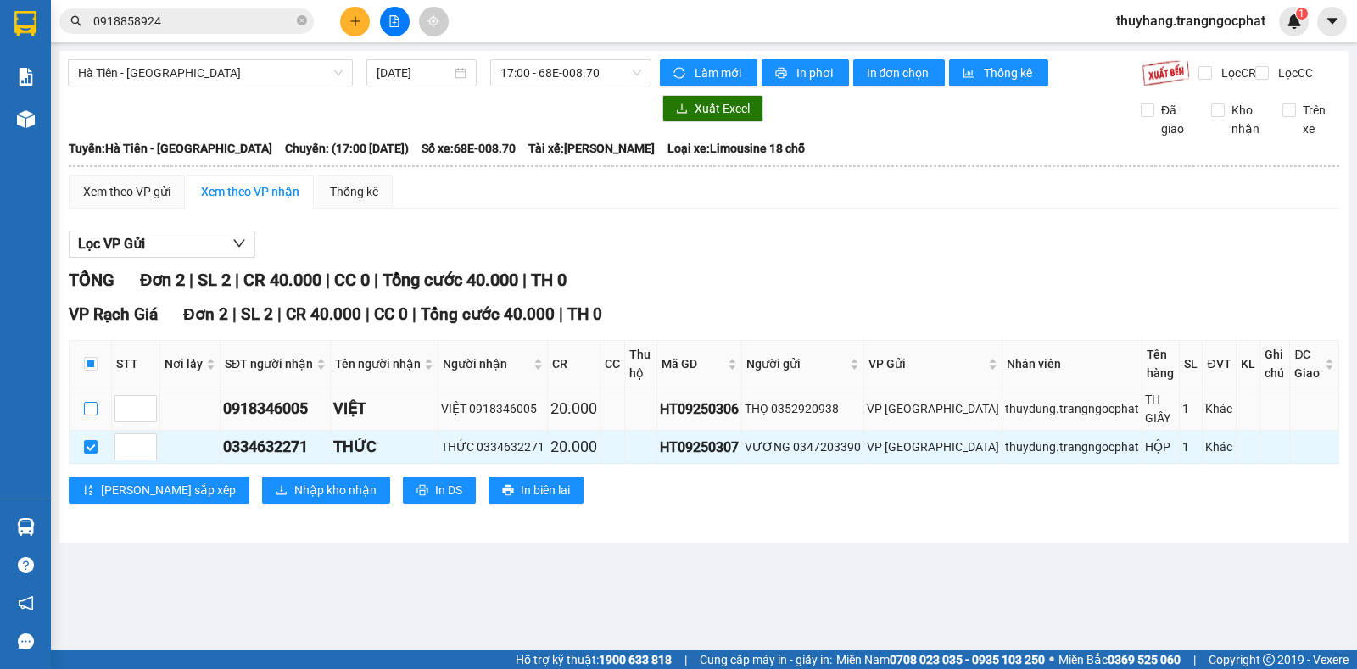
click at [87, 402] on input "checkbox" at bounding box center [91, 409] width 14 height 14
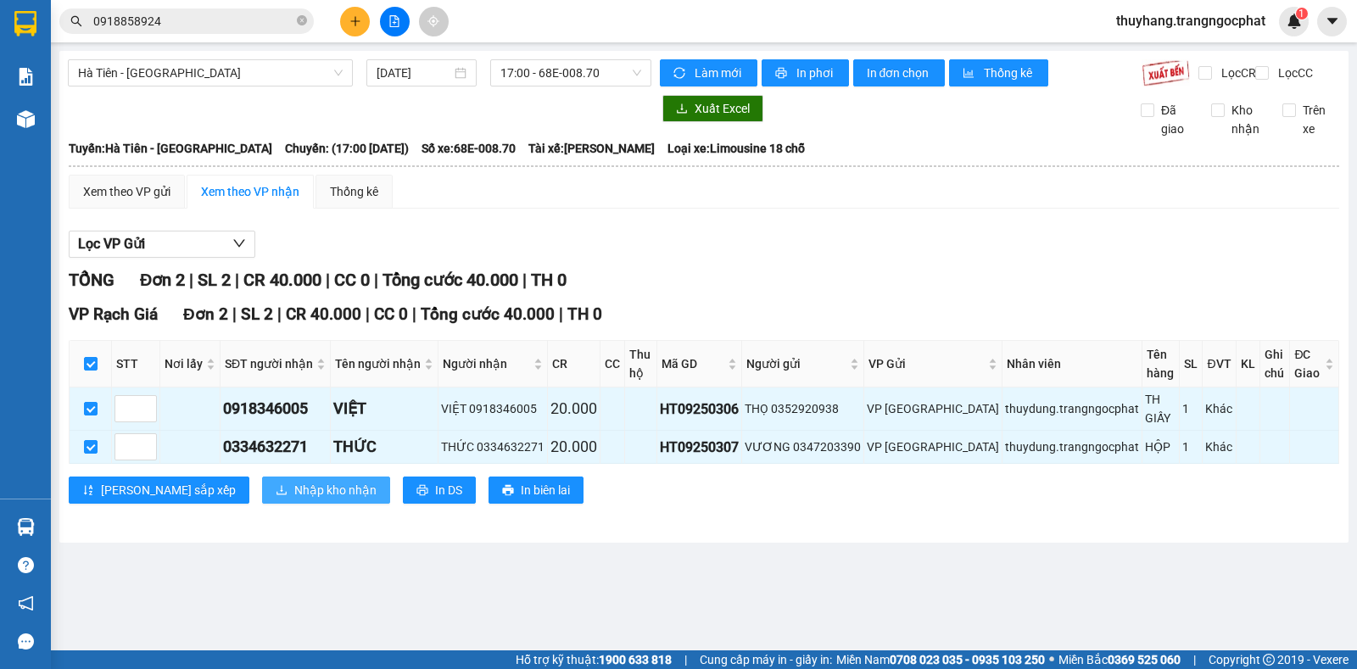
click at [294, 481] on span "Nhập kho nhận" at bounding box center [335, 490] width 82 height 19
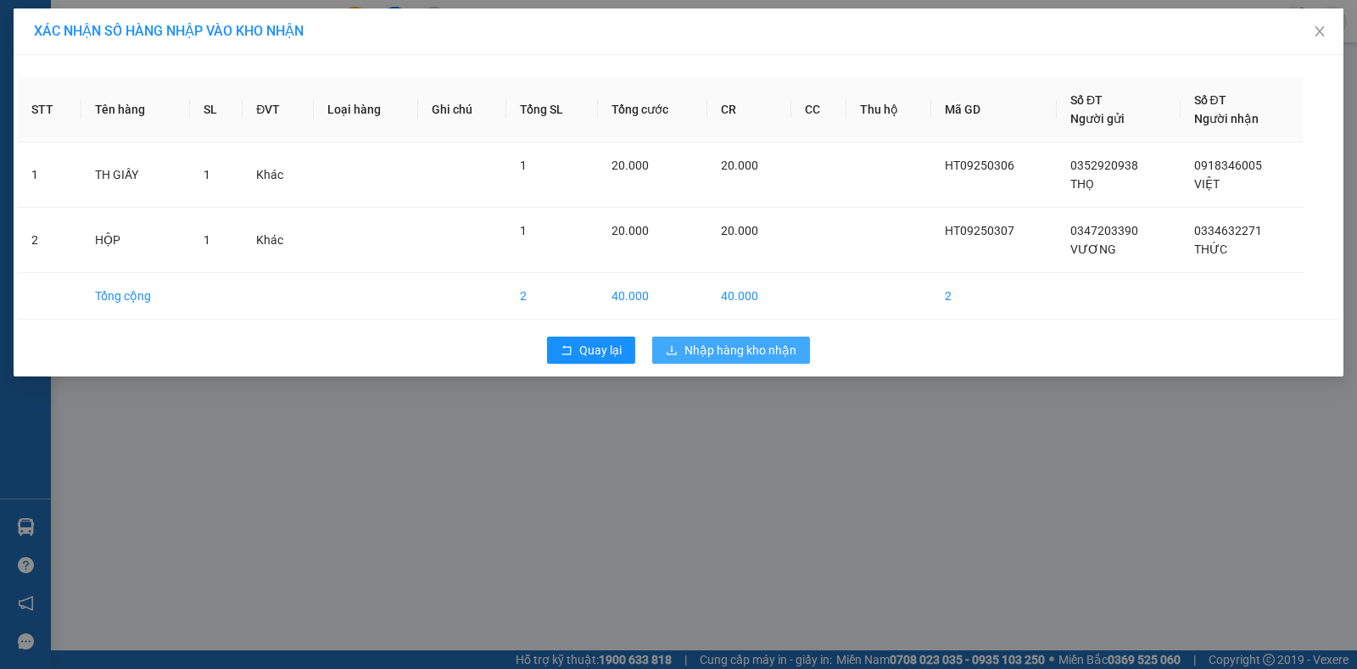
click at [717, 355] on span "Nhập hàng kho nhận" at bounding box center [741, 350] width 112 height 19
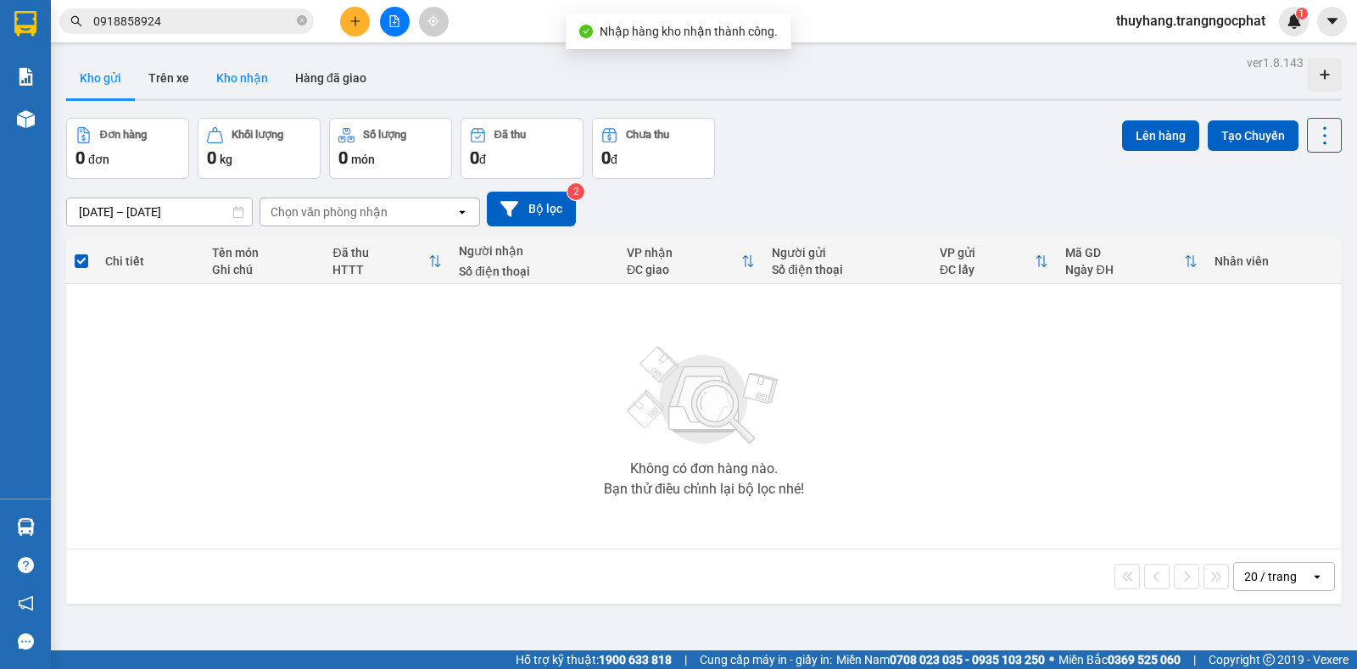
click at [239, 83] on button "Kho nhận" at bounding box center [242, 78] width 79 height 41
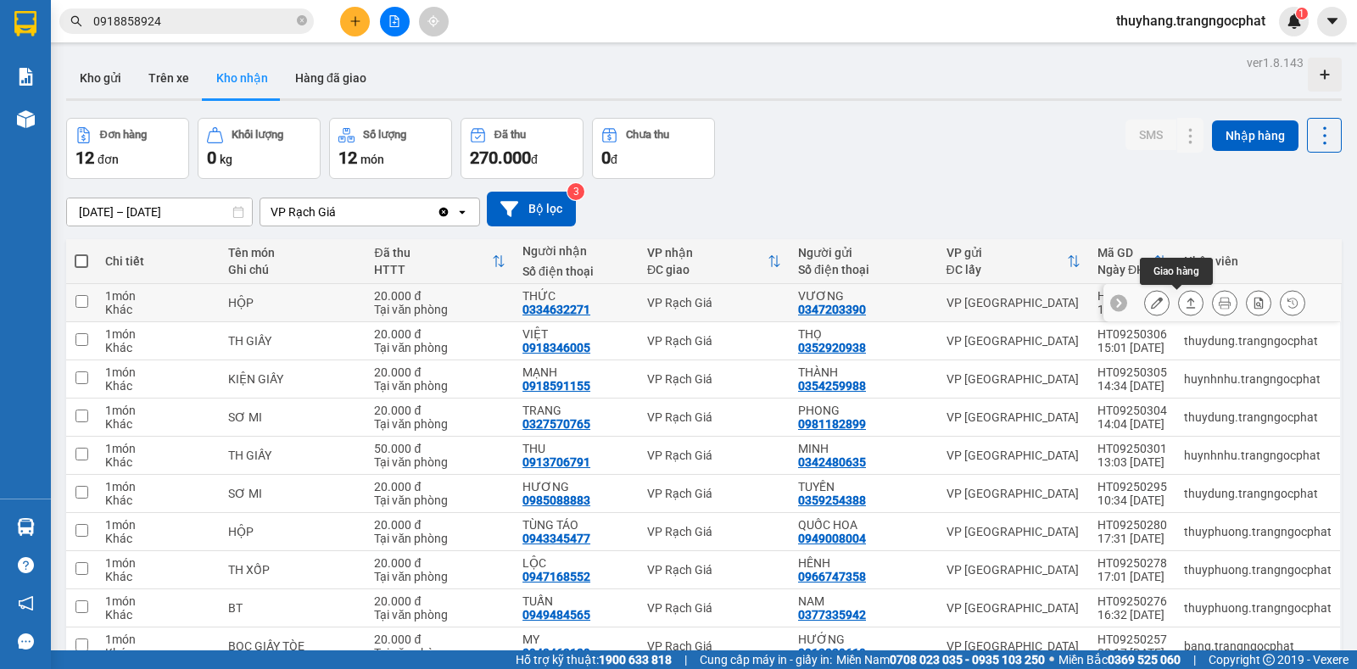
click at [1185, 302] on icon at bounding box center [1191, 303] width 12 height 12
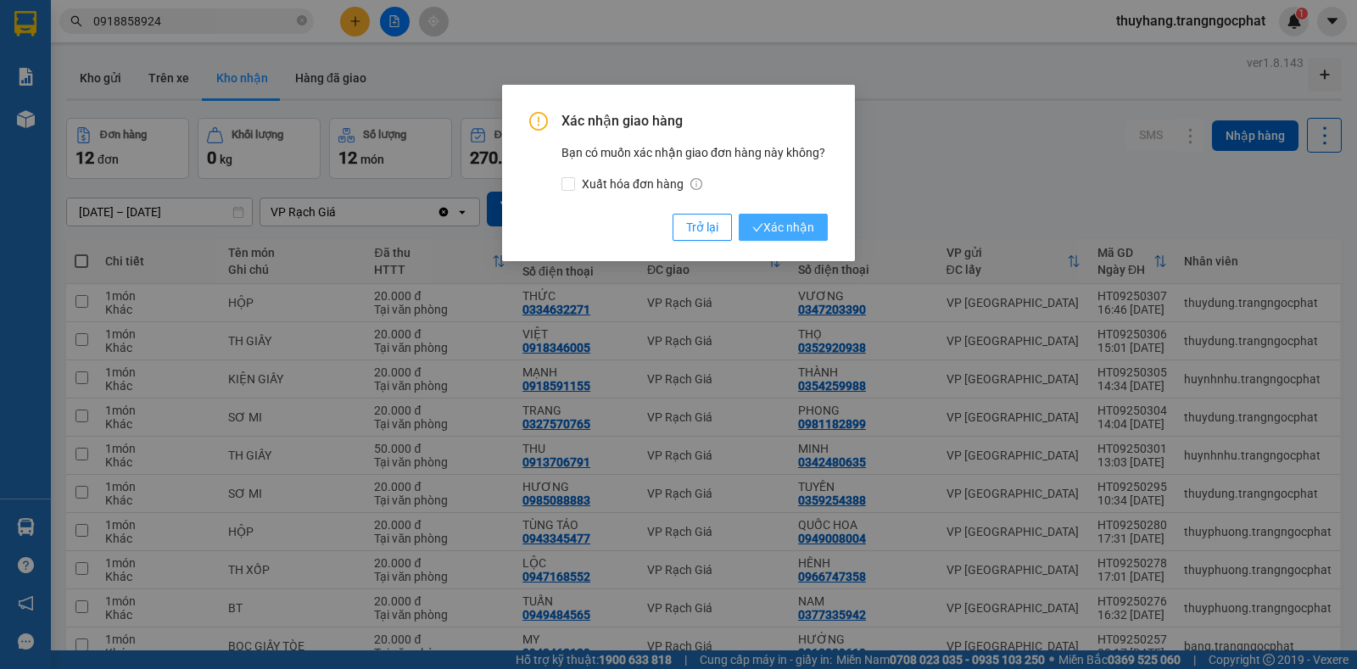
click at [789, 217] on button "Xác nhận" at bounding box center [783, 227] width 89 height 27
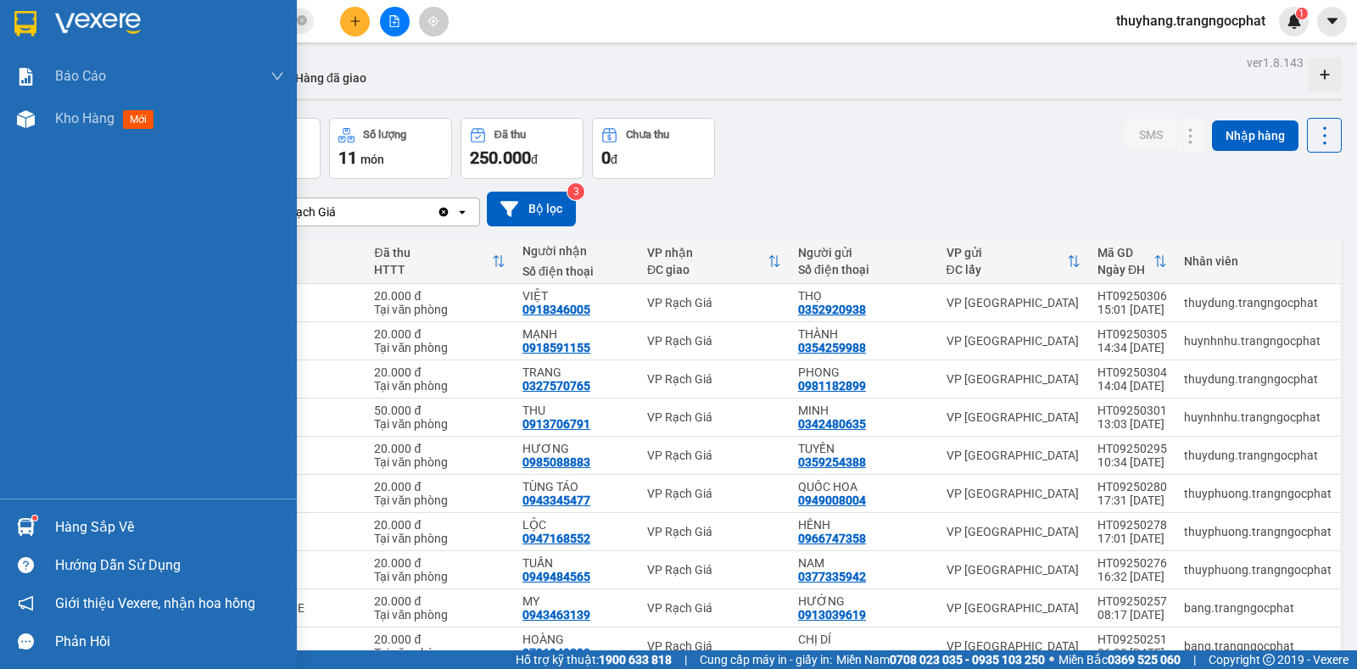
click at [48, 521] on div "Hàng sắp về" at bounding box center [148, 527] width 297 height 38
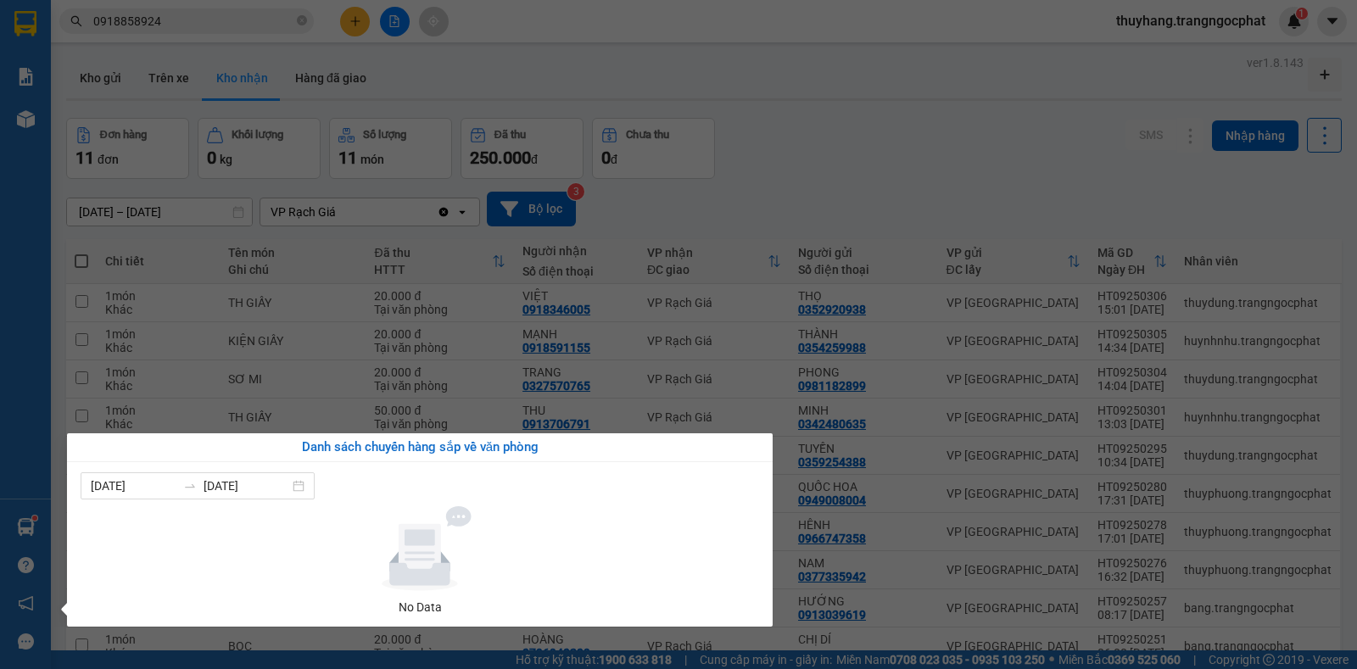
click at [809, 126] on section "Kết quả tìm kiếm ( 0 ) Bộ lọc No Data 0918858924 thuyhang.trangngocphat 1 Báo c…" at bounding box center [678, 334] width 1357 height 669
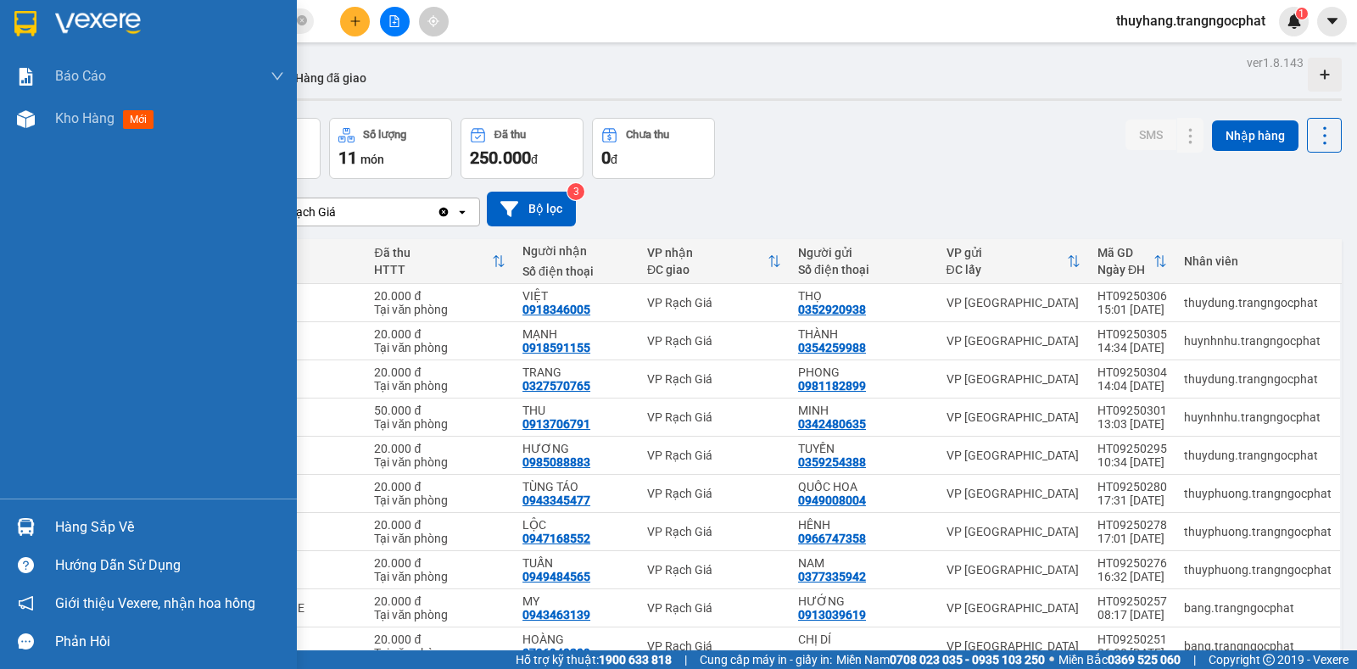
click at [138, 531] on div "Hàng sắp về" at bounding box center [169, 527] width 229 height 25
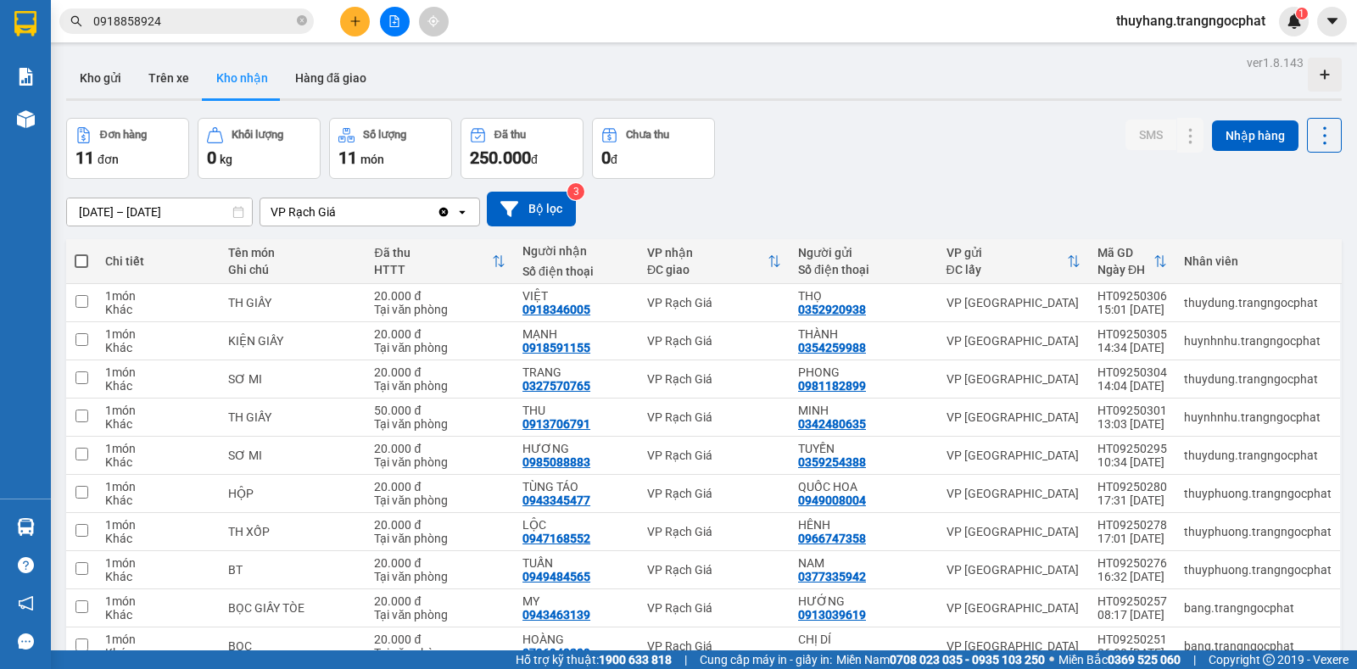
click at [848, 172] on section "Kết quả tìm kiếm ( 0 ) Bộ lọc No Data 0918858924 thuyhang.trangngocphat 1 Báo c…" at bounding box center [678, 334] width 1357 height 669
